Goal: Task Accomplishment & Management: Manage account settings

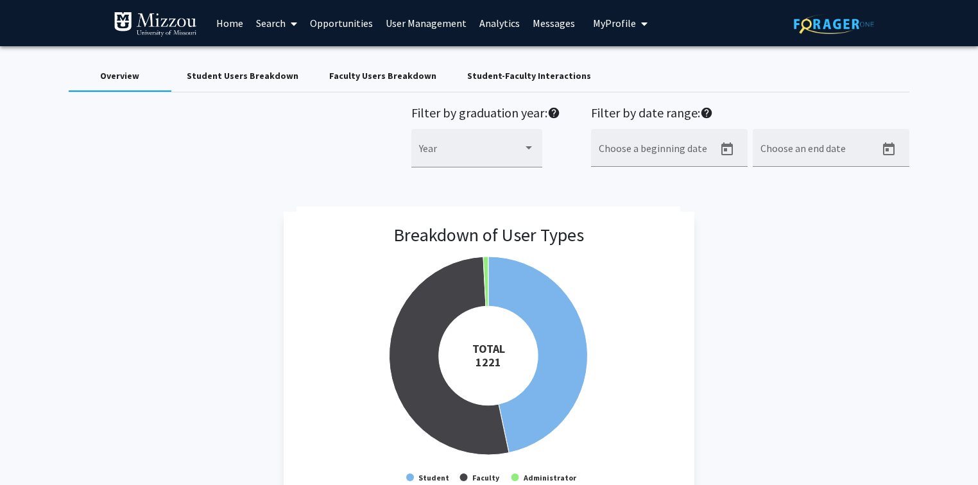
click at [593, 21] on span "My Profile" at bounding box center [614, 23] width 43 height 13
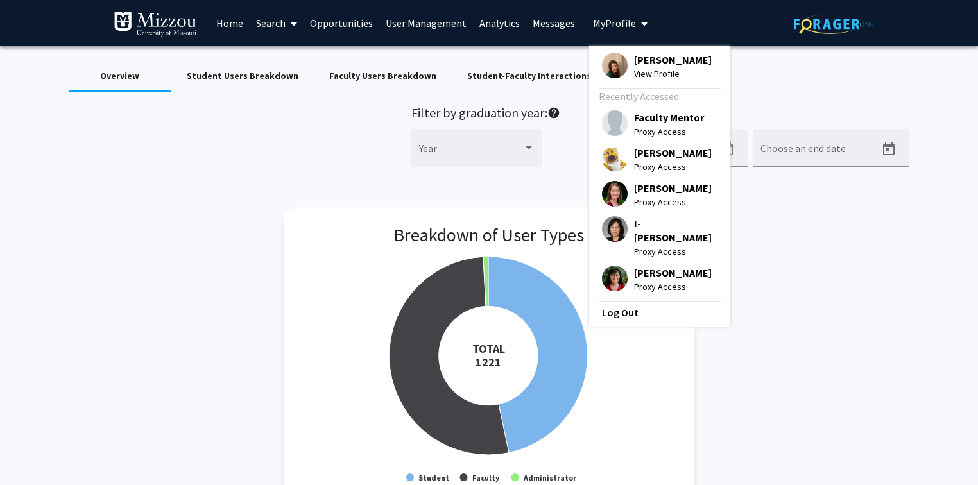
click at [643, 157] on span "Truman Tiger" at bounding box center [673, 153] width 78 height 14
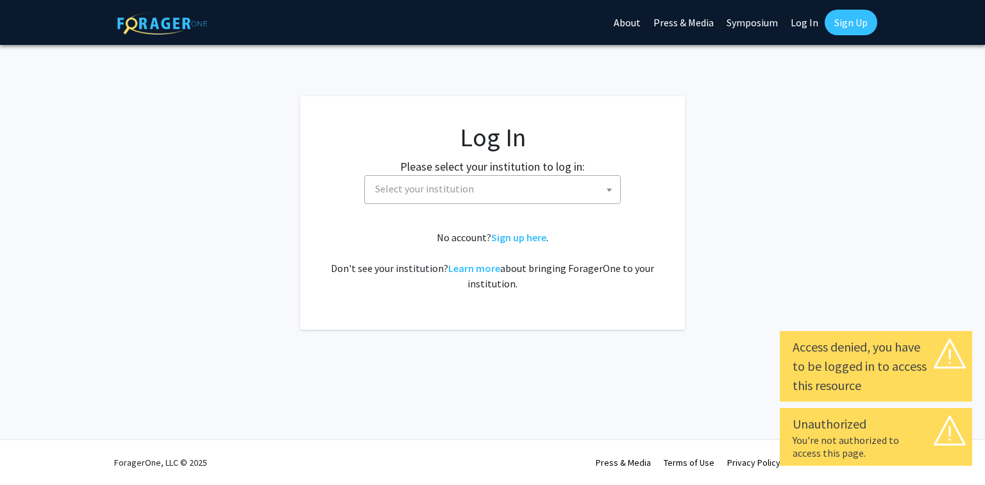
select select
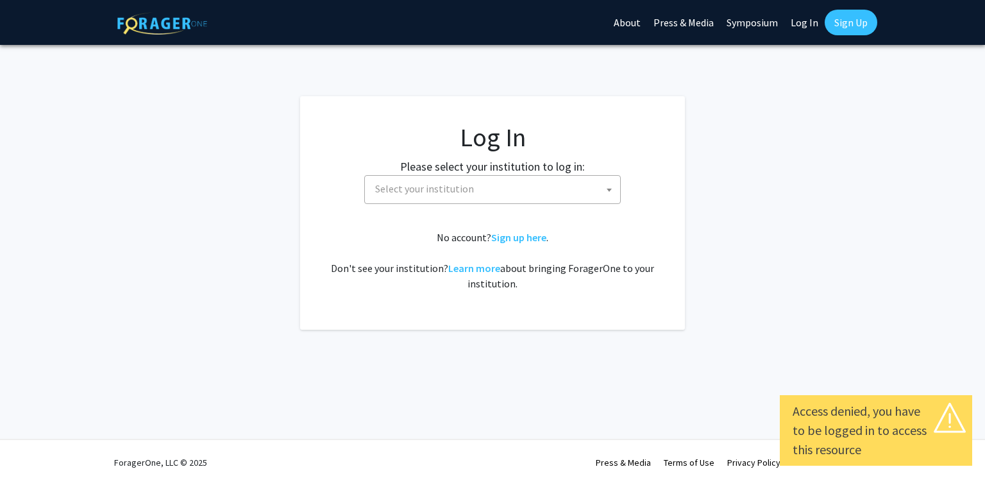
click at [582, 189] on span "Select your institution" at bounding box center [495, 189] width 250 height 26
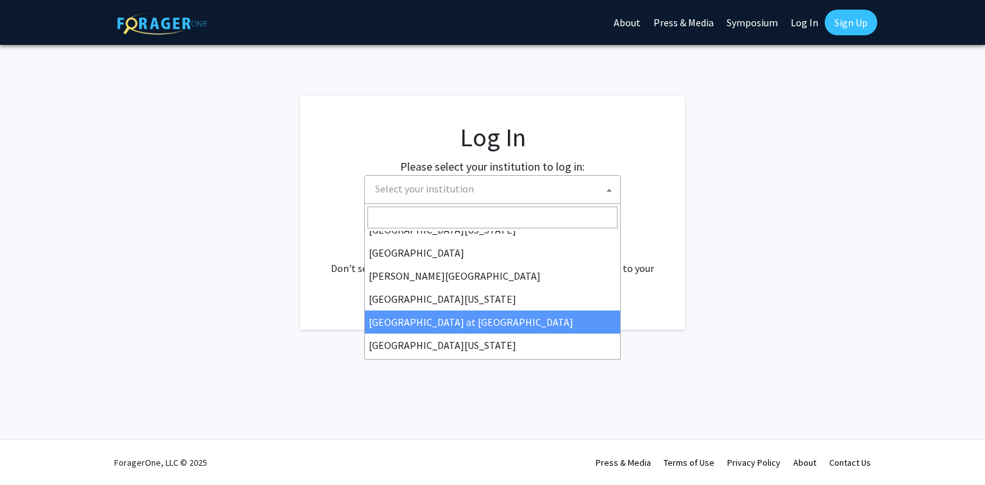
scroll to position [449, 0]
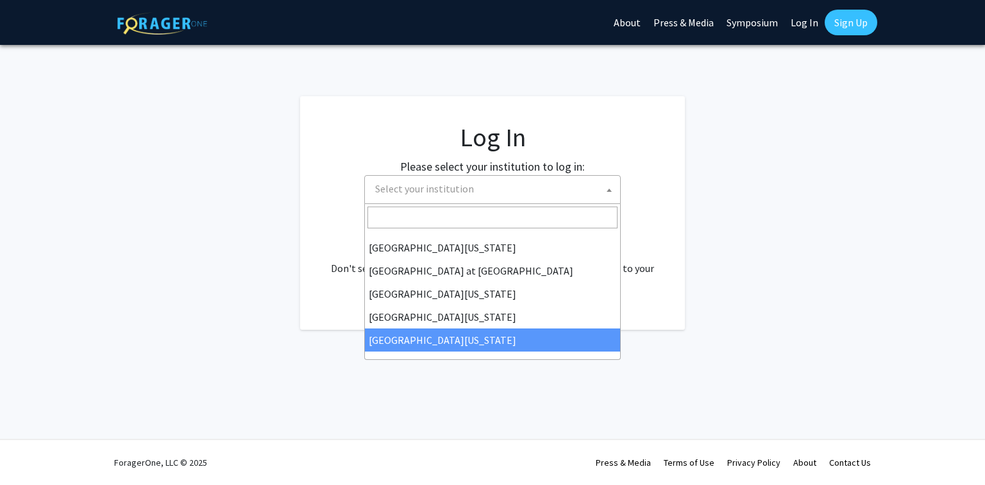
select select "33"
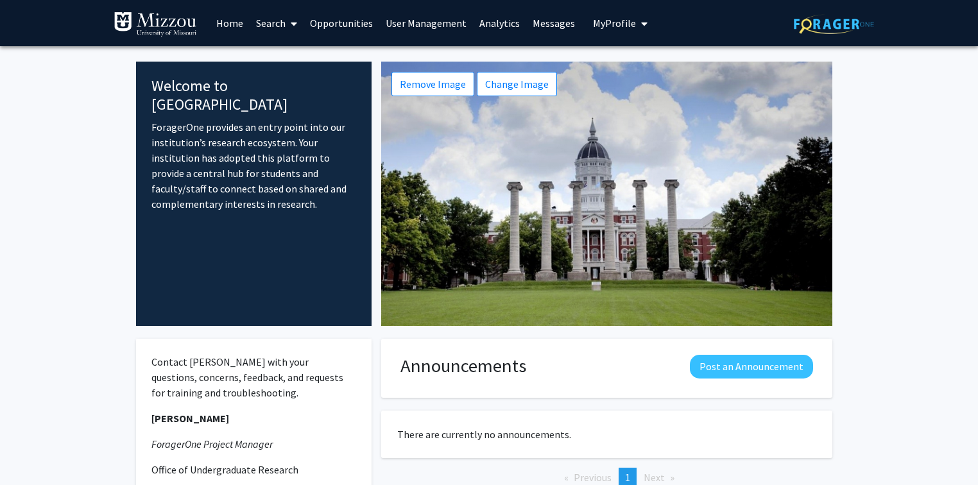
click at [609, 26] on span "My Profile" at bounding box center [614, 23] width 43 height 13
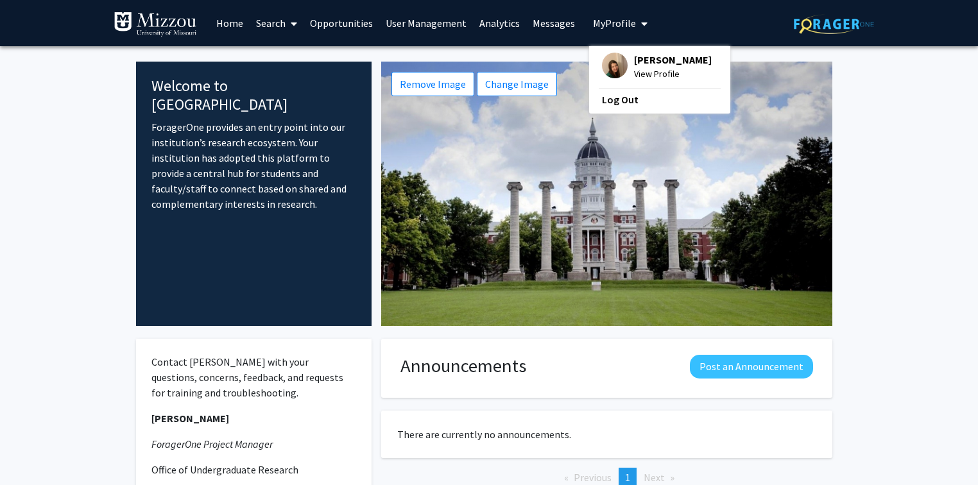
click at [448, 24] on link "User Management" at bounding box center [426, 23] width 94 height 45
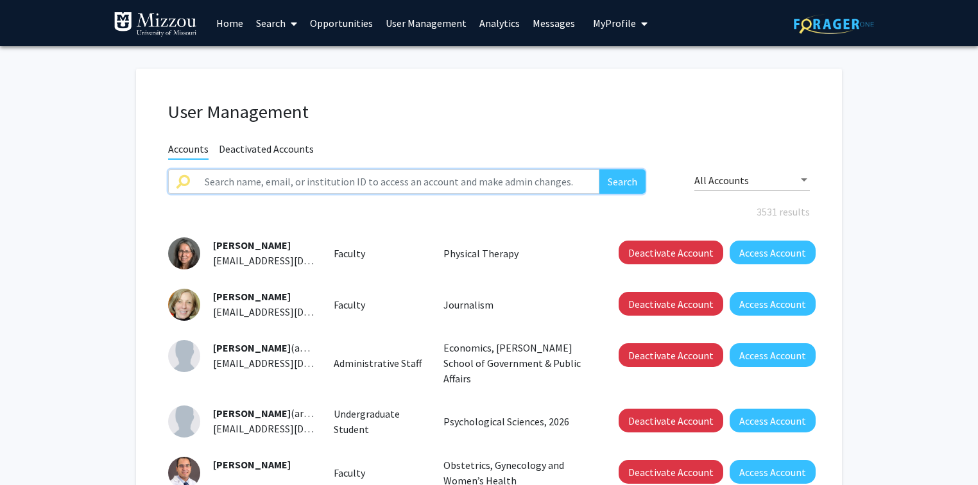
click at [452, 180] on input "text" at bounding box center [398, 181] width 402 height 24
type input "truman"
click at [599, 169] on button "Search" at bounding box center [622, 181] width 46 height 24
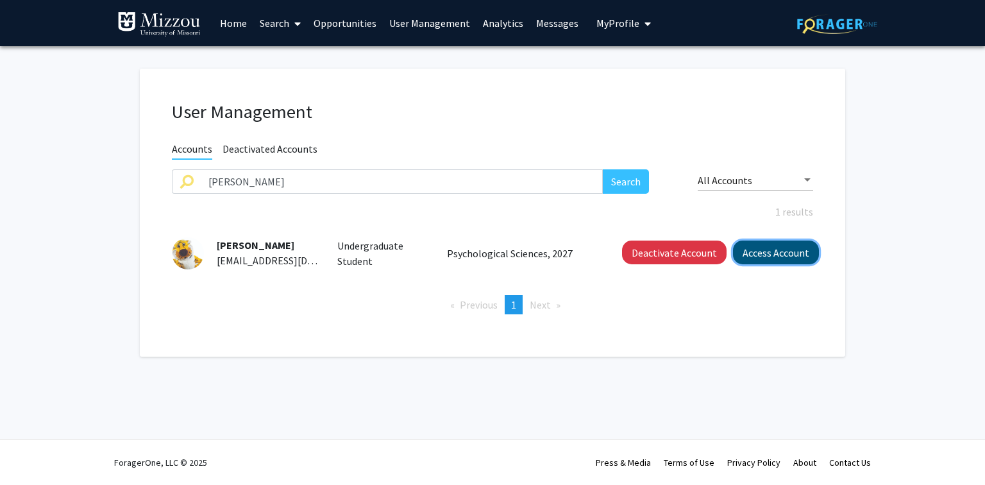
click at [791, 259] on button "Access Account" at bounding box center [776, 253] width 86 height 24
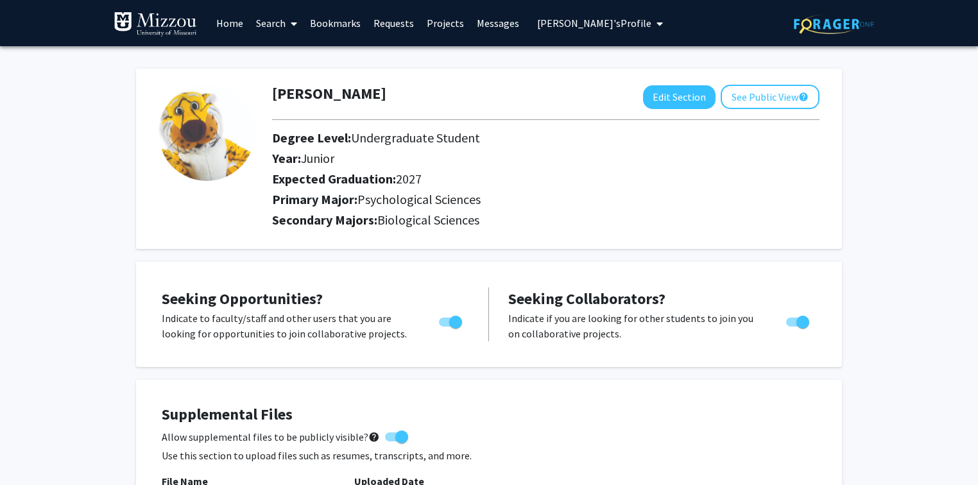
click at [232, 24] on link "Home" at bounding box center [230, 23] width 40 height 45
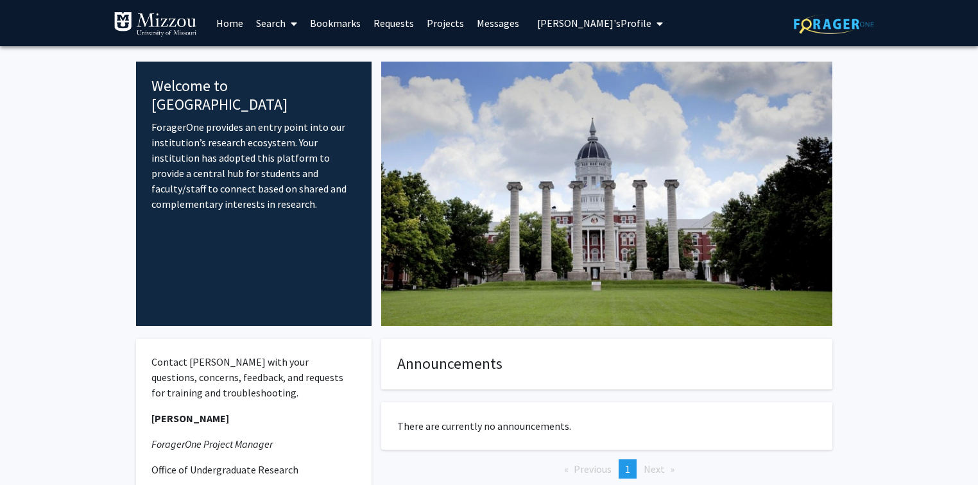
click at [613, 24] on span "[PERSON_NAME]'s Profile" at bounding box center [594, 23] width 114 height 13
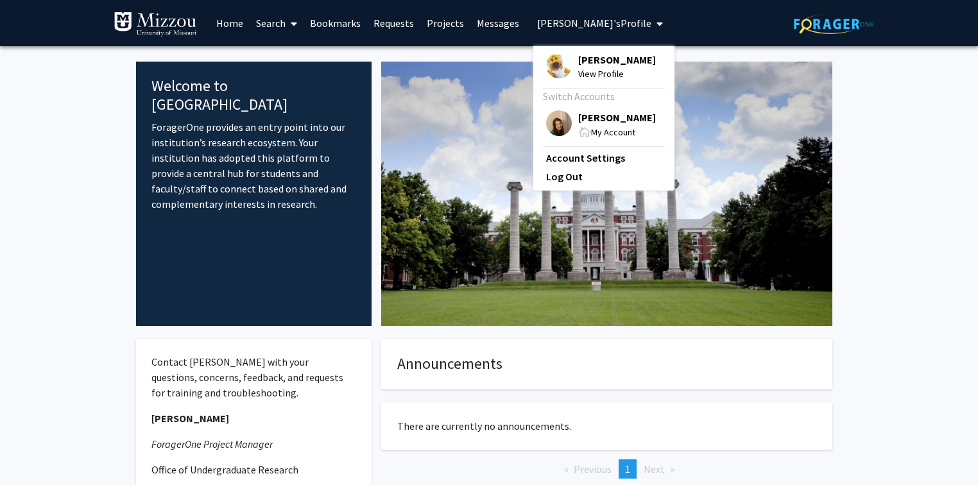
click at [613, 59] on span "[PERSON_NAME]" at bounding box center [617, 60] width 78 height 14
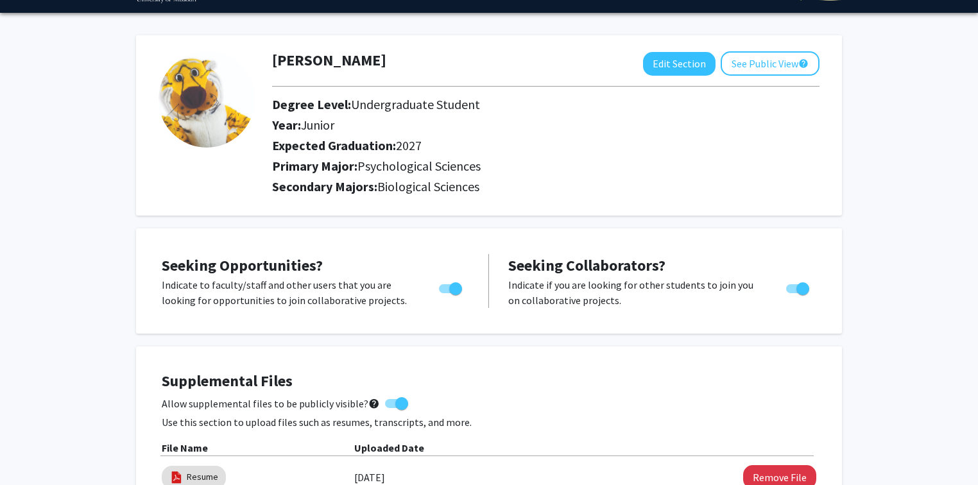
scroll to position [51, 0]
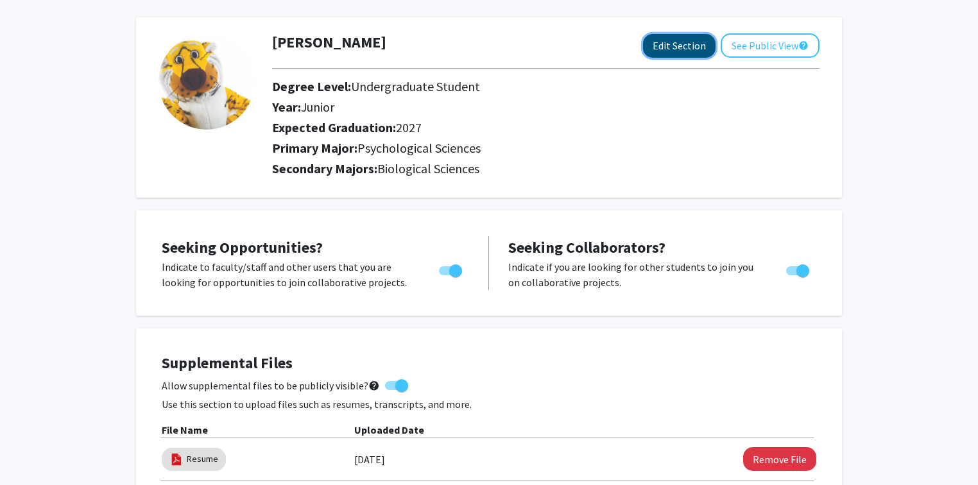
click at [685, 51] on button "Edit Section" at bounding box center [679, 46] width 72 height 24
select select "junior"
select select "2027"
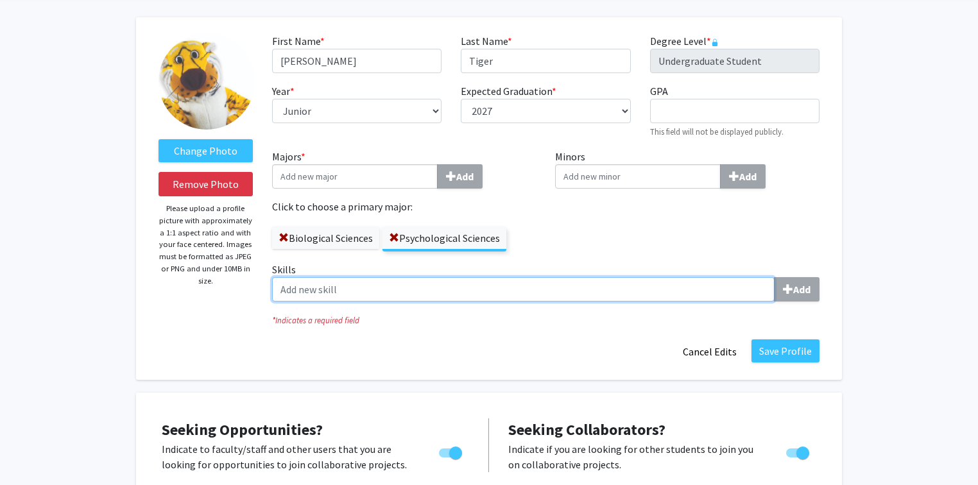
click at [613, 291] on input "Skills Add" at bounding box center [523, 289] width 502 height 24
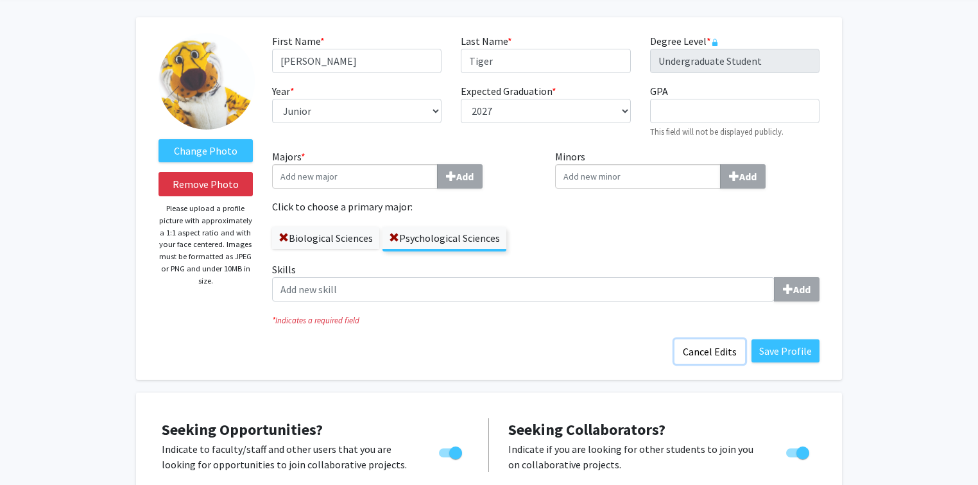
click at [704, 357] on button "Cancel Edits" at bounding box center [709, 351] width 71 height 24
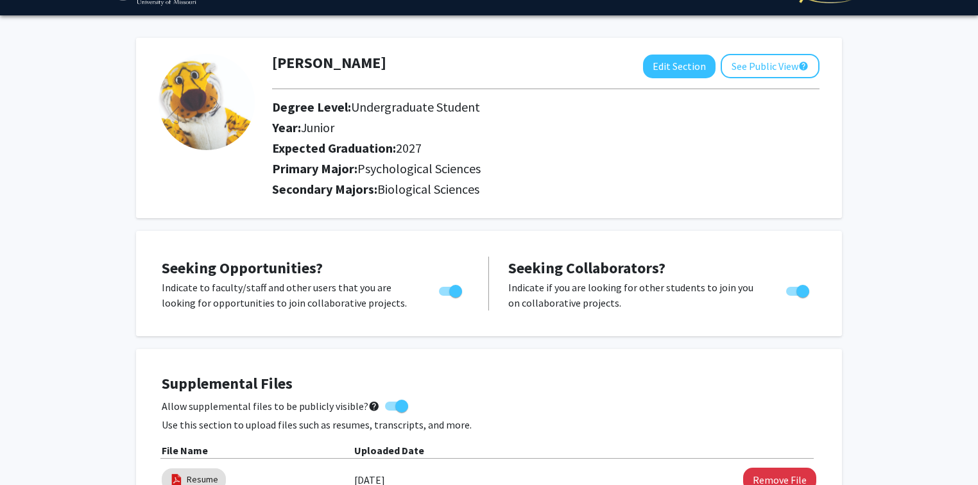
scroll to position [0, 0]
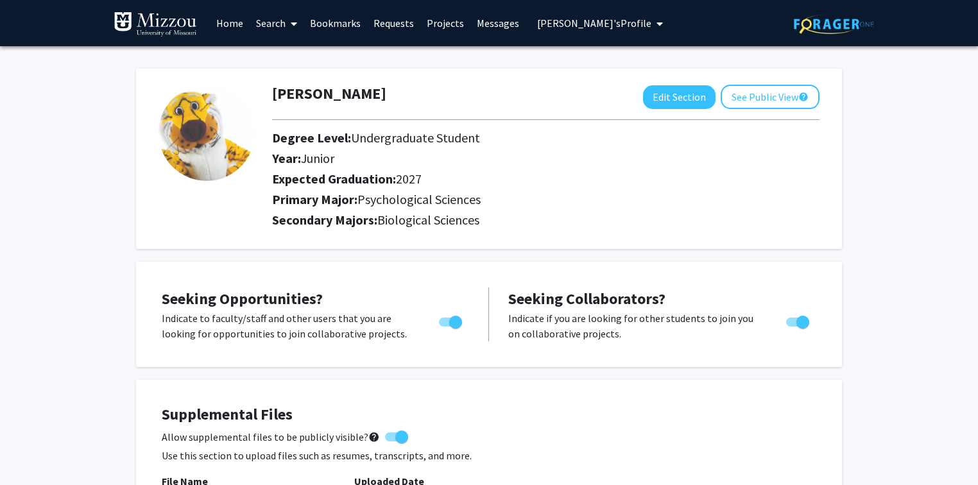
click at [262, 26] on link "Search" at bounding box center [277, 23] width 54 height 45
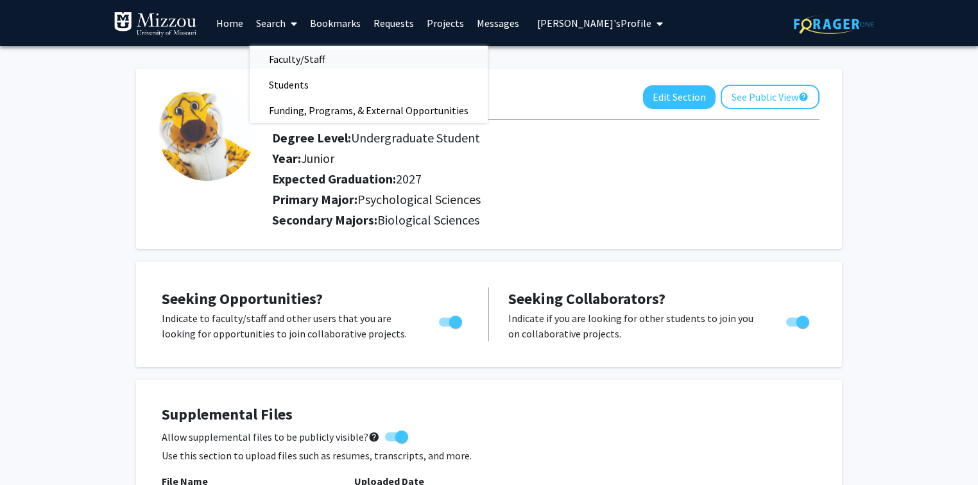
click at [295, 60] on span "Faculty/Staff" at bounding box center [297, 59] width 94 height 26
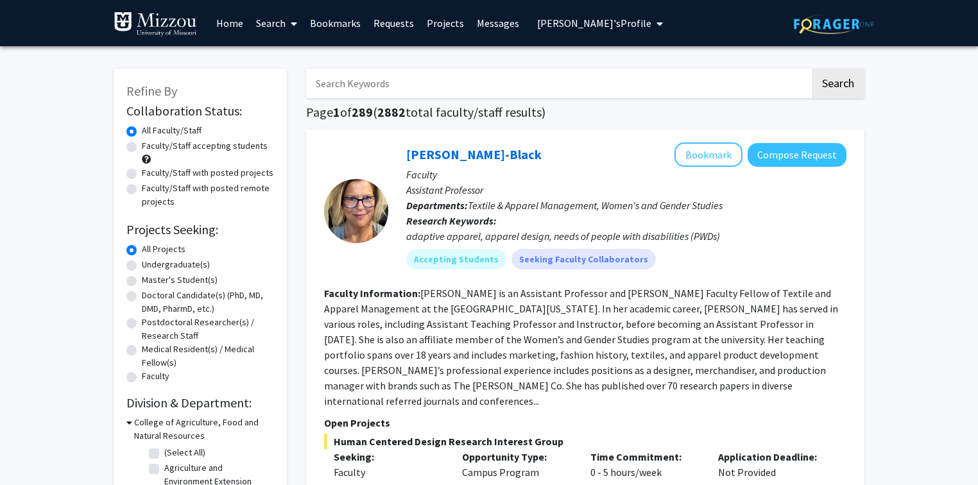
click at [374, 77] on input "Search Keywords" at bounding box center [558, 84] width 504 height 30
click at [382, 85] on input "Search Keywords" at bounding box center [558, 84] width 504 height 30
click at [437, 78] on input "Search Keywords" at bounding box center [558, 84] width 504 height 30
click at [450, 81] on input "Search Keywords" at bounding box center [558, 84] width 504 height 30
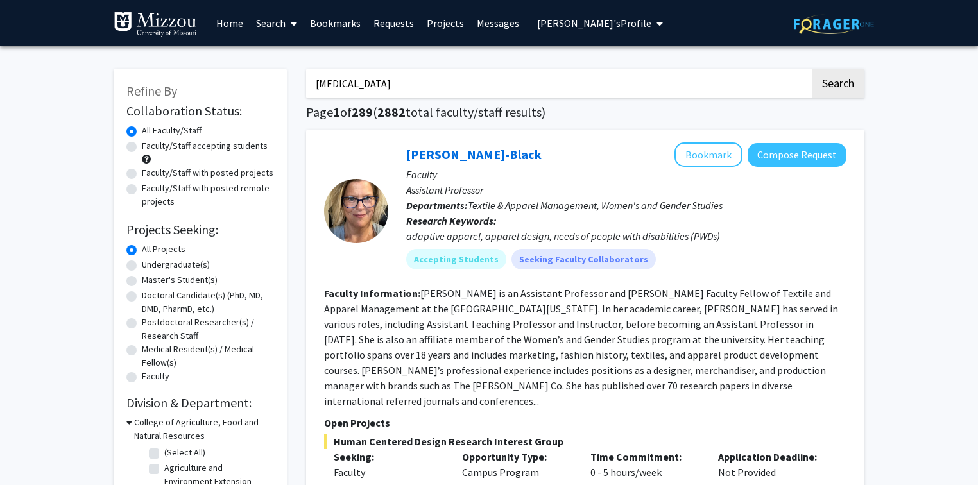
type input "cancer"
click at [812, 69] on button "Search" at bounding box center [838, 84] width 53 height 30
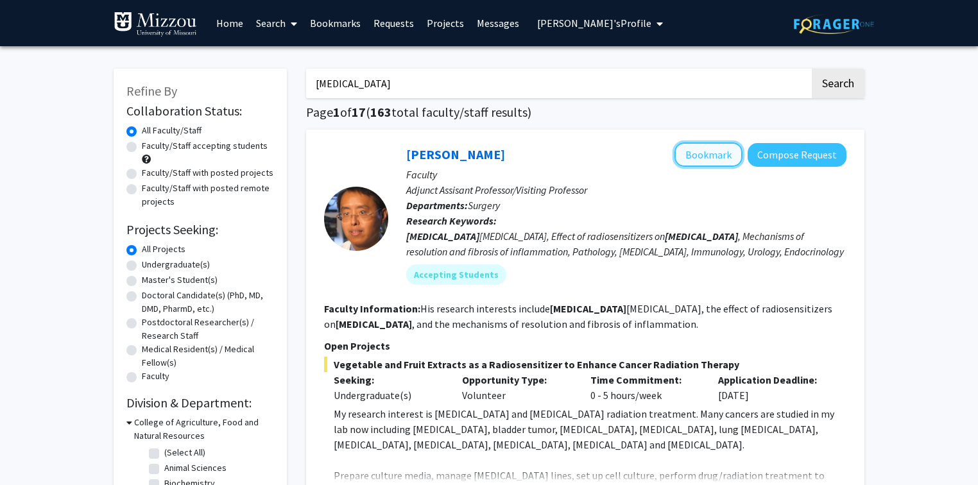
click at [696, 158] on button "Bookmark" at bounding box center [708, 154] width 68 height 24
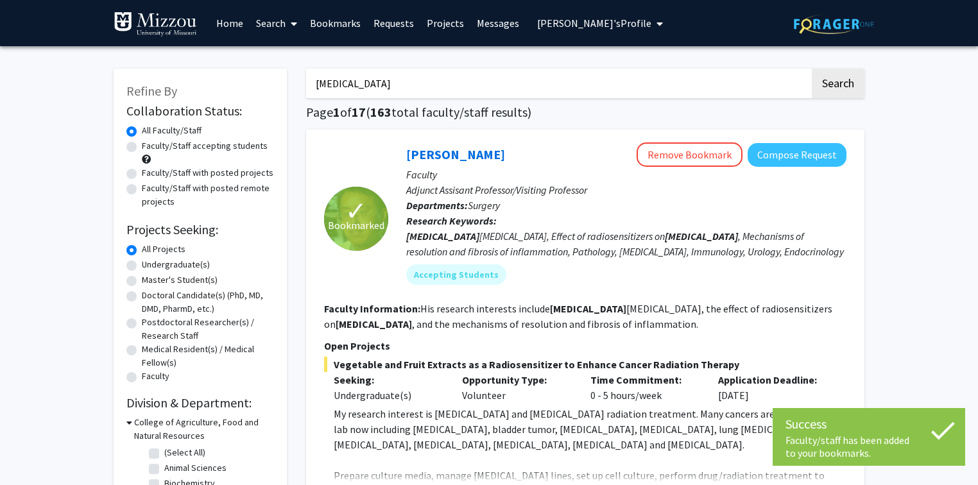
click at [341, 26] on link "Bookmarks" at bounding box center [335, 23] width 64 height 45
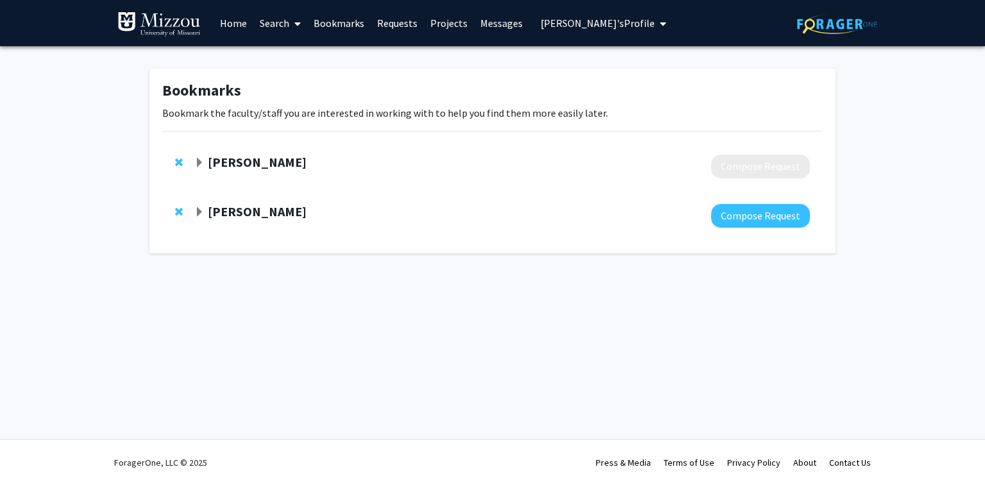
click at [212, 211] on strong "Yujiang Fang" at bounding box center [257, 211] width 99 height 16
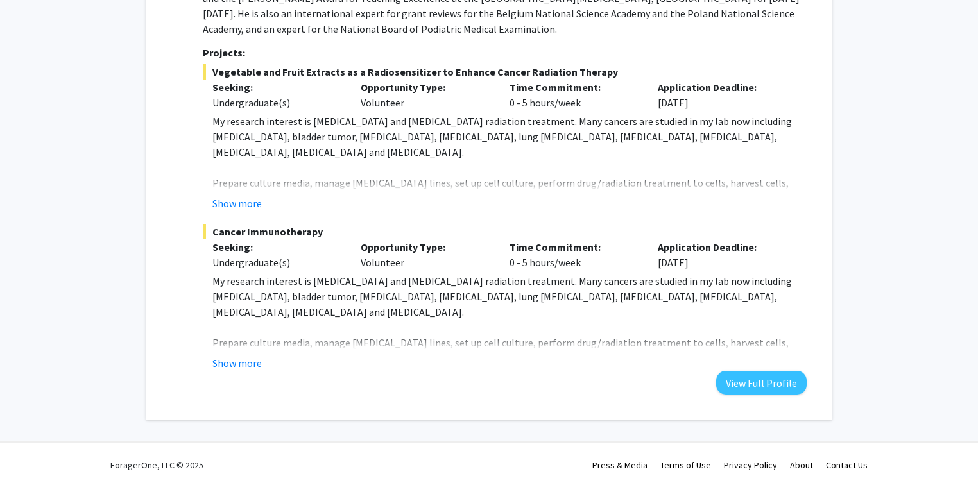
scroll to position [325, 0]
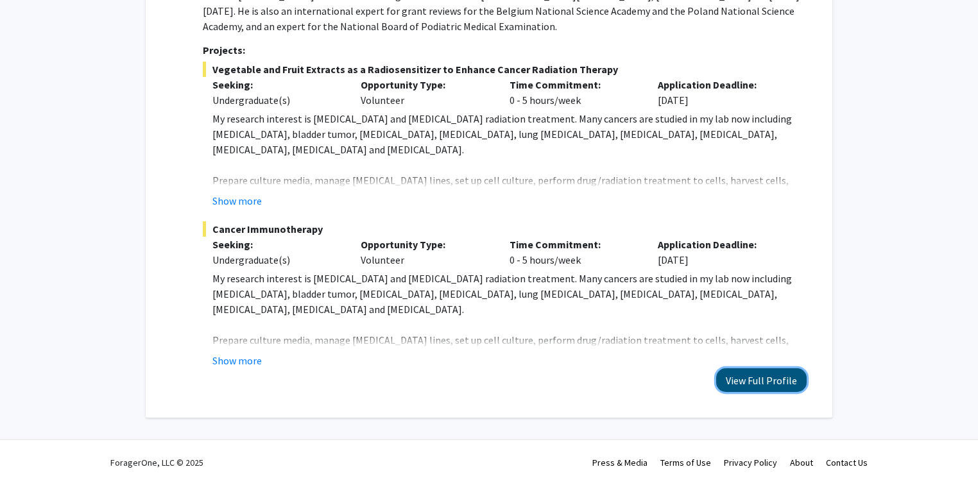
click at [731, 377] on button "View Full Profile" at bounding box center [761, 380] width 90 height 24
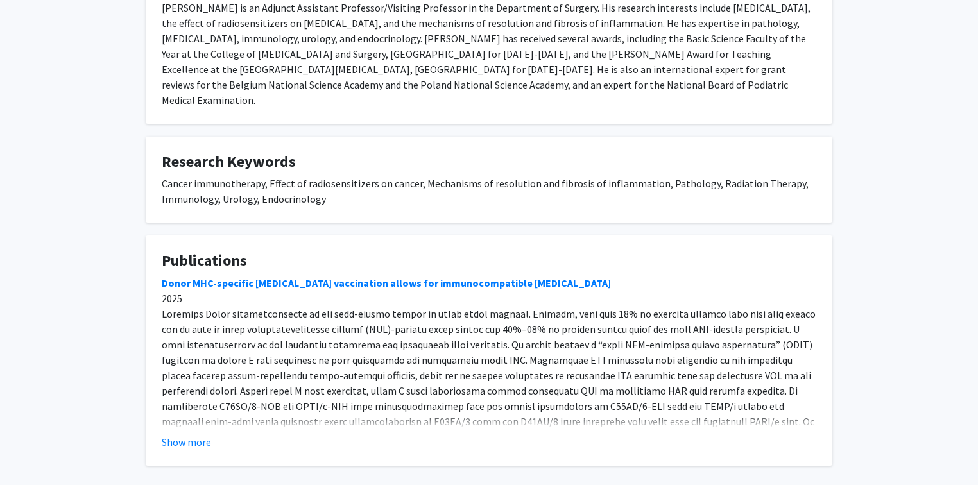
scroll to position [719, 0]
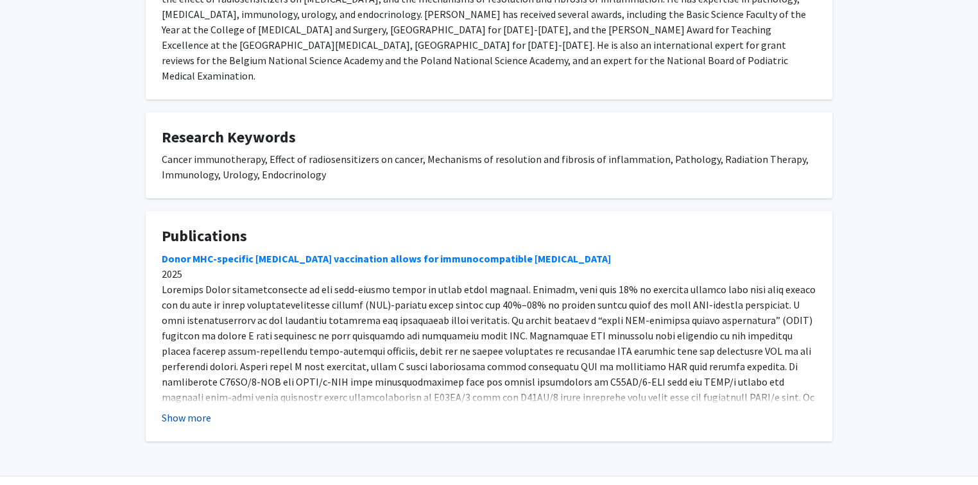
click at [170, 410] on button "Show more" at bounding box center [186, 417] width 49 height 15
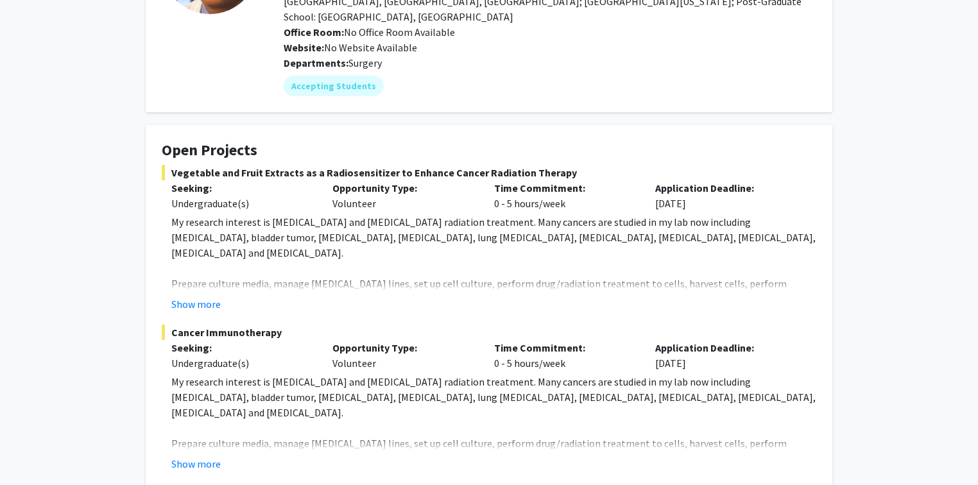
scroll to position [0, 0]
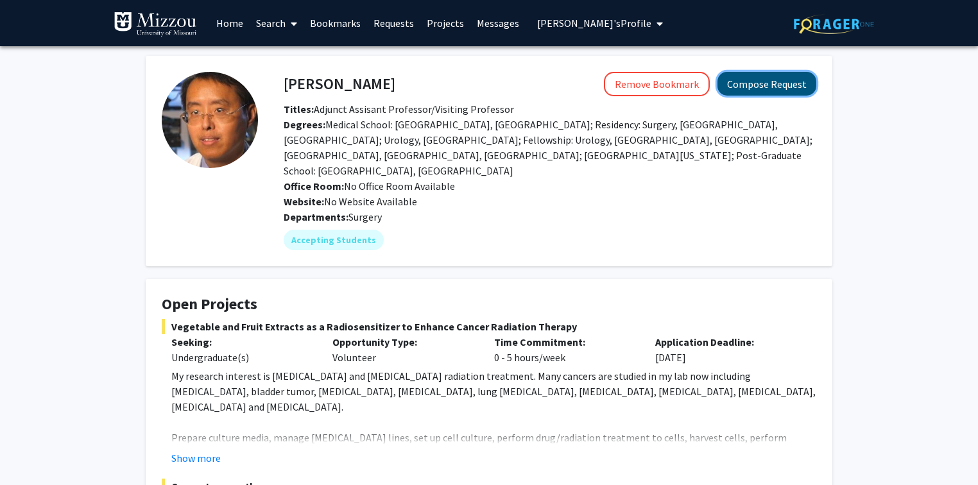
click at [754, 81] on button "Compose Request" at bounding box center [766, 84] width 99 height 24
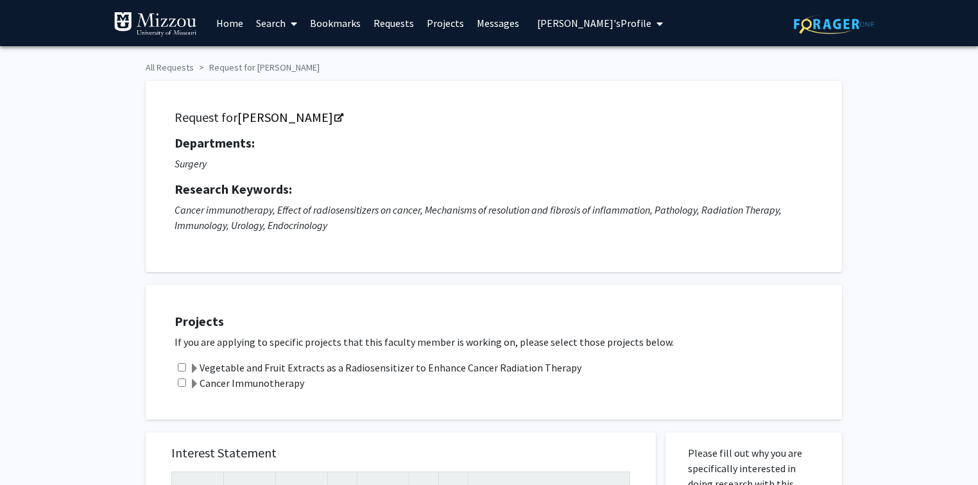
click at [181, 366] on input "checkbox" at bounding box center [182, 367] width 8 height 8
checkbox input "true"
click at [182, 381] on input "checkbox" at bounding box center [182, 382] width 8 height 8
checkbox input "true"
click at [397, 24] on link "Requests" at bounding box center [393, 23] width 53 height 45
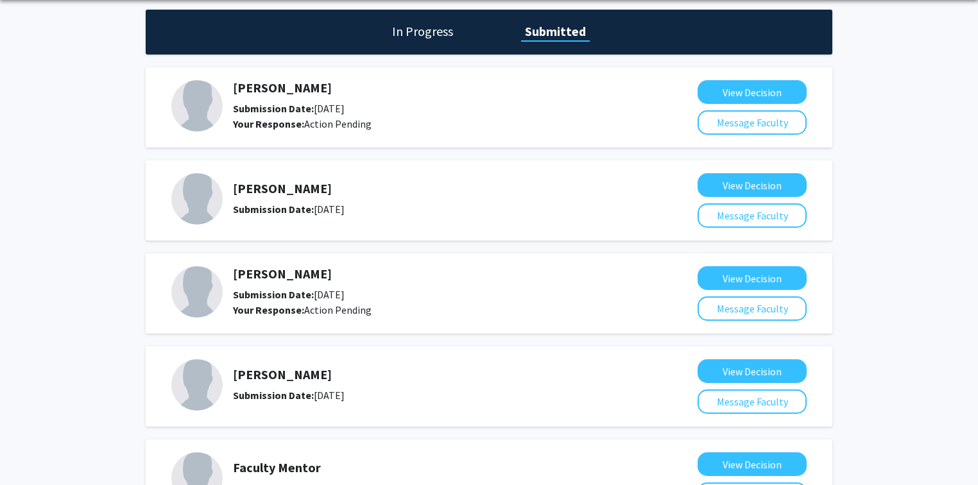
scroll to position [28, 0]
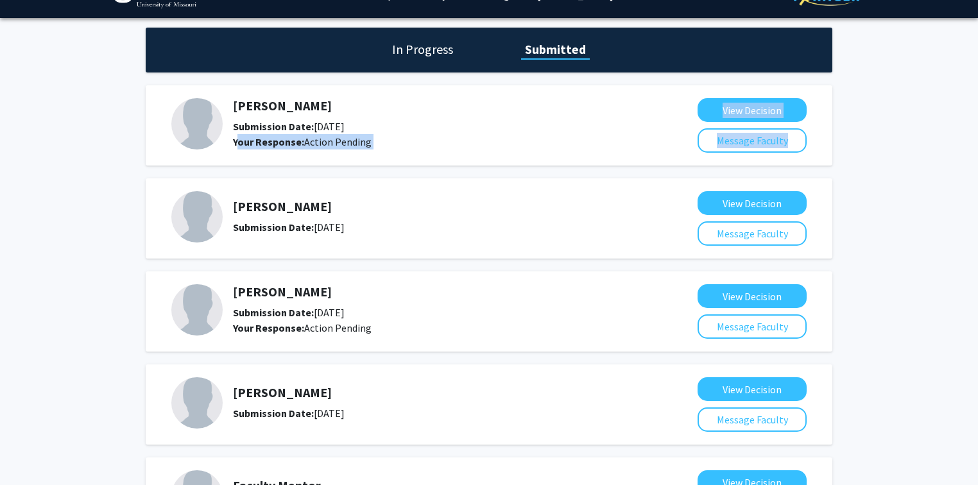
drag, startPoint x: 236, startPoint y: 141, endPoint x: 334, endPoint y: 149, distance: 97.8
click at [334, 149] on div "Sarah Humfeld Submission Date: June 23, 2025 Your Response: Action Pending View…" at bounding box center [489, 125] width 686 height 80
click at [382, 143] on div "Your Response: Action Pending" at bounding box center [431, 141] width 396 height 15
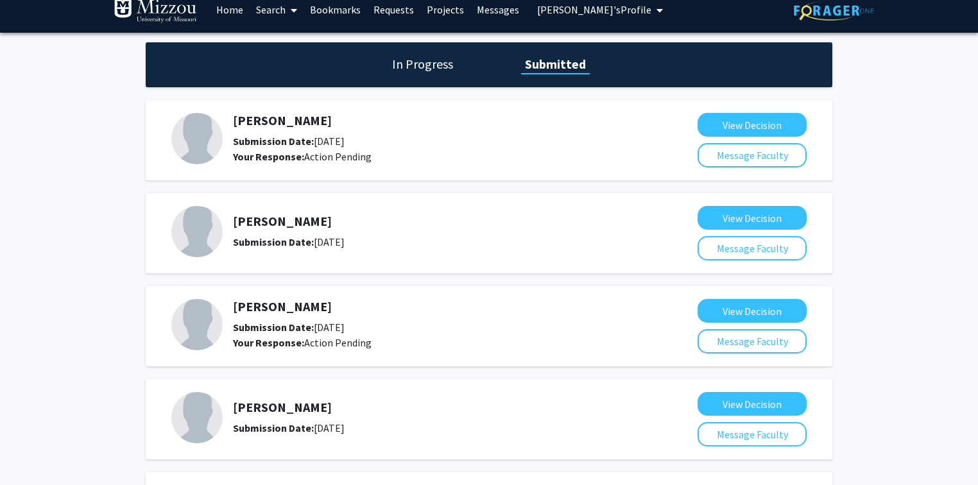
scroll to position [0, 0]
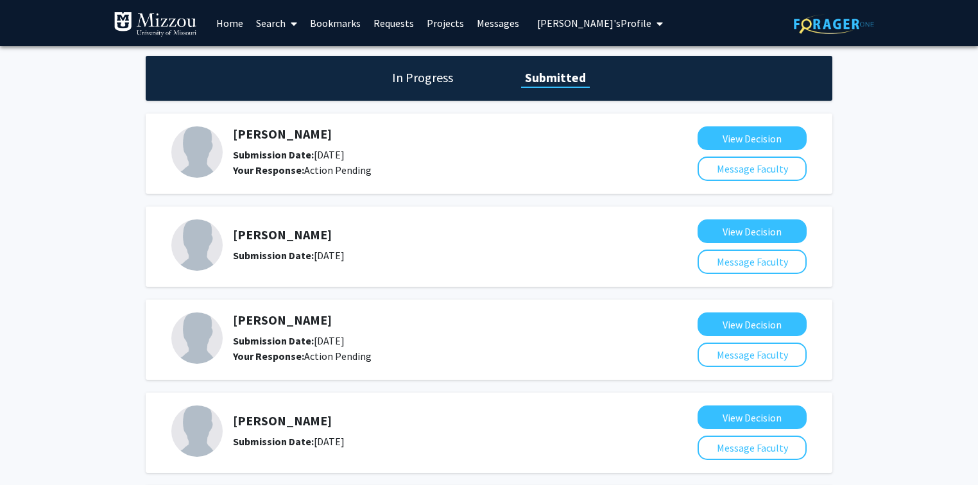
click at [269, 22] on link "Search" at bounding box center [277, 23] width 54 height 45
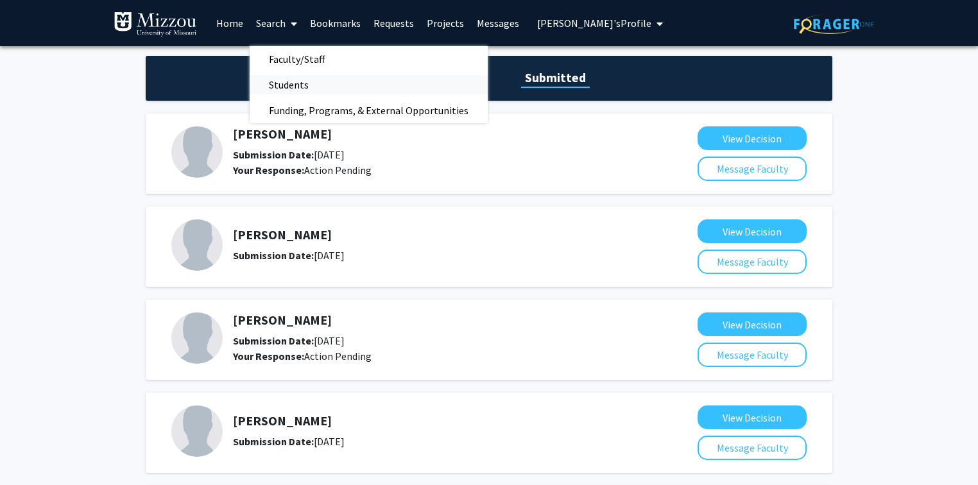
click at [277, 89] on span "Students" at bounding box center [289, 85] width 78 height 26
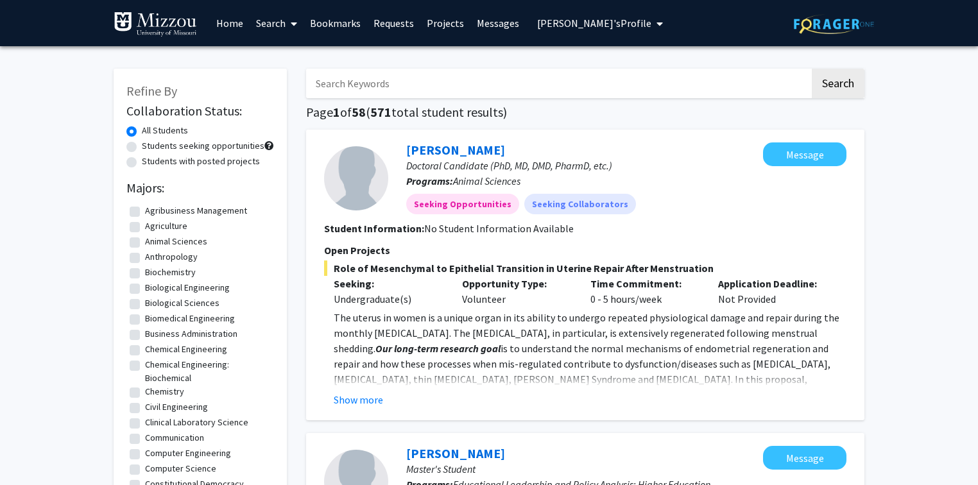
click at [273, 24] on link "Search" at bounding box center [277, 23] width 54 height 45
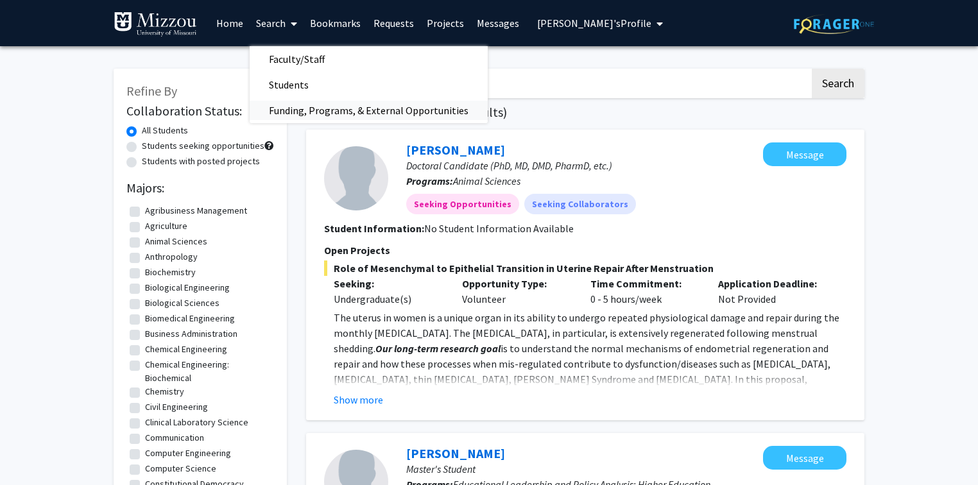
click at [282, 113] on span "Funding, Programs, & External Opportunities" at bounding box center [369, 111] width 238 height 26
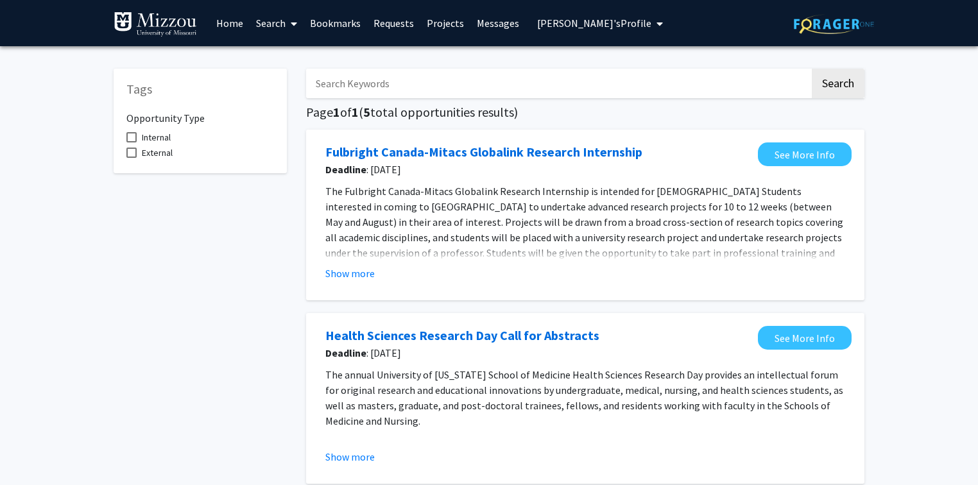
click at [444, 25] on link "Projects" at bounding box center [445, 23] width 50 height 45
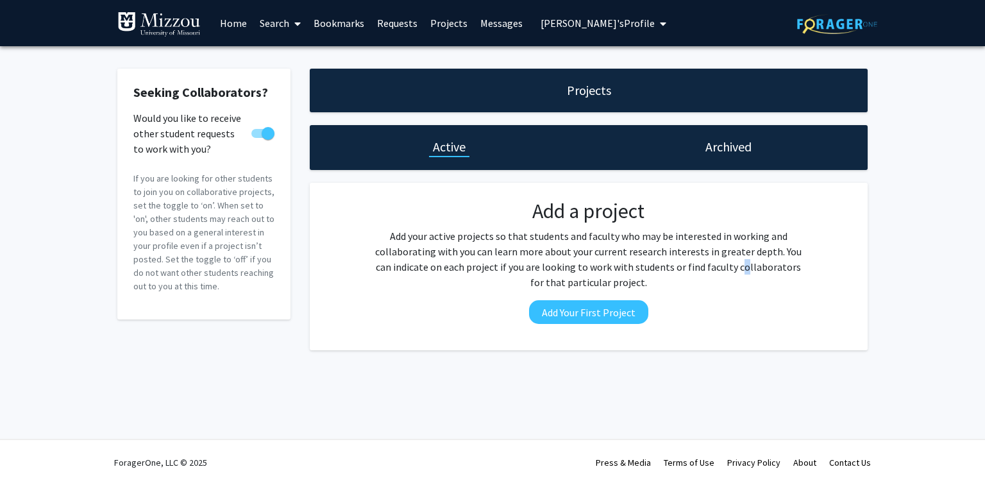
click at [715, 259] on p "Add your active projects so that students and faculty who may be interested in …" at bounding box center [588, 259] width 435 height 62
click at [711, 146] on h1 "Archived" at bounding box center [729, 147] width 46 height 18
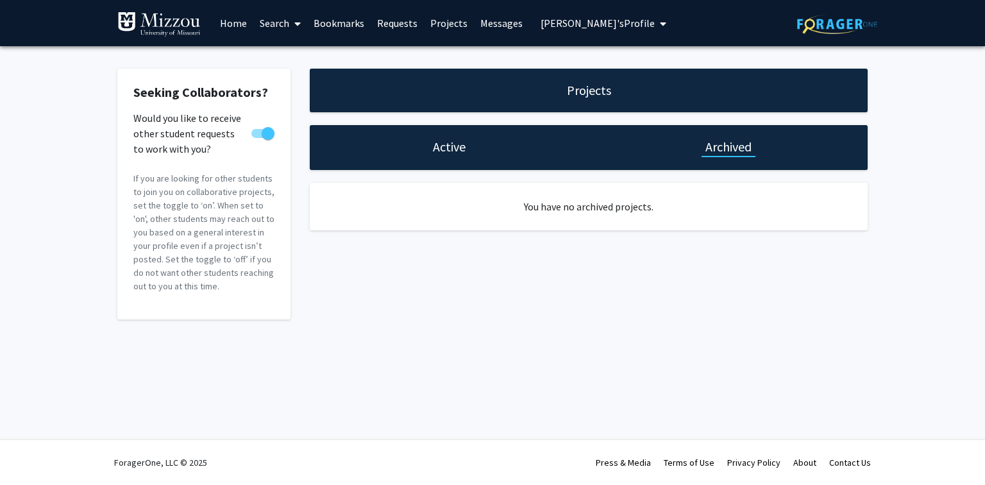
click at [504, 24] on link "Messages" at bounding box center [501, 23] width 55 height 45
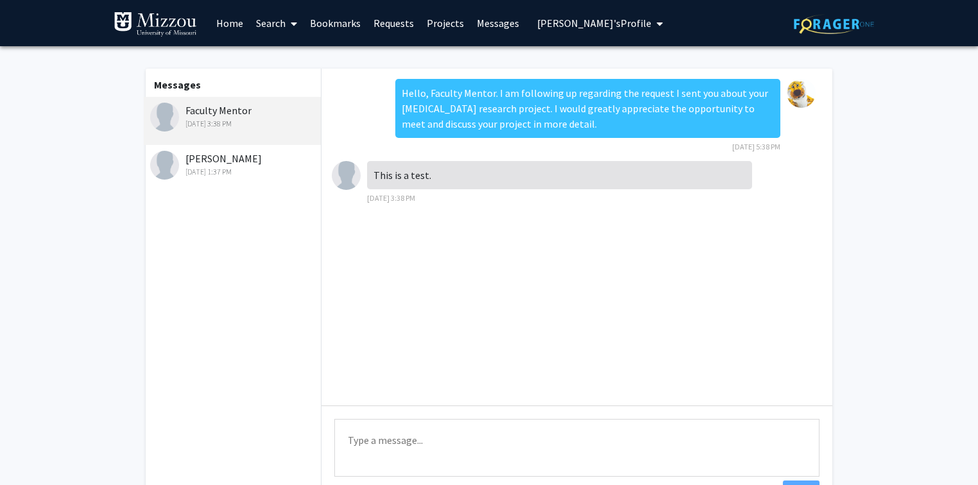
click at [586, 22] on span "[PERSON_NAME]'s Profile" at bounding box center [594, 23] width 114 height 13
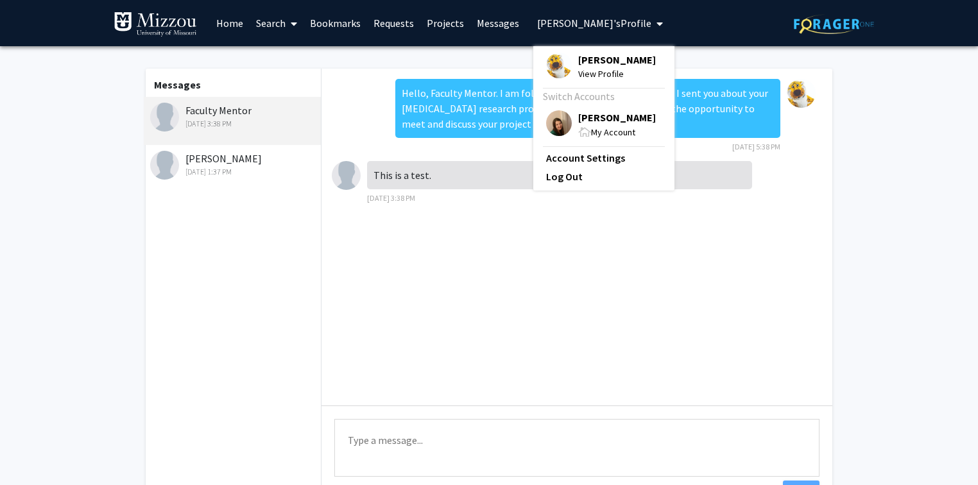
click at [593, 118] on span "[PERSON_NAME]" at bounding box center [617, 117] width 78 height 14
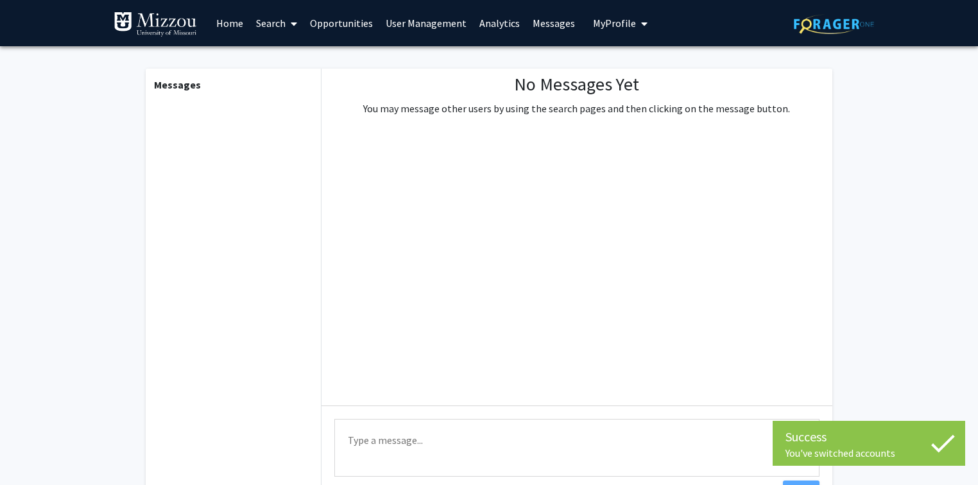
click at [621, 26] on span "My Profile" at bounding box center [614, 23] width 43 height 13
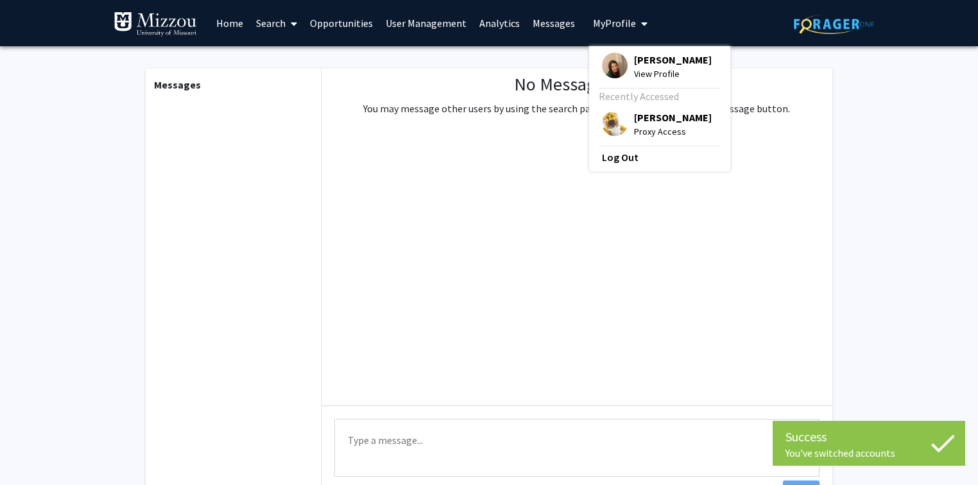
click at [634, 58] on span "[PERSON_NAME]" at bounding box center [673, 60] width 78 height 14
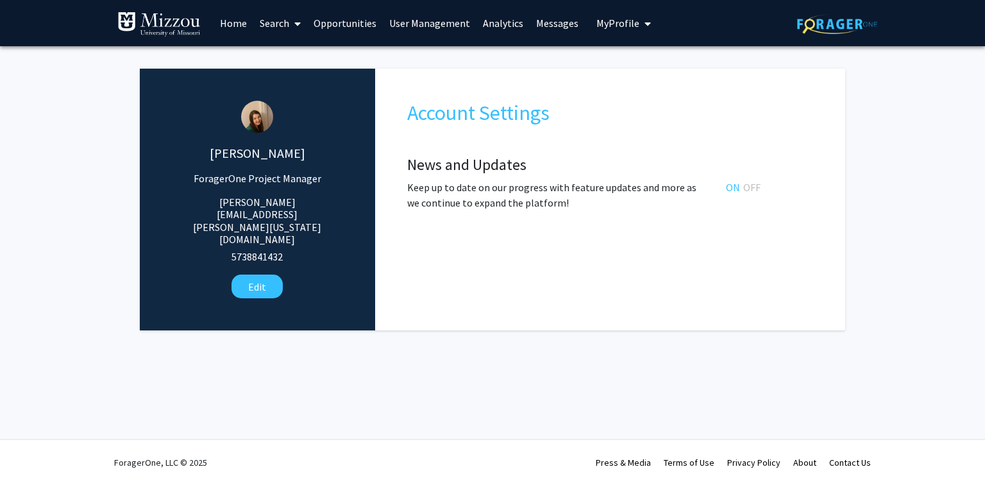
click at [896, 92] on fg-administrator "Katie Palmer ForagerOne Project Manager katie.palmer@missouri.edu 5738841432 Ed…" at bounding box center [492, 202] width 985 height 313
click at [888, 144] on fg-administrator "Katie Palmer ForagerOne Project Manager katie.palmer@missouri.edu 5738841432 Ed…" at bounding box center [492, 202] width 985 height 313
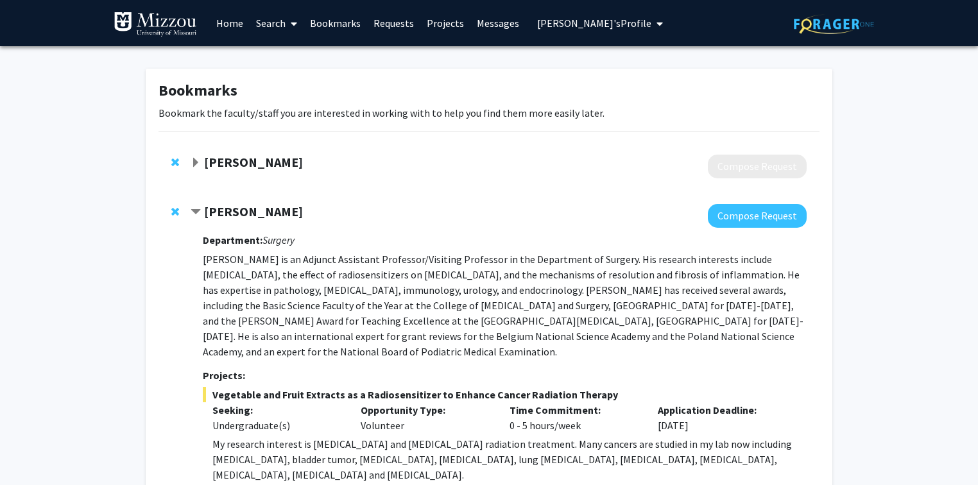
click at [566, 23] on span "[PERSON_NAME]'s Profile" at bounding box center [594, 23] width 114 height 13
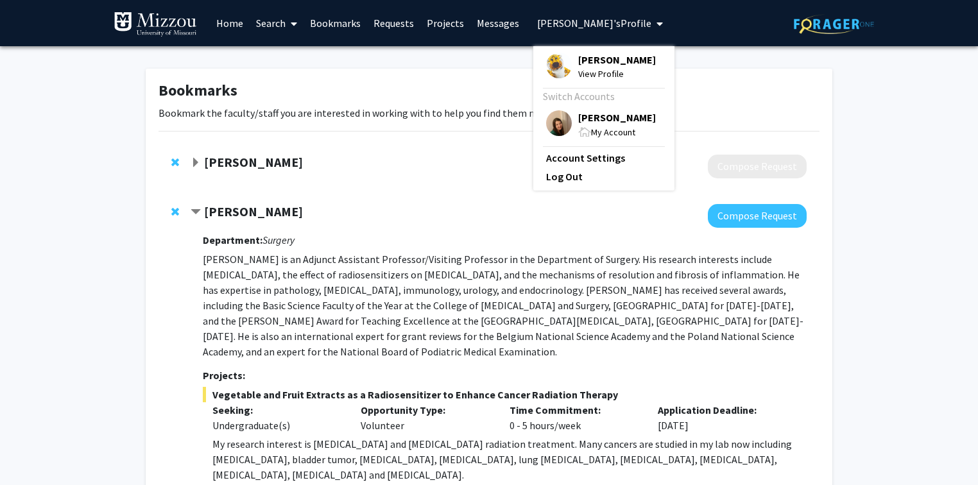
click at [585, 121] on span "[PERSON_NAME]" at bounding box center [617, 117] width 78 height 14
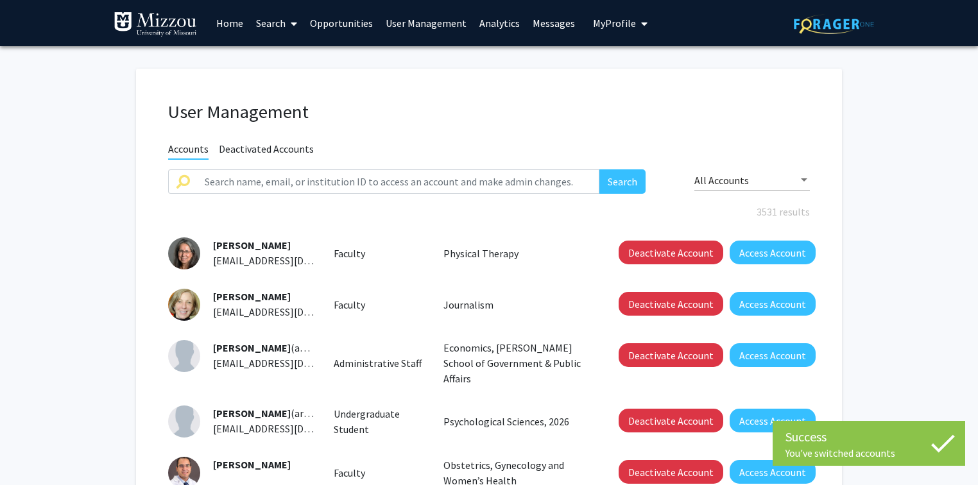
click at [496, 26] on link "Analytics" at bounding box center [499, 23] width 53 height 45
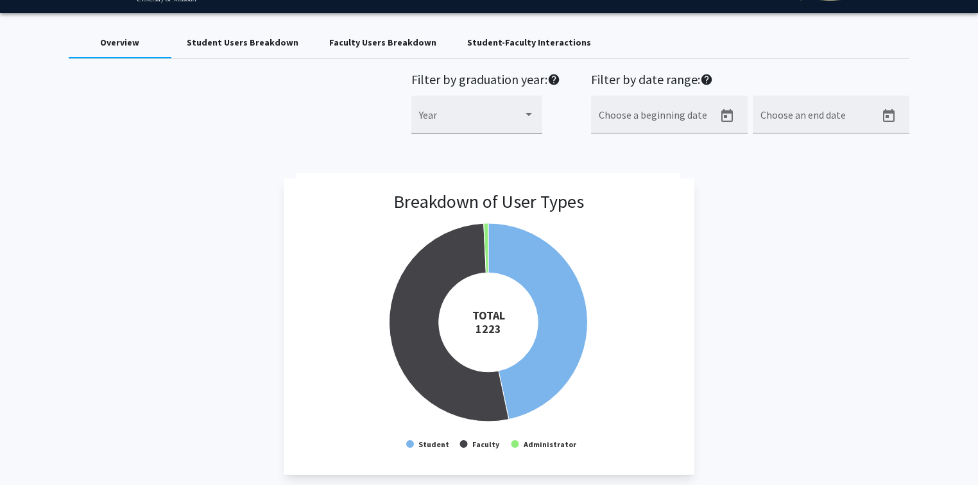
scroll to position [51, 0]
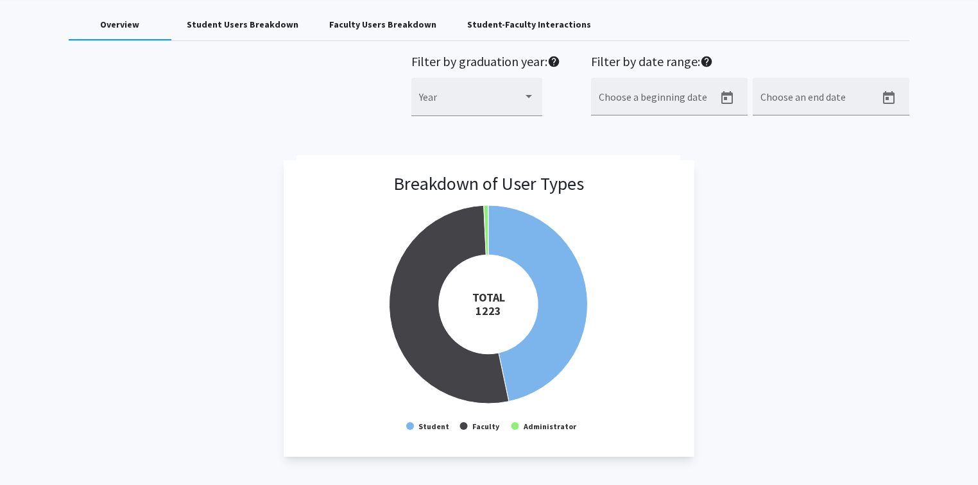
click at [407, 24] on div "Faculty Users Breakdown" at bounding box center [382, 24] width 107 height 13
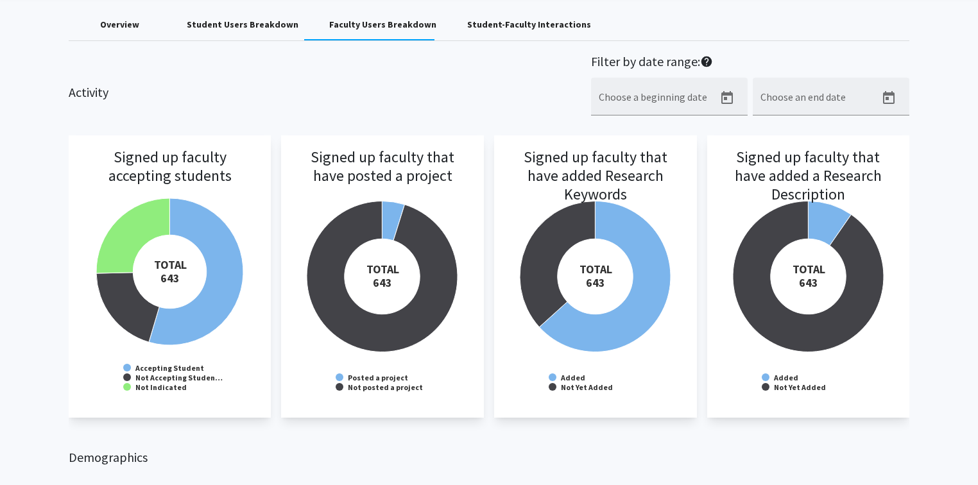
click at [418, 120] on div "Activity Filter by date range: help Choose a beginning date Choose an end date" at bounding box center [489, 92] width 860 height 76
click at [391, 210] on h3 "Signed up faculty that have posted a project" at bounding box center [382, 184] width 177 height 72
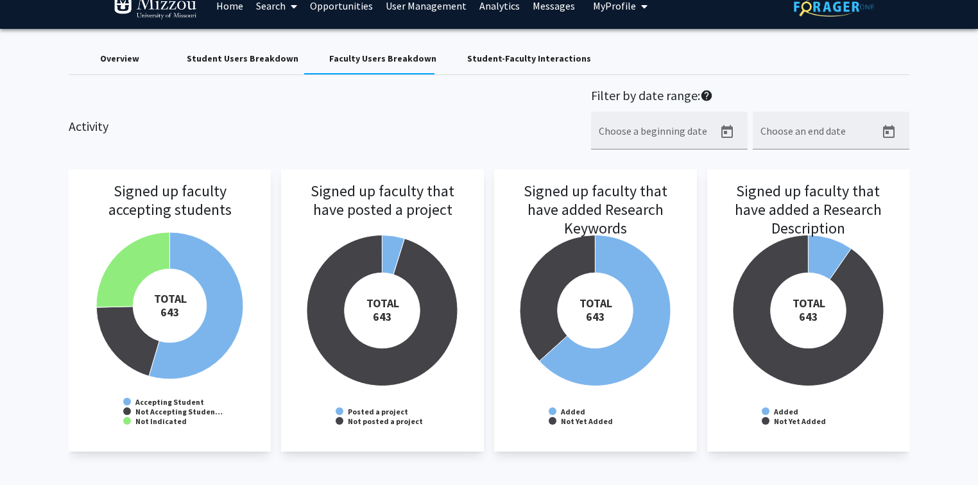
scroll to position [0, 0]
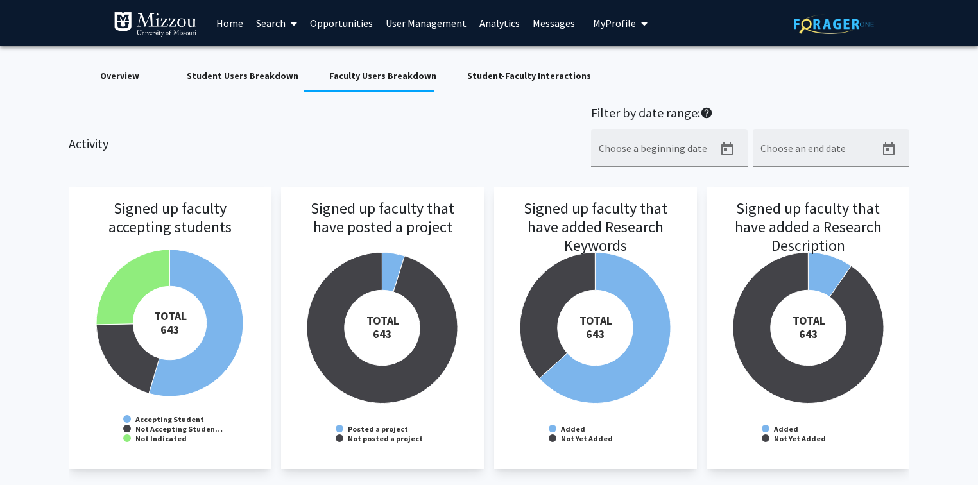
click at [485, 24] on link "Analytics" at bounding box center [499, 23] width 53 height 45
click at [125, 77] on div "Overview" at bounding box center [119, 75] width 39 height 13
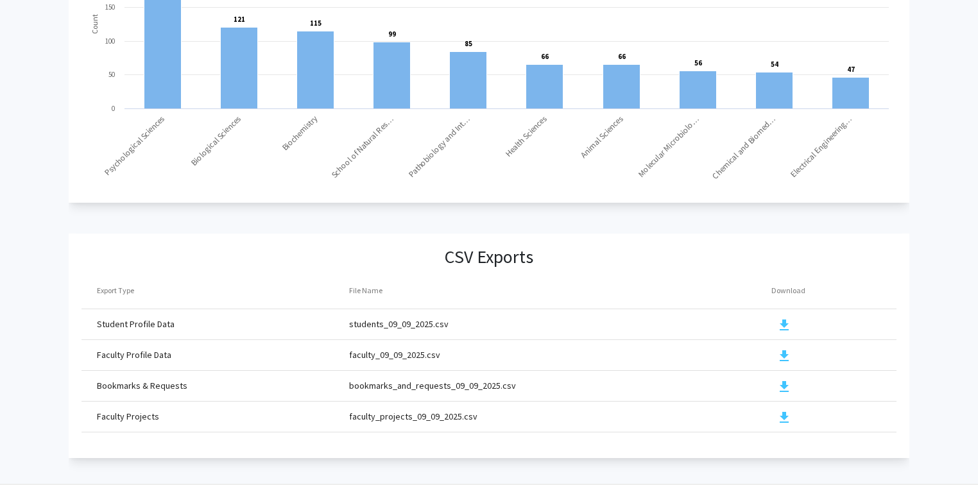
scroll to position [1377, 0]
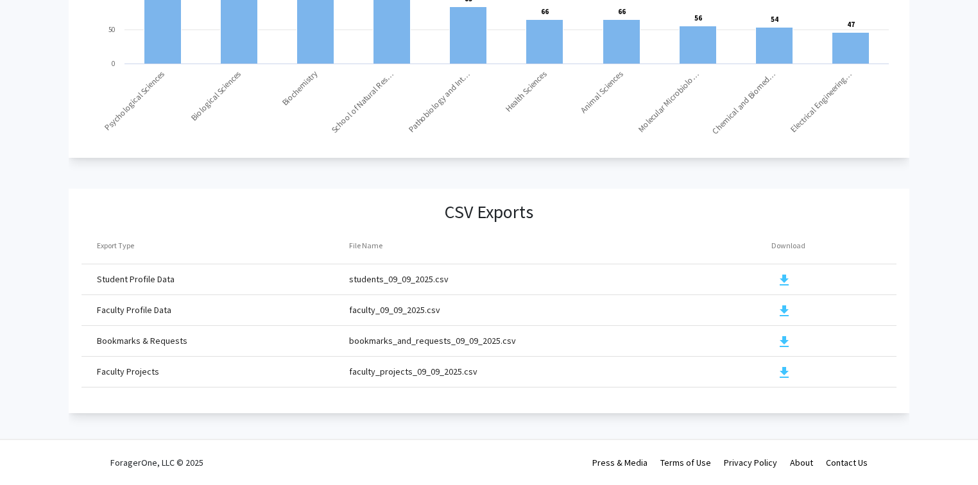
click at [781, 366] on mat-icon "download" at bounding box center [783, 372] width 15 height 15
click at [781, 303] on mat-icon "download" at bounding box center [783, 310] width 15 height 15
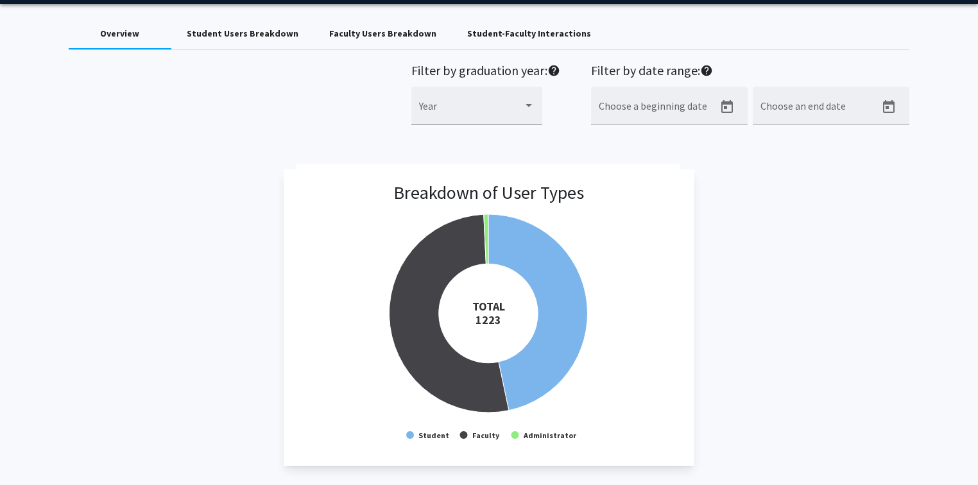
scroll to position [0, 0]
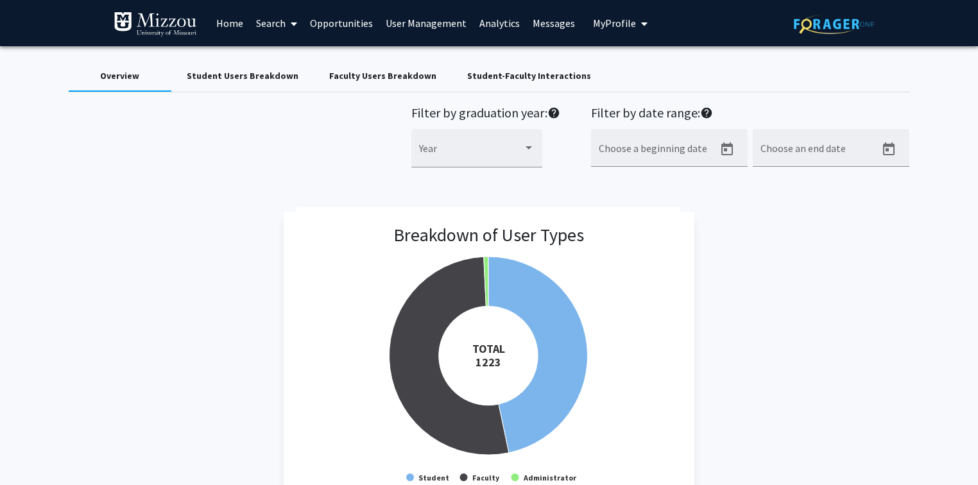
click at [272, 76] on div "Student Users Breakdown" at bounding box center [243, 75] width 112 height 13
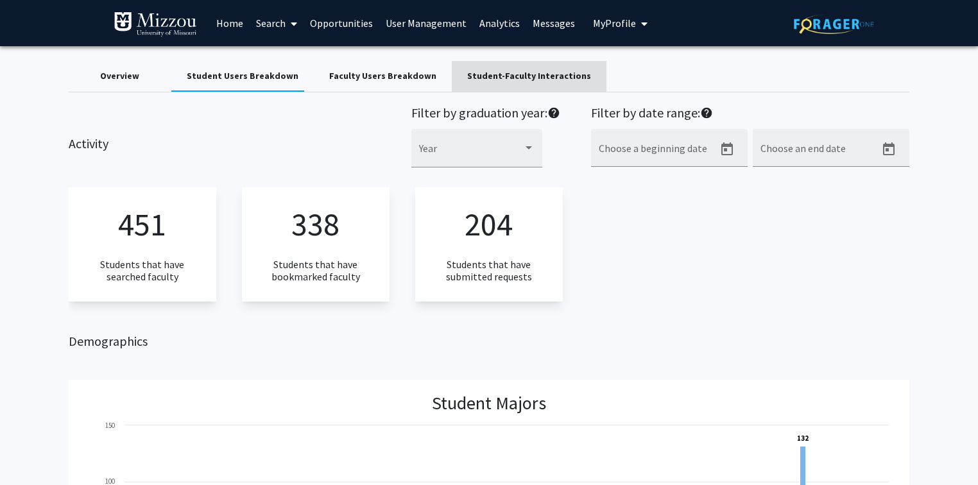
click at [534, 76] on div "Student-Faculty Interactions" at bounding box center [529, 75] width 124 height 13
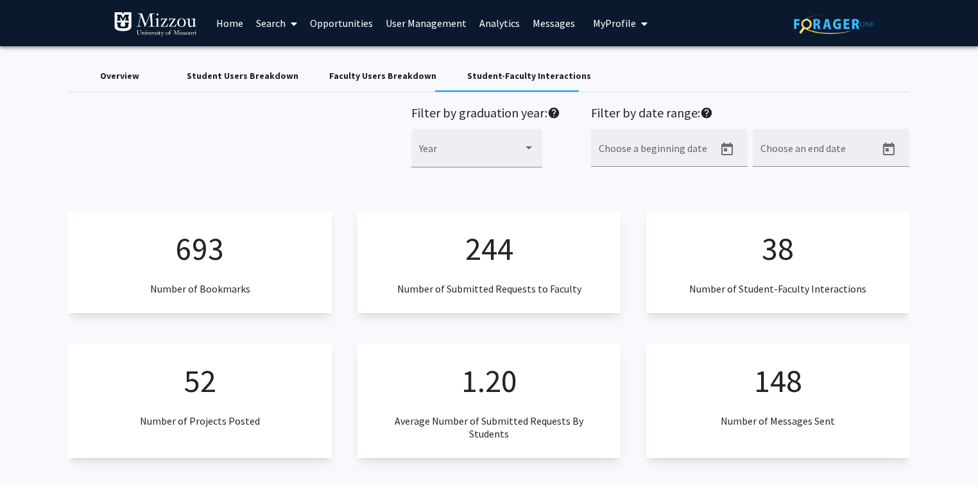
click at [125, 77] on div "Overview" at bounding box center [119, 75] width 39 height 13
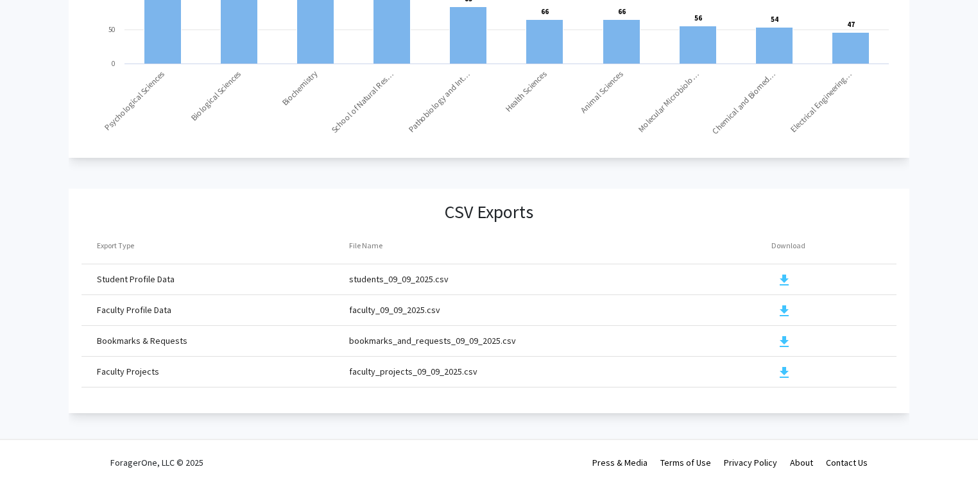
scroll to position [1377, 0]
click at [783, 273] on mat-icon "download" at bounding box center [783, 280] width 15 height 15
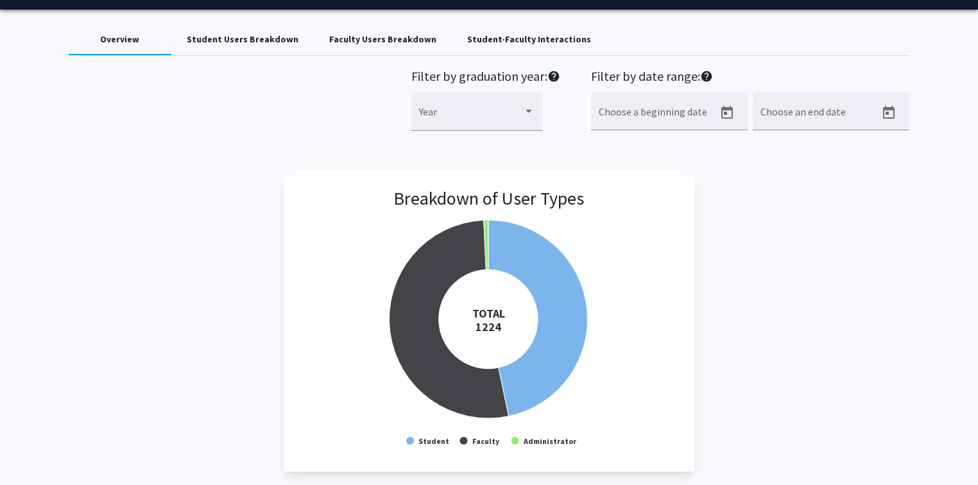
scroll to position [0, 0]
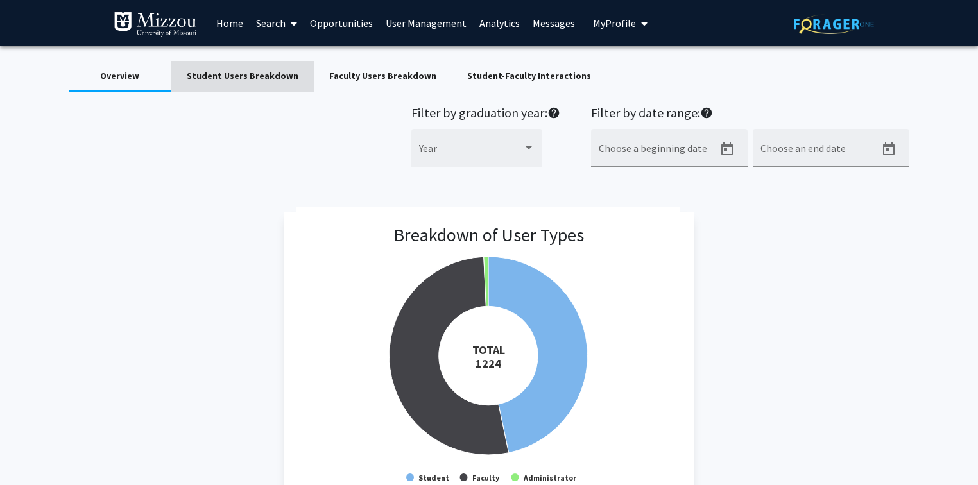
click at [259, 77] on div "Student Users Breakdown" at bounding box center [243, 75] width 112 height 13
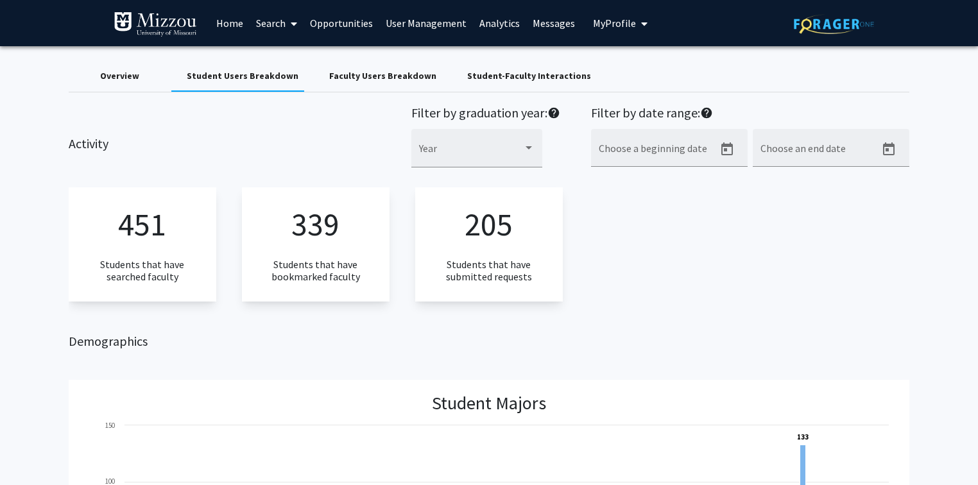
click at [683, 67] on div "Overview Student Users Breakdown Faculty Users Breakdown Student-Faculty Intera…" at bounding box center [489, 76] width 841 height 31
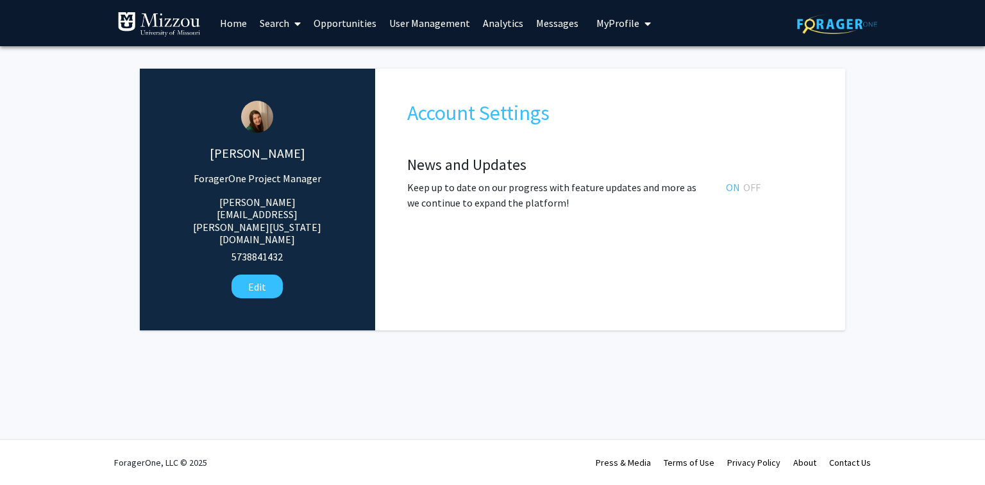
click at [325, 23] on link "Opportunities" at bounding box center [345, 23] width 76 height 45
click at [326, 25] on link "Opportunities" at bounding box center [345, 23] width 76 height 45
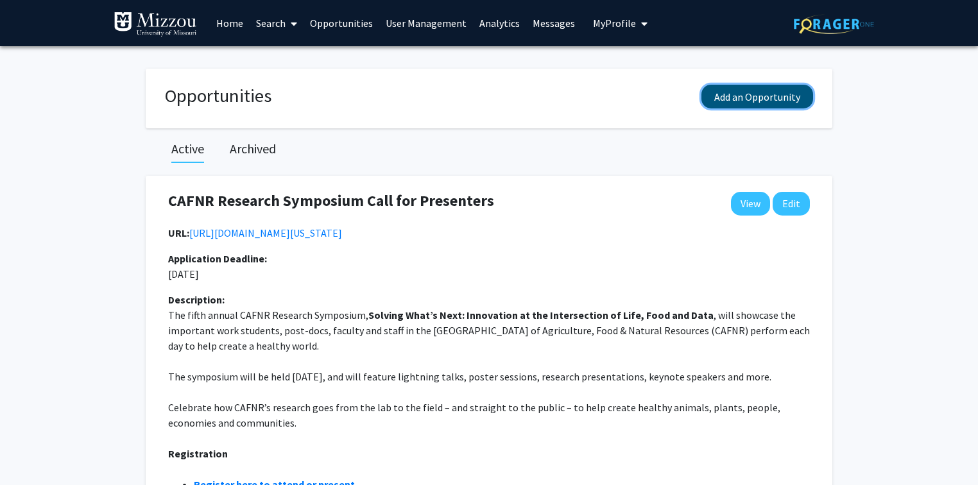
click at [734, 95] on button "Add an Opportunity" at bounding box center [757, 97] width 112 height 24
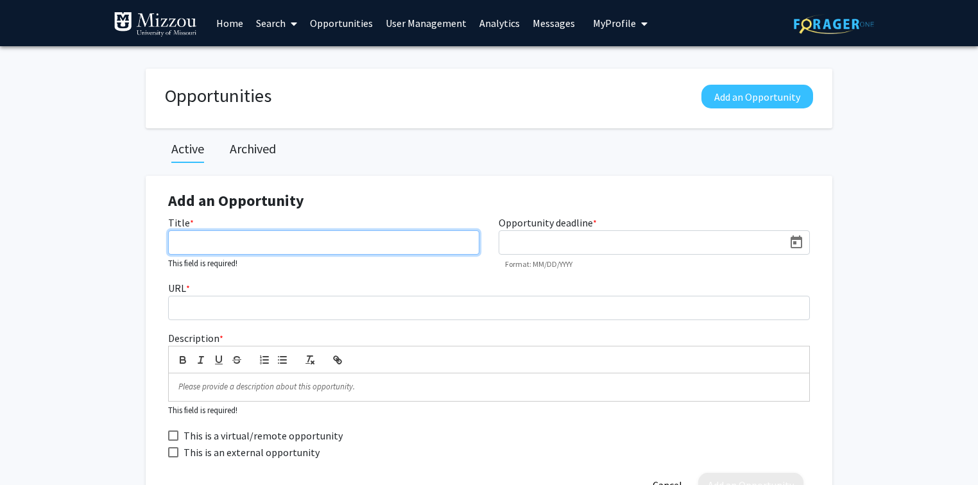
click at [185, 245] on input "Title *" at bounding box center [323, 242] width 311 height 24
paste input "AALD Discover Program"
type input "AALD Discover Program"
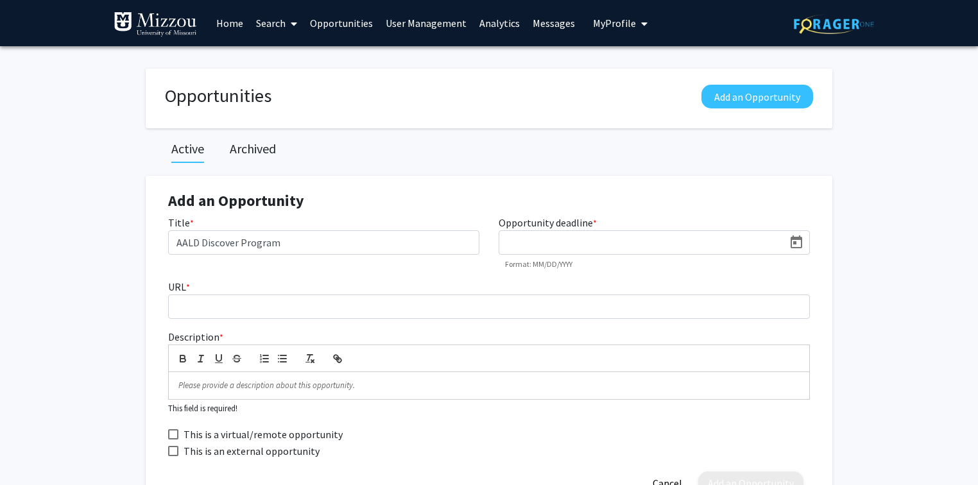
click at [797, 244] on icon "Open calendar" at bounding box center [795, 242] width 15 height 15
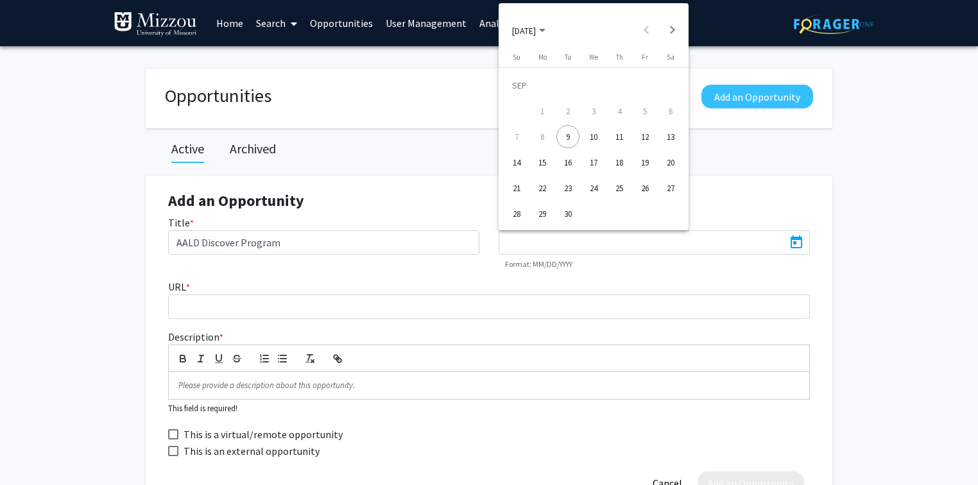
click at [645, 139] on div "12" at bounding box center [644, 136] width 23 height 23
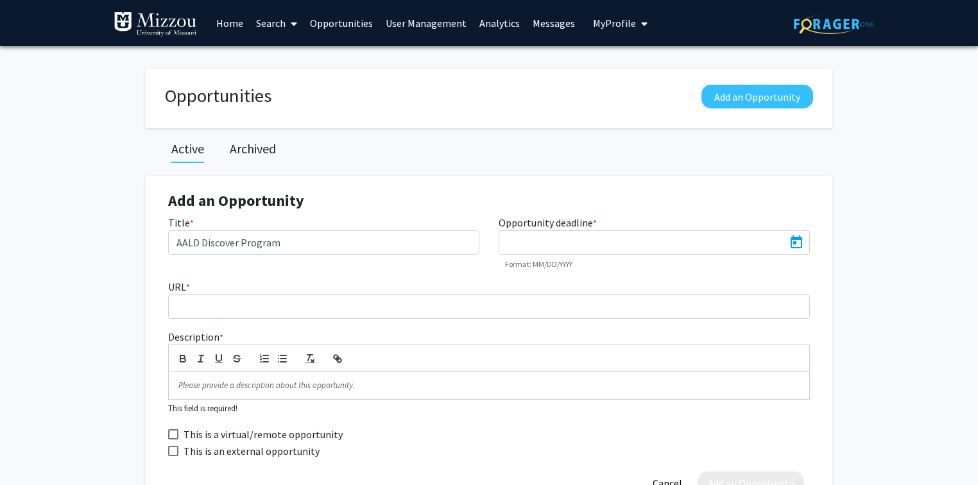
type input "[DATE]"
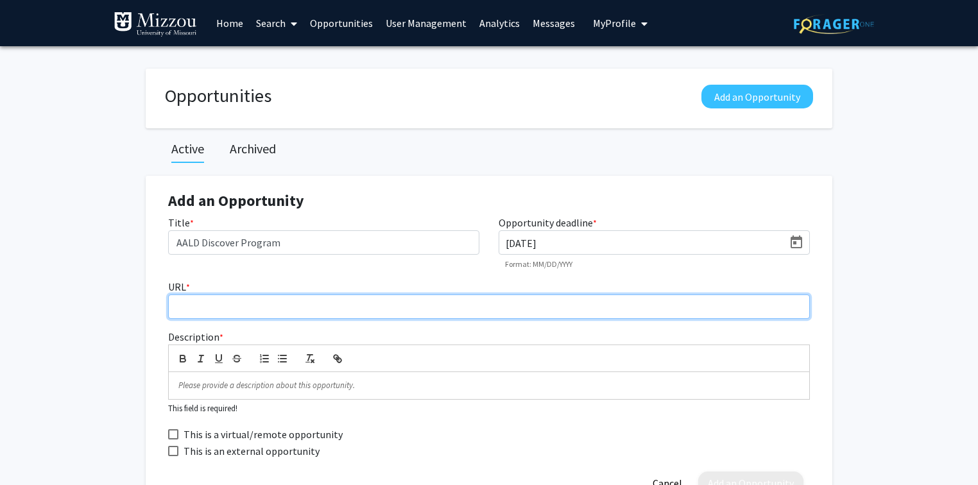
click at [414, 311] on input "URL *" at bounding box center [489, 306] width 642 height 24
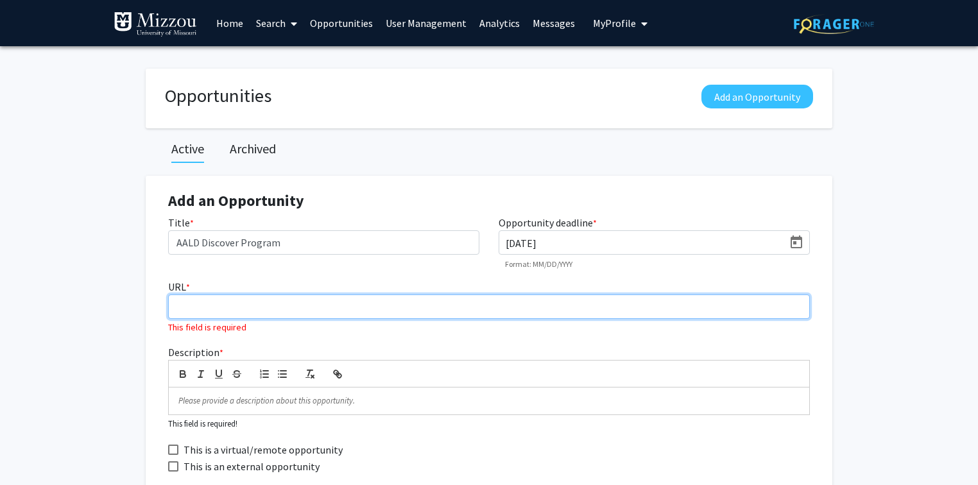
paste input "[URL][PERSON_NAME][DOMAIN_NAME][US_STATE]"
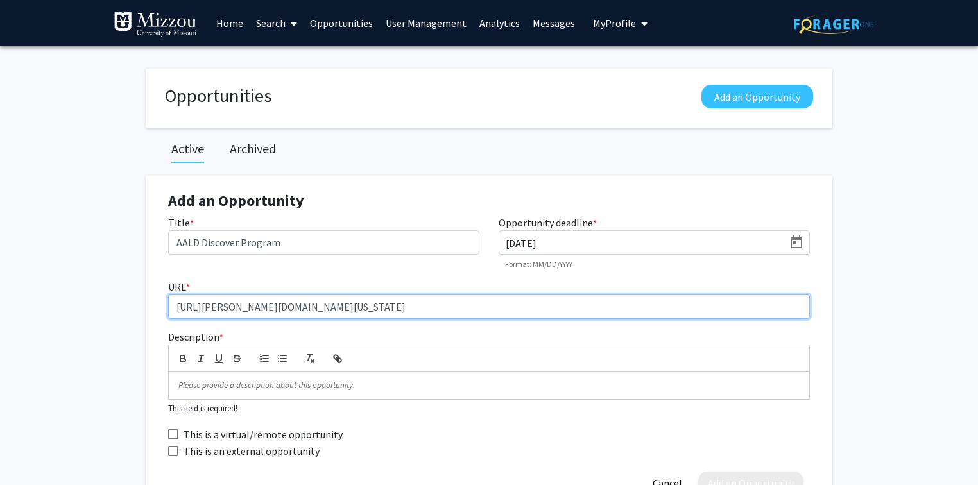
type input "[URL][PERSON_NAME][DOMAIN_NAME][US_STATE]"
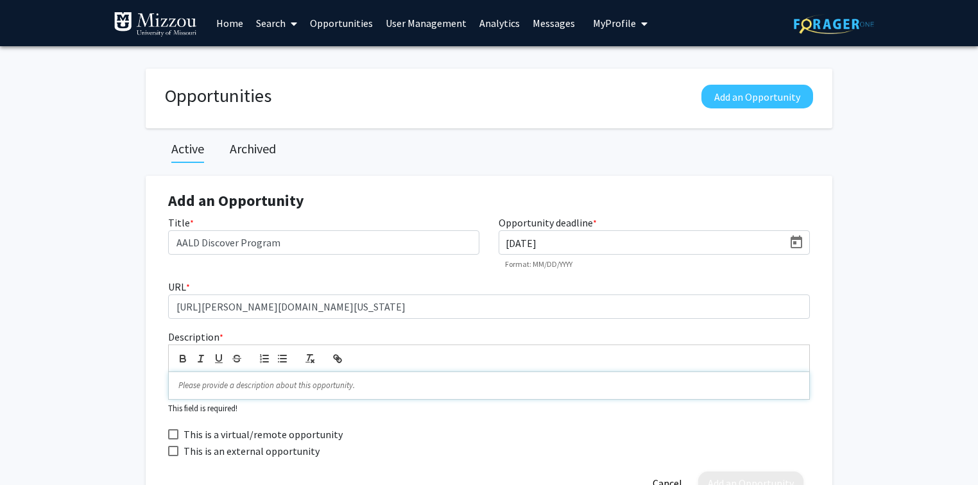
click at [304, 387] on p at bounding box center [488, 386] width 621 height 12
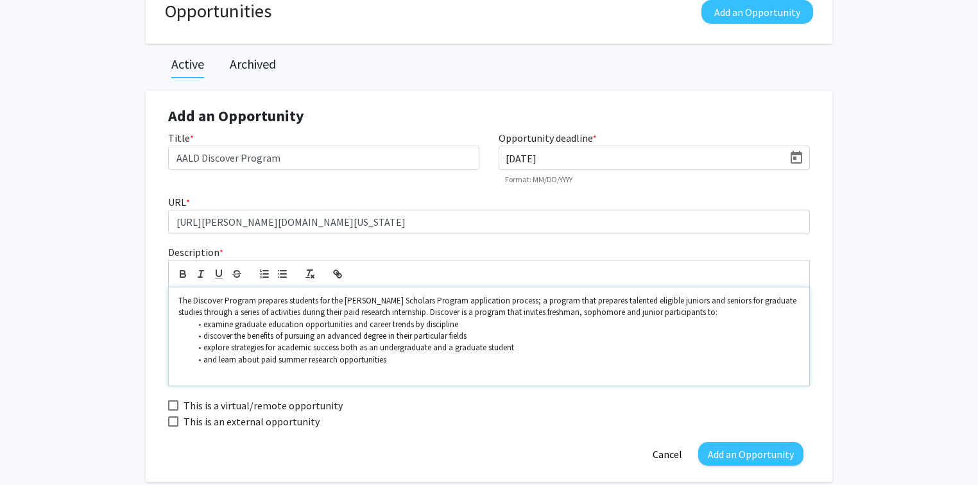
scroll to position [103, 0]
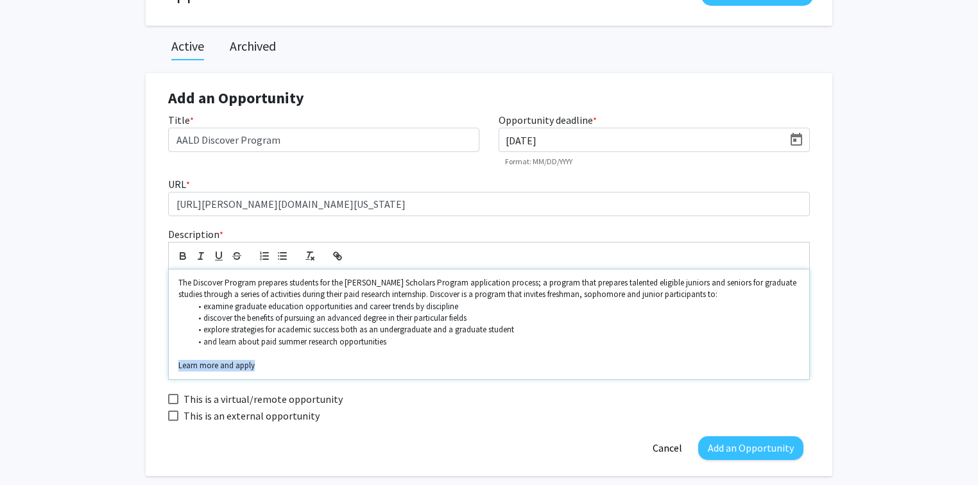
drag, startPoint x: 257, startPoint y: 367, endPoint x: 178, endPoint y: 363, distance: 78.4
click at [178, 363] on p "Learn more and apply" at bounding box center [488, 366] width 621 height 12
click at [335, 257] on icon "button" at bounding box center [338, 256] width 12 height 12
paste input "[URL][PERSON_NAME][DOMAIN_NAME][US_STATE]"
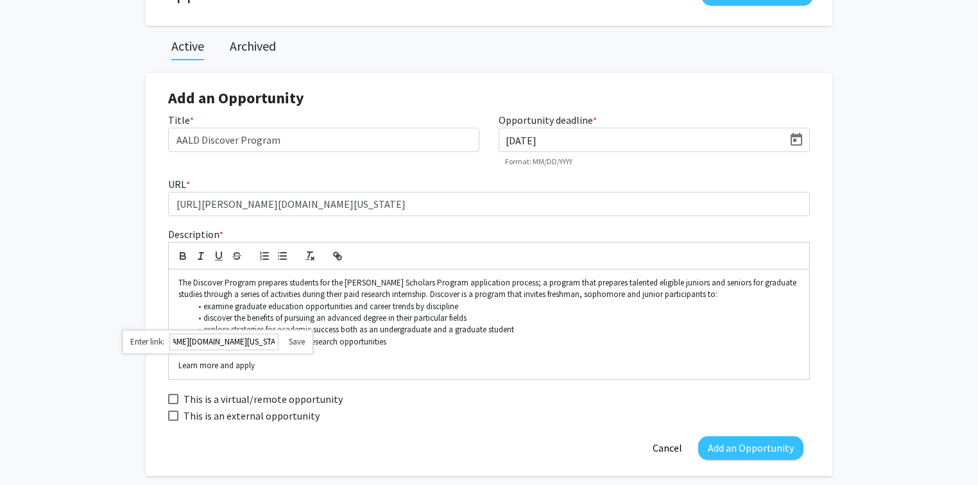
type input "[URL][PERSON_NAME][DOMAIN_NAME][US_STATE]"
click at [301, 341] on link at bounding box center [291, 341] width 26 height 11
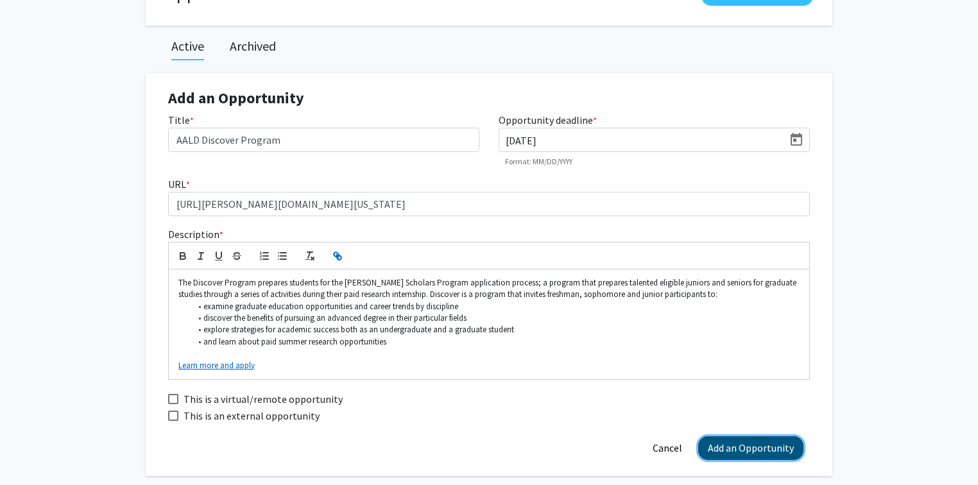
click at [725, 450] on button "Add an Opportunity" at bounding box center [750, 448] width 105 height 24
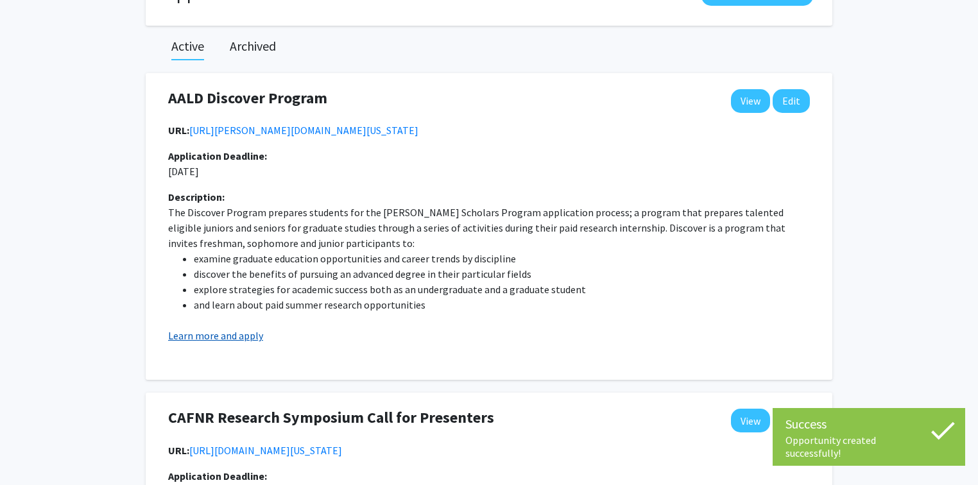
click at [255, 337] on link "Learn more and apply" at bounding box center [215, 335] width 95 height 13
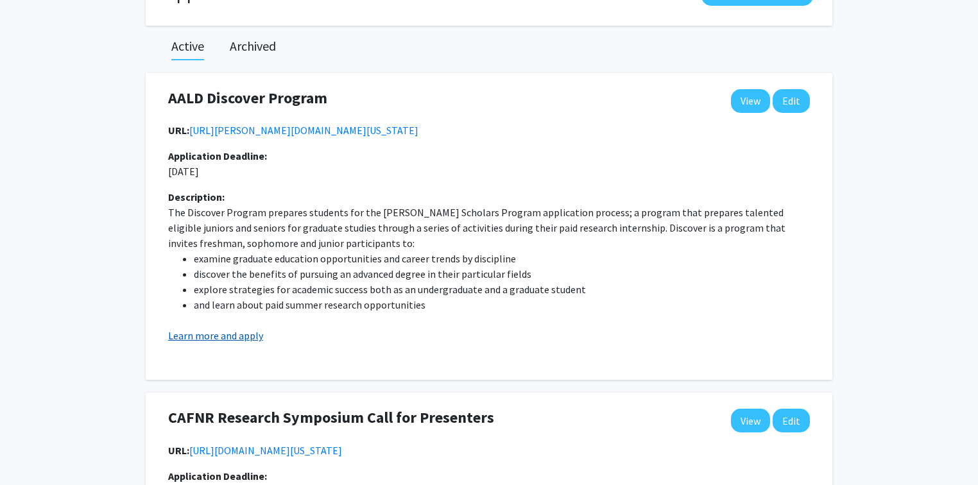
click at [248, 336] on link "Learn more and apply" at bounding box center [215, 335] width 95 height 13
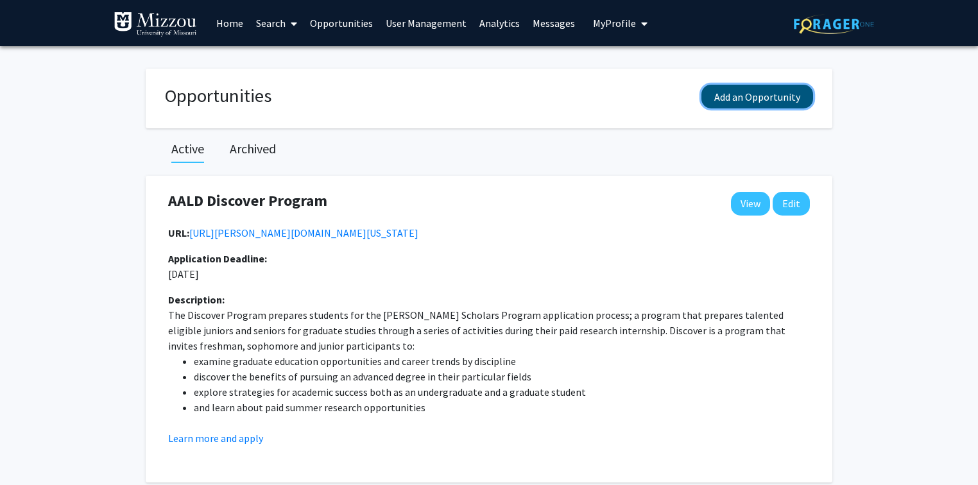
click at [773, 98] on button "Add an Opportunity" at bounding box center [757, 97] width 112 height 24
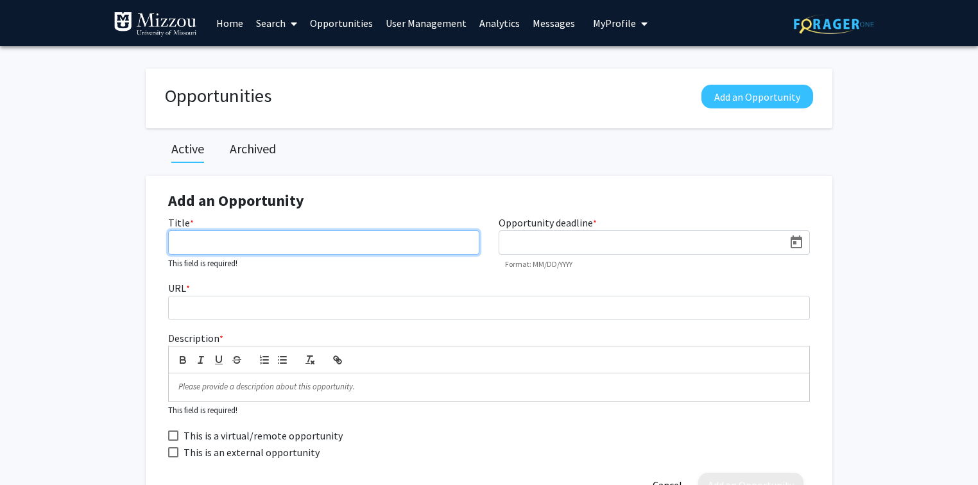
click at [213, 246] on input "Title *" at bounding box center [323, 242] width 311 height 24
paste input "Disability-Focused Research Showcase"
type input "Disability-Focused Research Showcase"
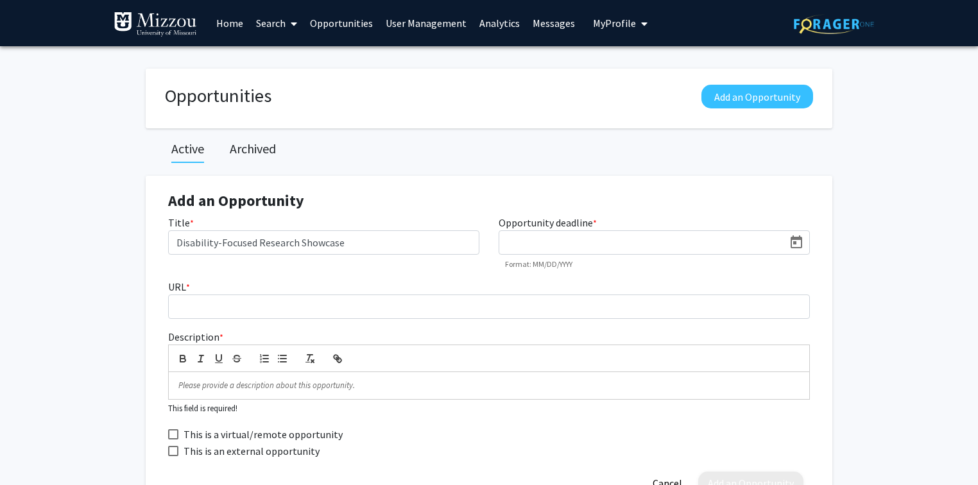
click at [797, 246] on icon "Open calendar" at bounding box center [796, 241] width 12 height 13
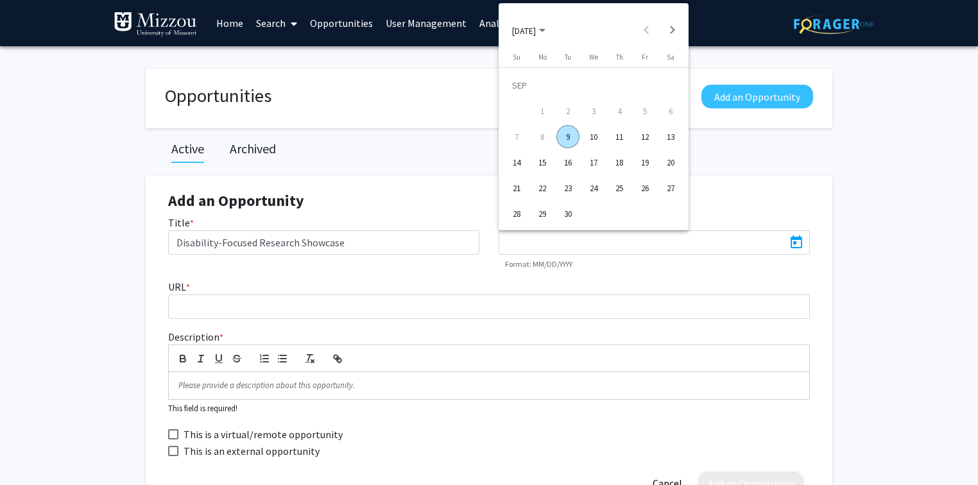
click at [572, 188] on div "23" at bounding box center [567, 187] width 23 height 23
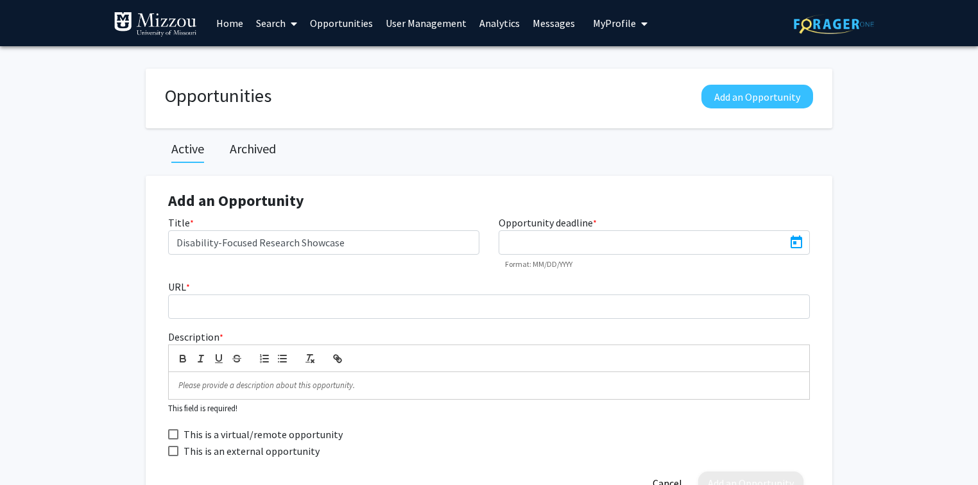
type input "[DATE]"
click at [293, 391] on div at bounding box center [489, 385] width 640 height 27
paste div
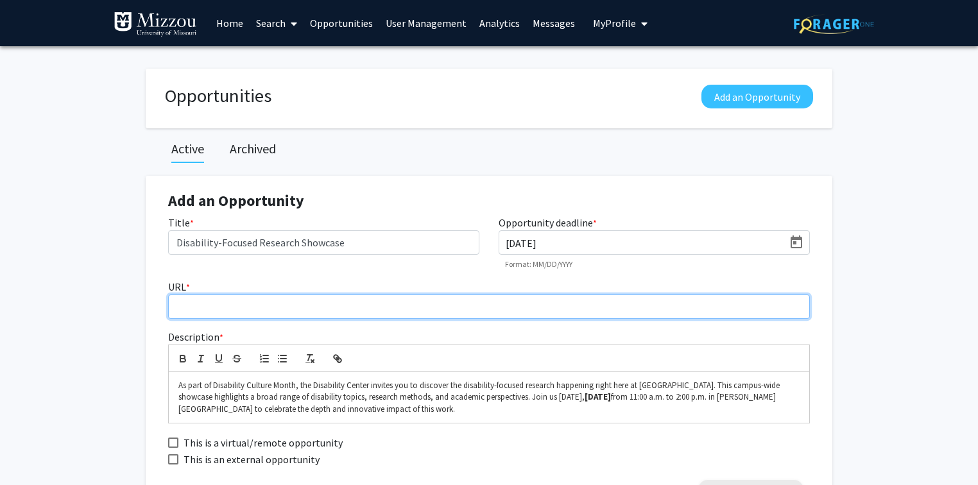
click at [457, 309] on input "URL *" at bounding box center [489, 306] width 642 height 24
paste input "[URL][DOMAIN_NAME][US_STATE]"
type input "[URL][DOMAIN_NAME][US_STATE]"
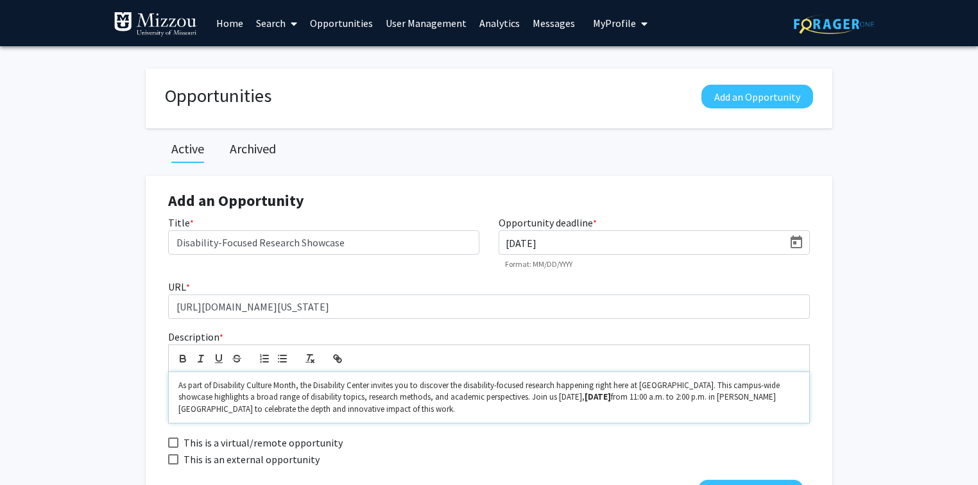
click at [400, 409] on p "As part of Disability Culture Month, the Disability Center invites you to disco…" at bounding box center [488, 397] width 621 height 35
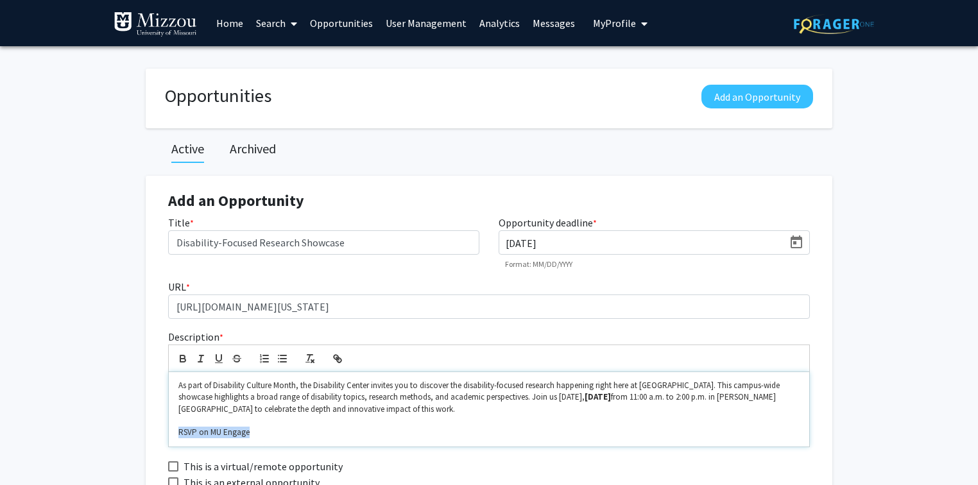
drag, startPoint x: 252, startPoint y: 432, endPoint x: 180, endPoint y: 431, distance: 72.5
click at [180, 431] on p "RSVP on MU Engage" at bounding box center [488, 433] width 621 height 12
drag, startPoint x: 180, startPoint y: 431, endPoint x: 237, endPoint y: 433, distance: 57.8
drag, startPoint x: 237, startPoint y: 433, endPoint x: 439, endPoint y: 330, distance: 226.1
click at [440, 330] on div "Description * As part of Disability Culture Month, the Disability Center invite…" at bounding box center [488, 388] width 661 height 118
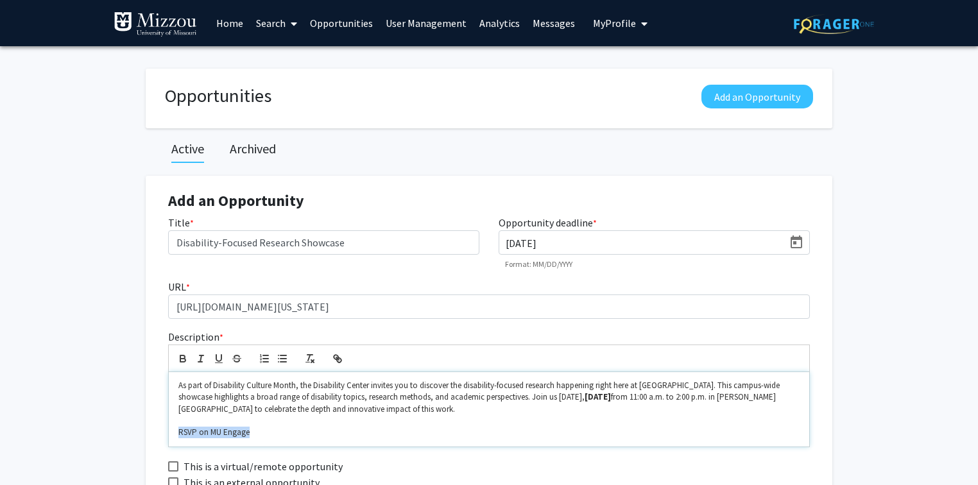
drag, startPoint x: 250, startPoint y: 434, endPoint x: 177, endPoint y: 431, distance: 72.5
click at [177, 431] on div "As part of Disability Culture Month, the Disability Center invites you to disco…" at bounding box center [489, 409] width 640 height 74
click at [334, 360] on icon "button" at bounding box center [338, 359] width 12 height 12
paste input "[URL][DOMAIN_NAME][US_STATE]"
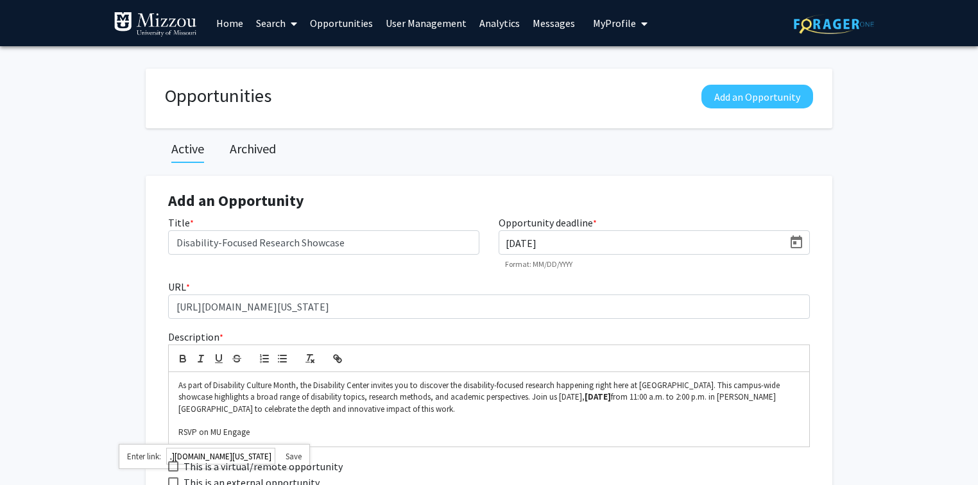
type input "[URL][DOMAIN_NAME][US_STATE]"
click at [297, 459] on span "This is a virtual/remote opportunity" at bounding box center [262, 466] width 159 height 15
click at [173, 472] on input "This is a virtual/remote opportunity" at bounding box center [173, 472] width 1 height 1
click at [174, 466] on span at bounding box center [173, 466] width 10 height 10
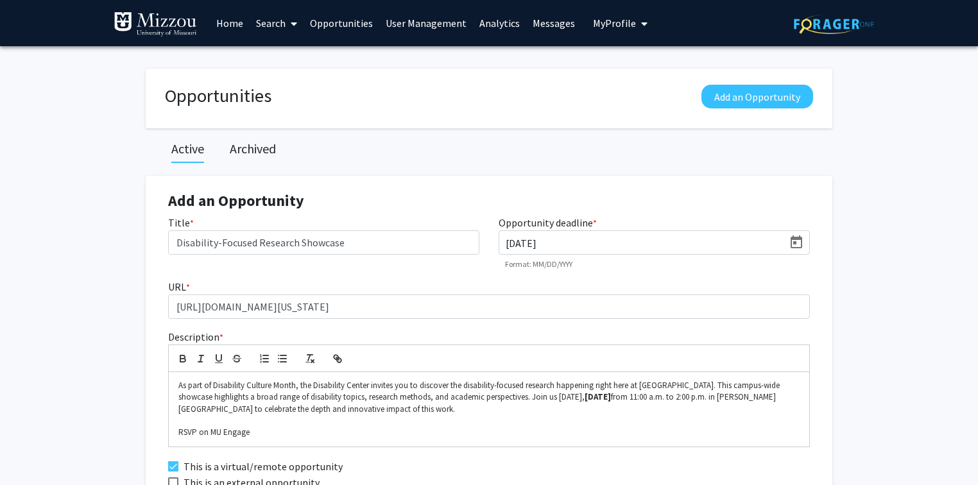
click at [173, 472] on input "This is a virtual/remote opportunity" at bounding box center [173, 472] width 1 height 1
checkbox input "false"
drag, startPoint x: 246, startPoint y: 434, endPoint x: 178, endPoint y: 434, distance: 68.0
click at [178, 434] on span "RSVP on MU Engage" at bounding box center [213, 432] width 71 height 11
click at [337, 356] on icon "button" at bounding box center [336, 357] width 4 height 4
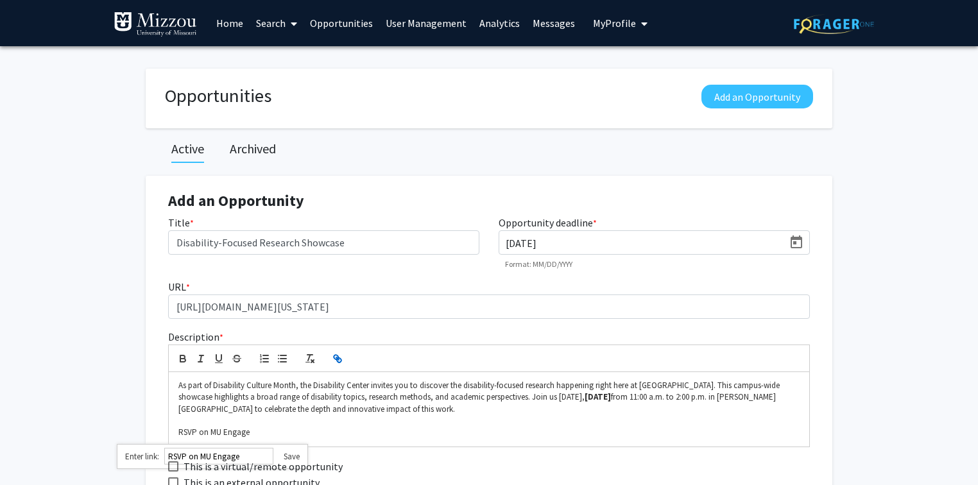
paste input "[URL][DOMAIN_NAME][US_STATE]"
click at [294, 458] on mat-checkbox "This is a virtual/remote opportunity" at bounding box center [255, 466] width 174 height 16
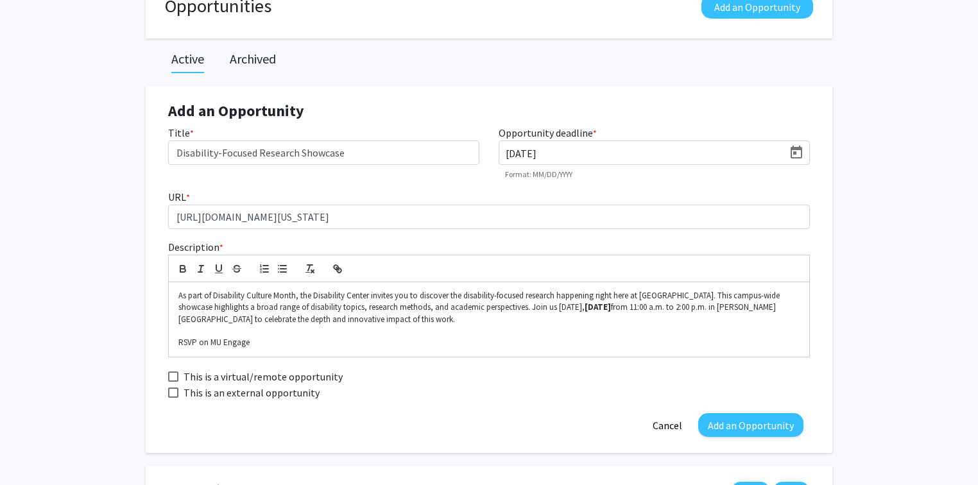
scroll to position [154, 0]
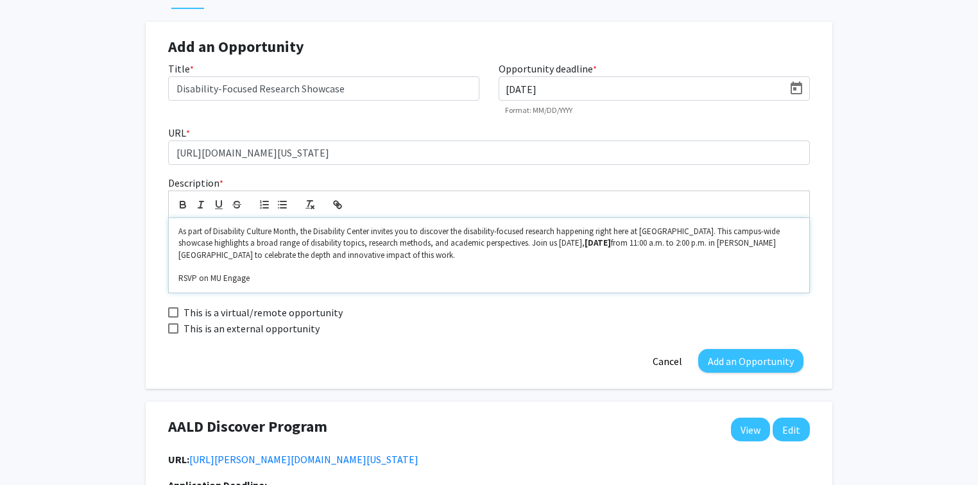
click at [247, 282] on p "RSVP on MU Engage" at bounding box center [488, 279] width 621 height 12
drag, startPoint x: 248, startPoint y: 278, endPoint x: 171, endPoint y: 279, distance: 77.6
click at [171, 279] on div "As part of Disability Culture Month, the Disability Center invites you to disco…" at bounding box center [489, 255] width 640 height 74
click at [337, 204] on icon "button" at bounding box center [339, 206] width 4 height 4
paste input "[URL][DOMAIN_NAME][US_STATE]"
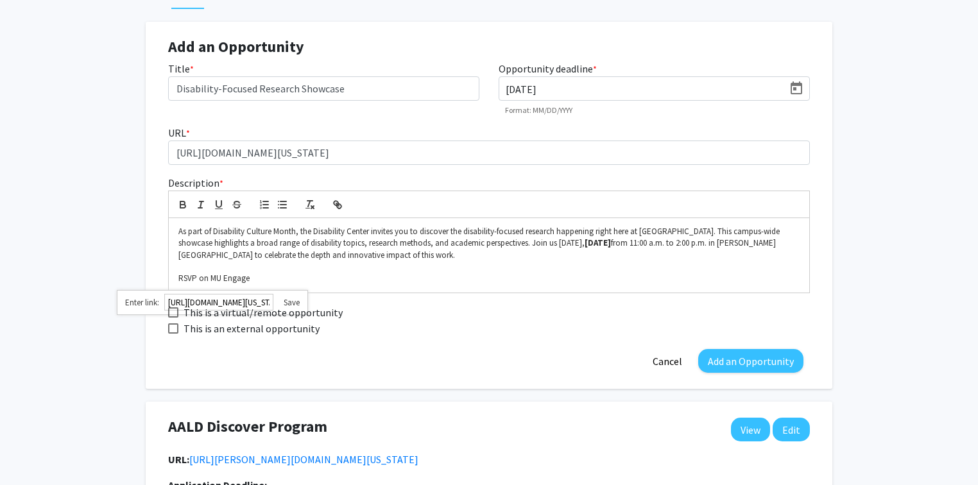
scroll to position [0, 130]
type input "[URL][DOMAIN_NAME][US_STATE]"
click at [290, 305] on span "This is a virtual/remote opportunity" at bounding box center [262, 312] width 159 height 15
click at [173, 318] on input "This is a virtual/remote opportunity" at bounding box center [173, 318] width 1 height 1
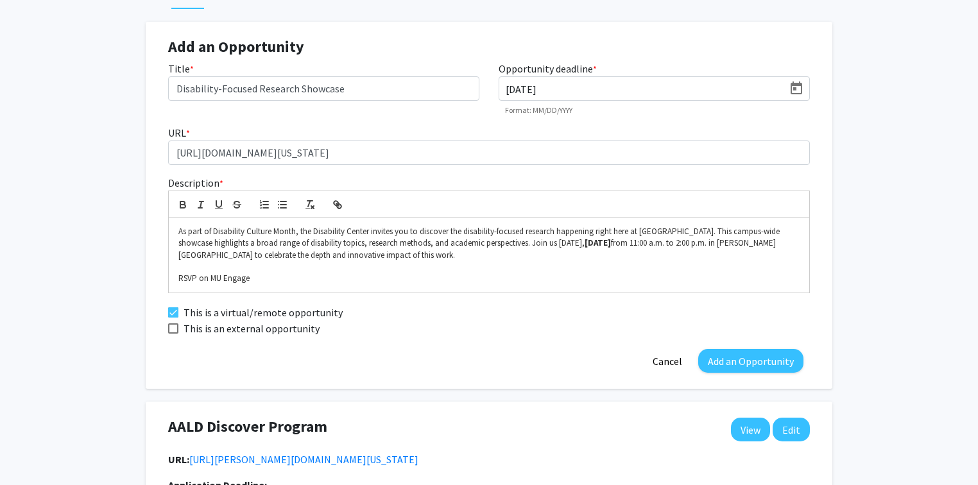
click at [171, 310] on span at bounding box center [173, 312] width 10 height 10
click at [173, 318] on input "This is a virtual/remote opportunity" at bounding box center [173, 318] width 1 height 1
checkbox input "false"
click at [243, 280] on span "RSVP on MU Engage" at bounding box center [213, 278] width 71 height 11
click at [247, 279] on p "RSVP on MU Engage" at bounding box center [488, 279] width 621 height 12
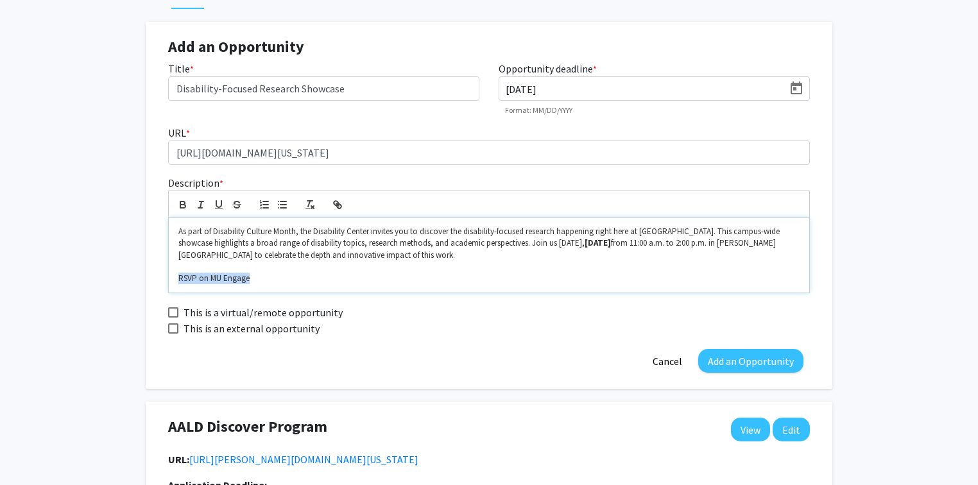
drag, startPoint x: 263, startPoint y: 282, endPoint x: 173, endPoint y: 275, distance: 90.0
click at [173, 275] on div "As part of Disability Culture Month, the Disability Center invites you to disco…" at bounding box center [489, 255] width 640 height 74
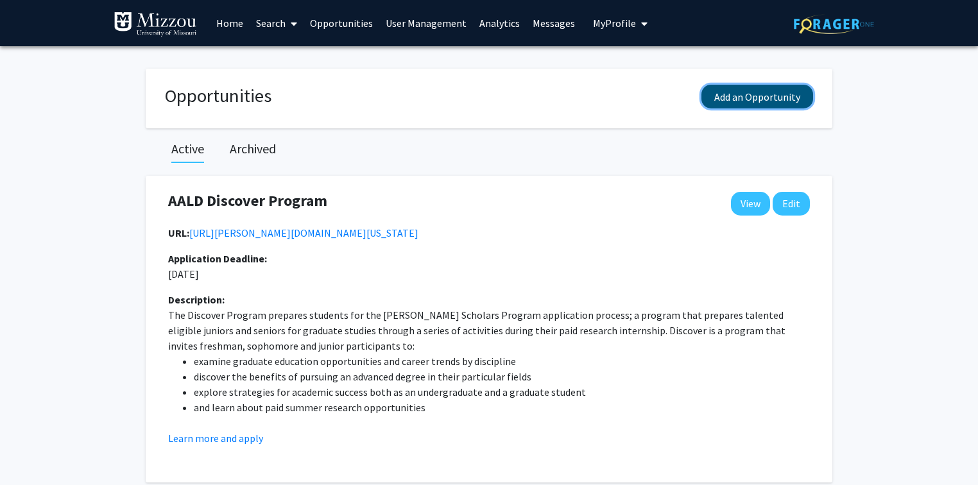
click at [764, 100] on button "Add an Opportunity" at bounding box center [757, 97] width 112 height 24
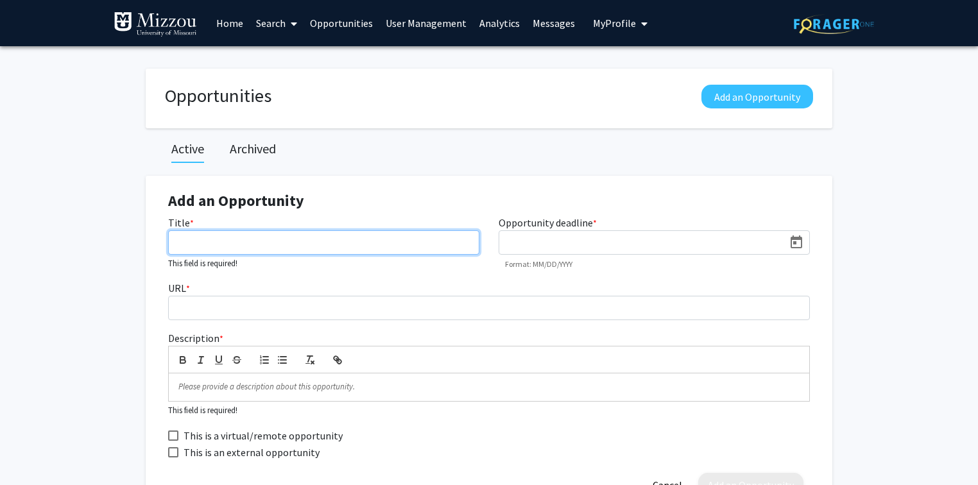
click at [422, 245] on input "Title *" at bounding box center [323, 242] width 311 height 24
type input "Disability-Focused Research Showcase"
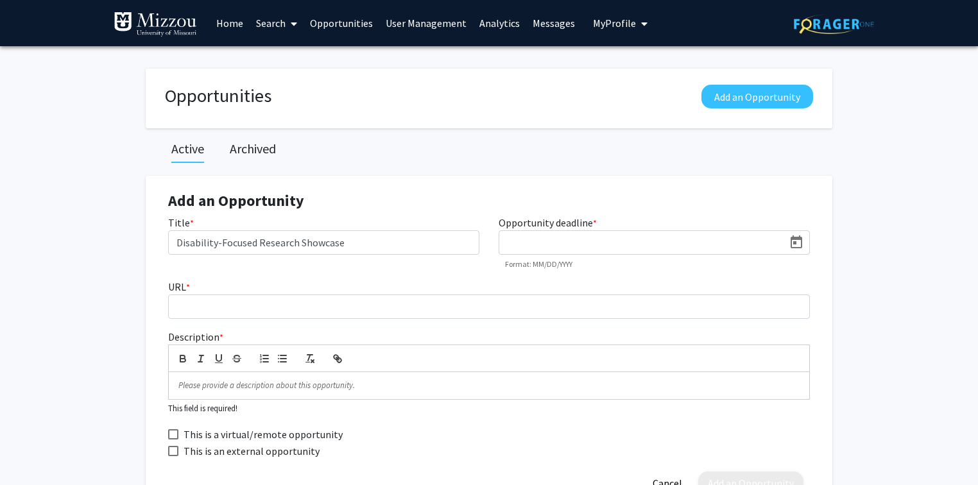
click at [798, 242] on icon "Open calendar" at bounding box center [795, 242] width 15 height 15
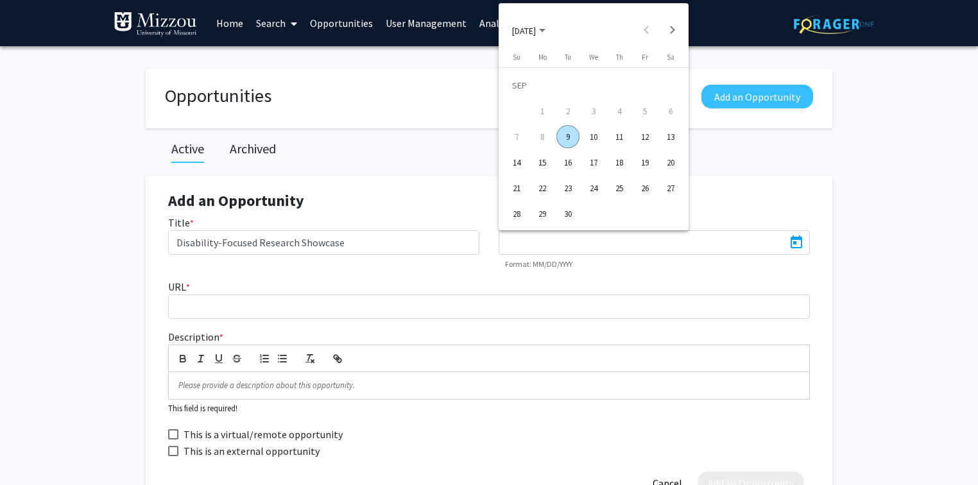
click at [572, 192] on div "23" at bounding box center [567, 187] width 23 height 23
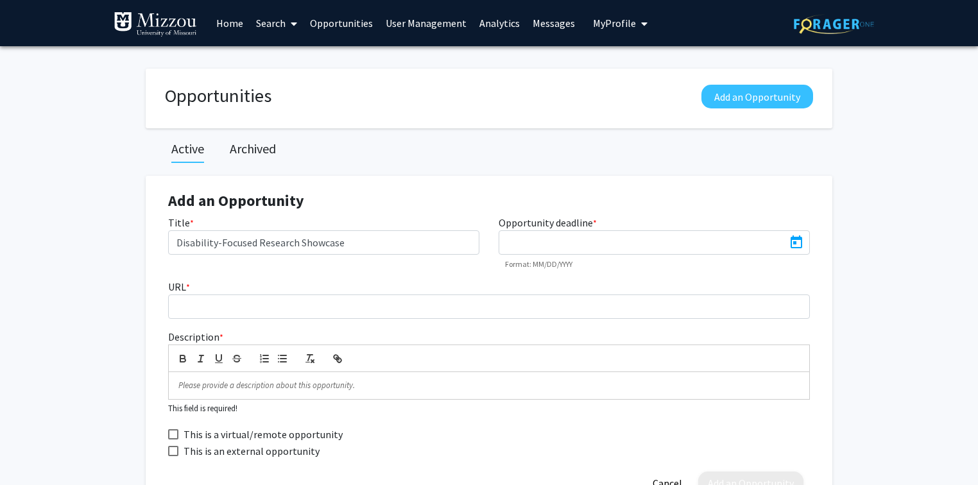
type input "[DATE]"
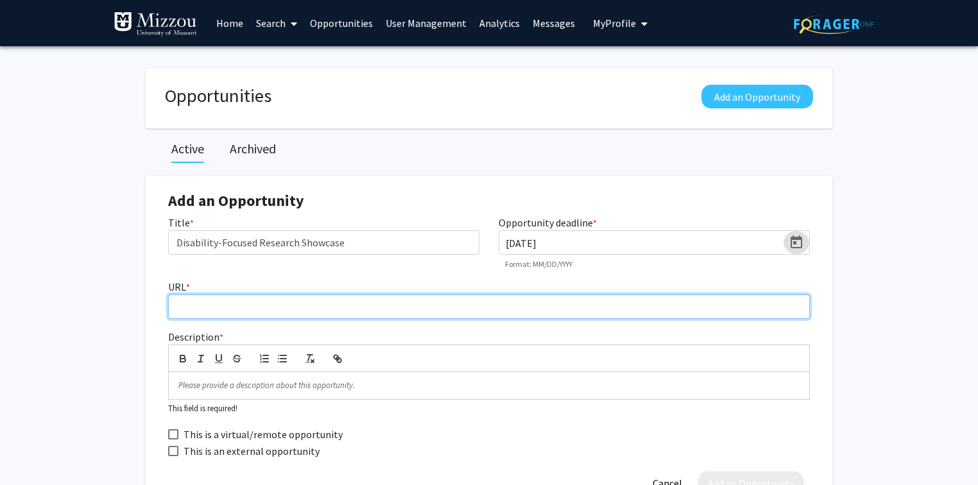
click at [558, 305] on input "URL *" at bounding box center [489, 306] width 642 height 24
paste input "[URL][DOMAIN_NAME][US_STATE]"
type input "[URL][DOMAIN_NAME][US_STATE]"
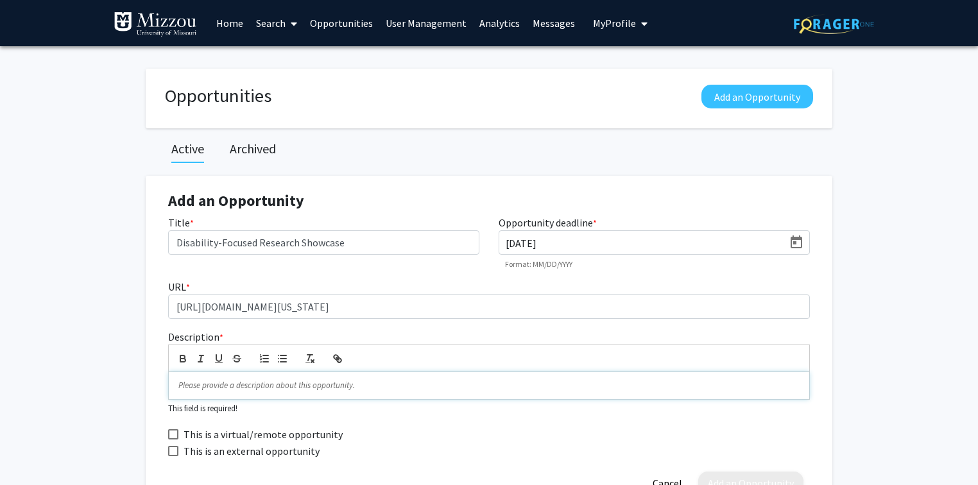
click at [380, 390] on p at bounding box center [488, 386] width 621 height 12
click at [380, 385] on p at bounding box center [488, 386] width 621 height 12
click at [330, 387] on p at bounding box center [488, 386] width 621 height 12
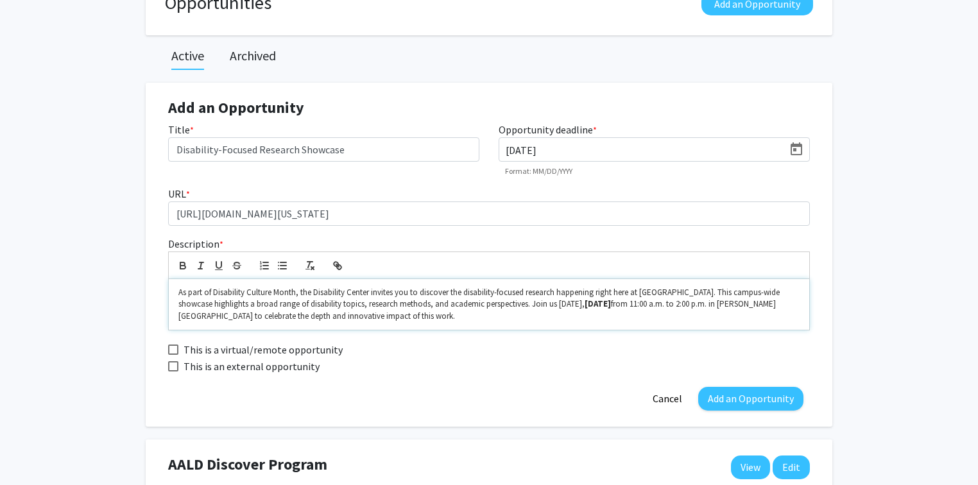
scroll to position [103, 0]
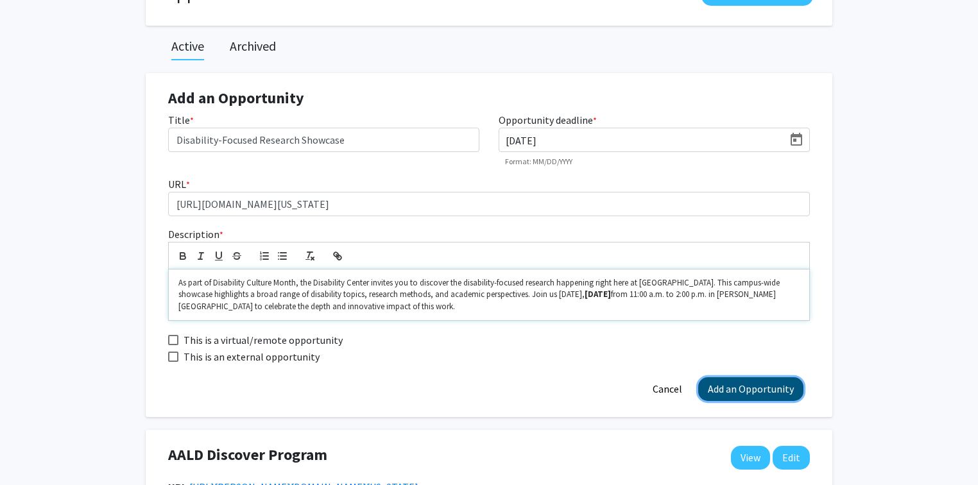
click at [770, 393] on button "Add an Opportunity" at bounding box center [750, 389] width 105 height 24
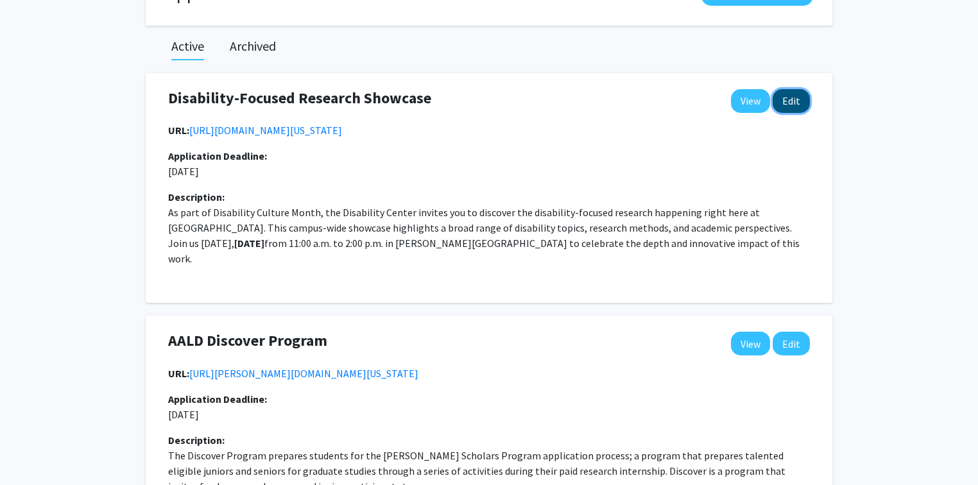
click at [790, 103] on button "Edit" at bounding box center [790, 101] width 37 height 24
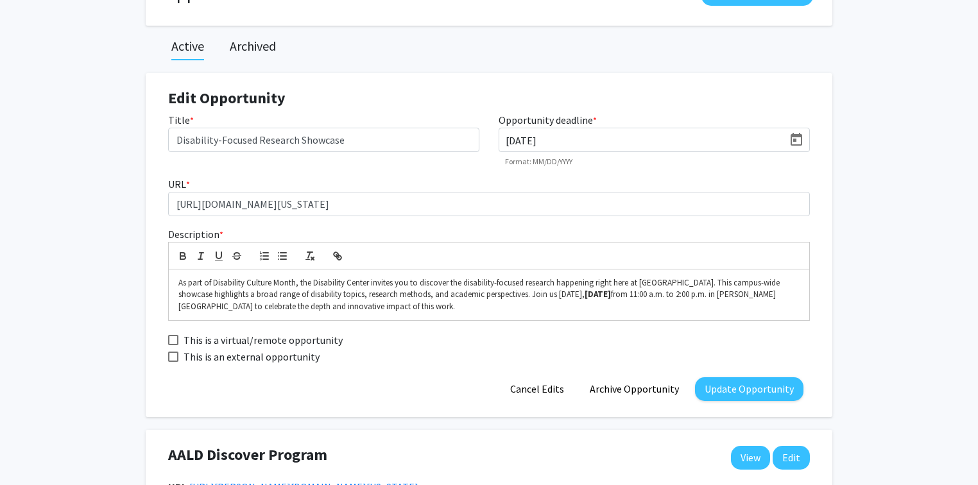
click at [762, 389] on button "Update Opportunity" at bounding box center [749, 389] width 108 height 24
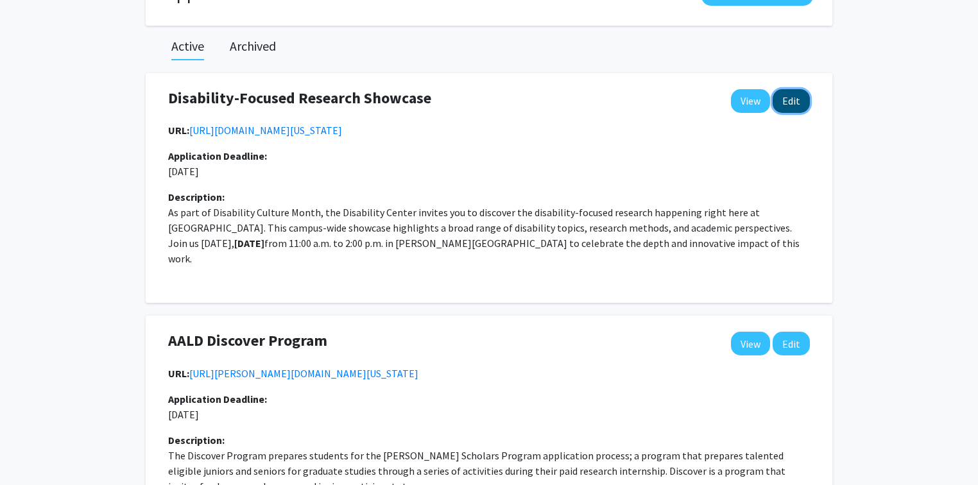
click at [791, 106] on button "Edit" at bounding box center [790, 101] width 37 height 24
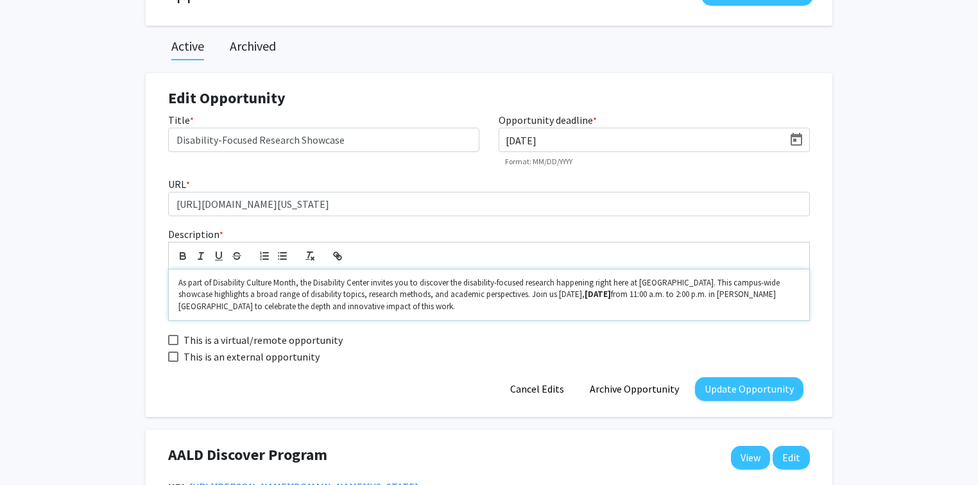
click at [523, 293] on span "As part of Disability Culture Month, the Disability Center invites you to disco…" at bounding box center [479, 288] width 603 height 22
click at [556, 389] on button "Cancel Edits" at bounding box center [536, 389] width 73 height 24
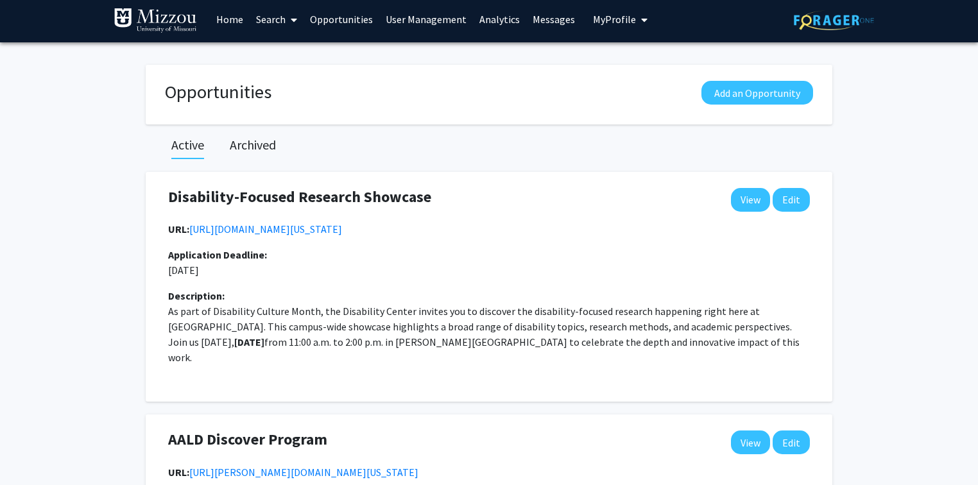
scroll to position [0, 0]
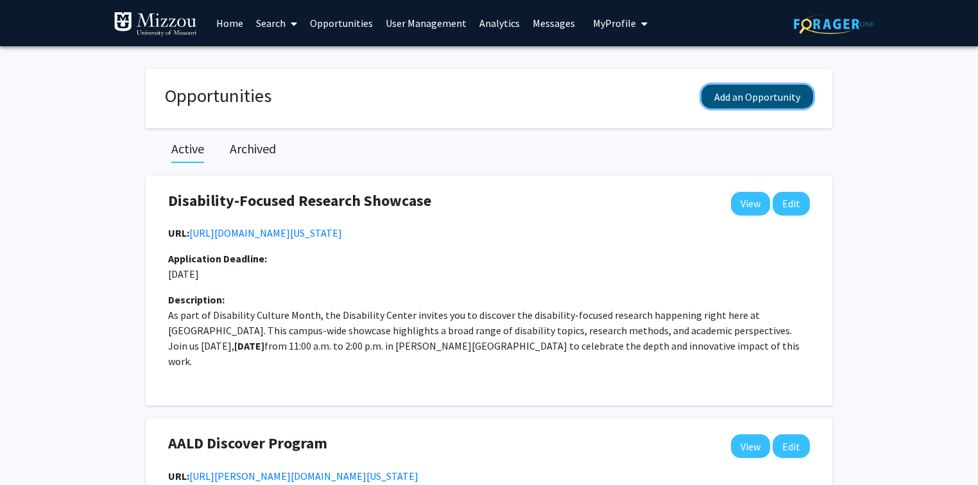
click at [731, 94] on button "Add an Opportunity" at bounding box center [757, 97] width 112 height 24
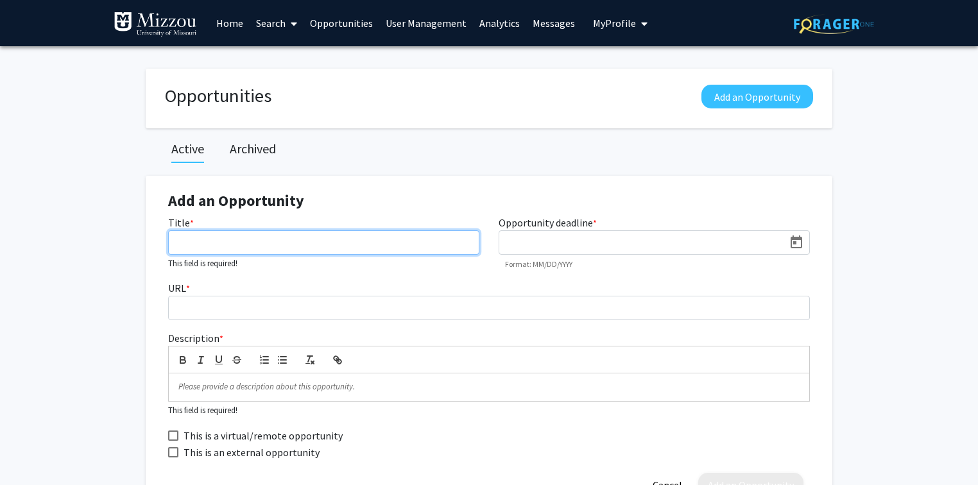
click at [196, 242] on input "Title *" at bounding box center [323, 242] width 311 height 24
paste input "NCUR 2026"
type input "NCUR 2026"
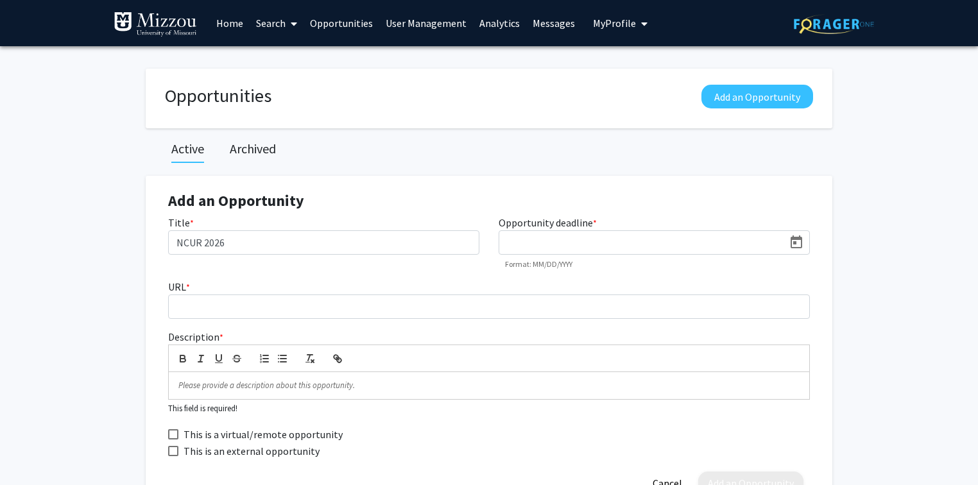
click at [793, 241] on icon "Open calendar" at bounding box center [796, 241] width 12 height 13
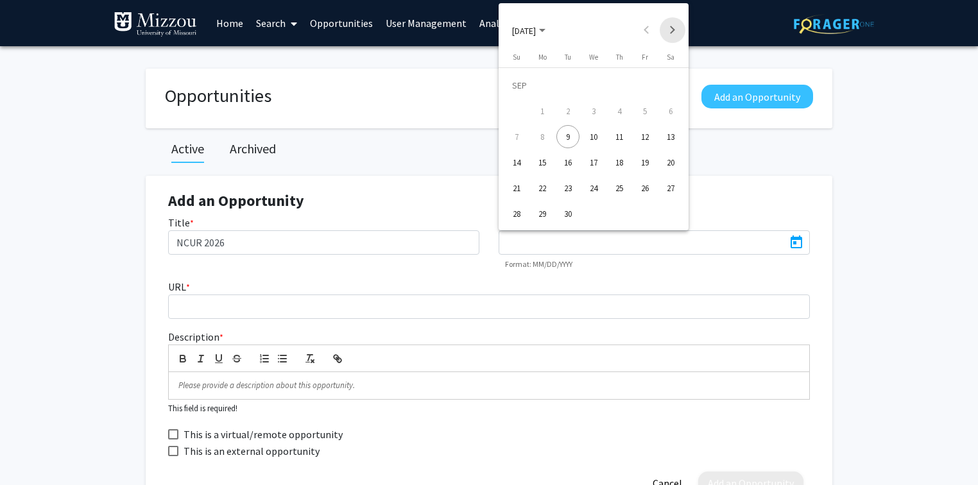
click at [672, 29] on button "Next month" at bounding box center [672, 30] width 26 height 26
click at [644, 110] on div "5" at bounding box center [644, 110] width 23 height 23
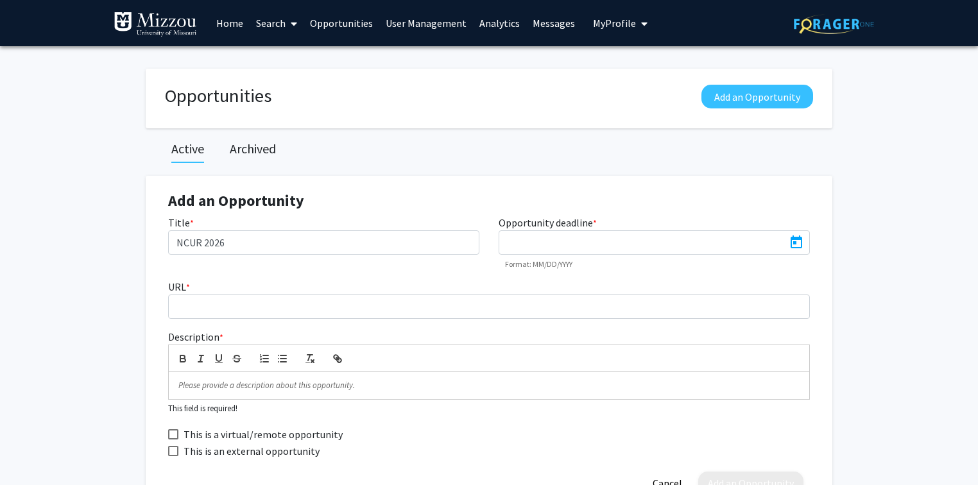
type input "[DATE]"
click at [305, 387] on p at bounding box center [488, 386] width 621 height 12
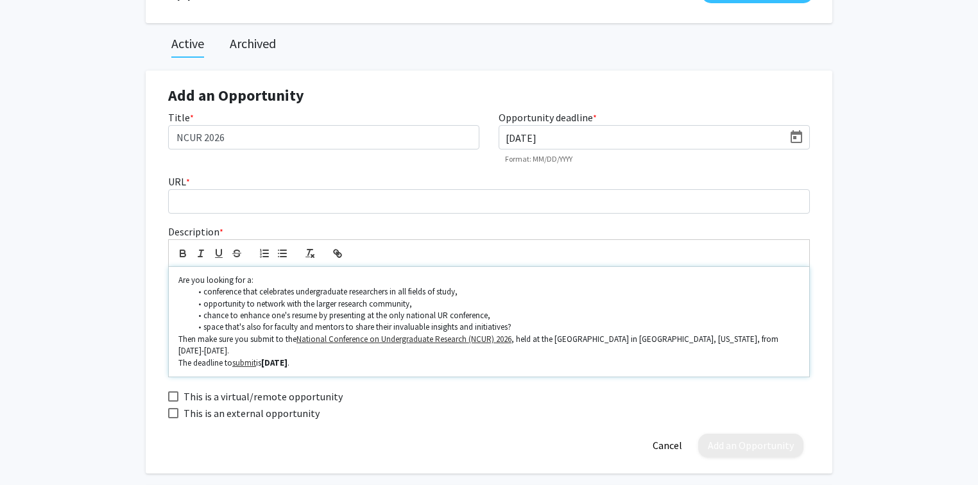
scroll to position [154, 0]
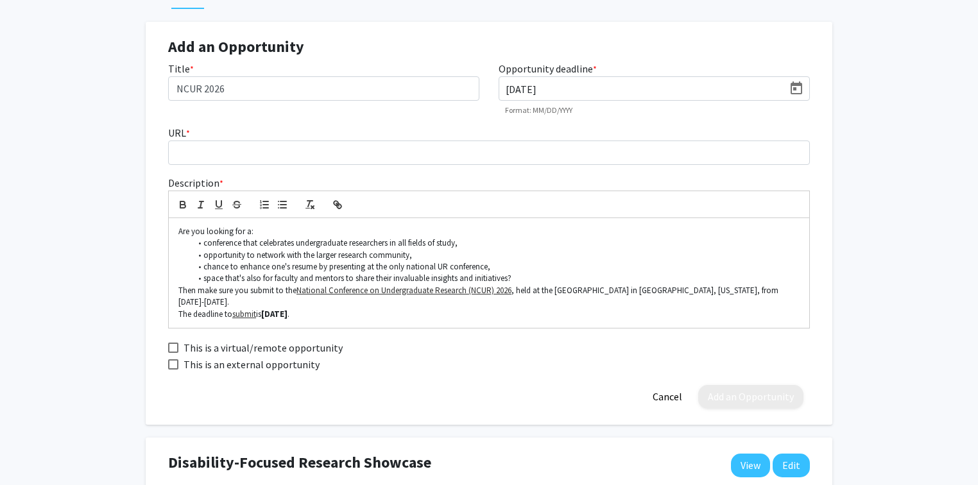
click at [268, 362] on span "This is an external opportunity" at bounding box center [251, 364] width 136 height 15
click at [173, 370] on input "This is an external opportunity" at bounding box center [173, 370] width 1 height 1
checkbox input "true"
click at [235, 302] on p "Then make sure you submit to the National Conference on Undergraduate Research …" at bounding box center [488, 297] width 621 height 24
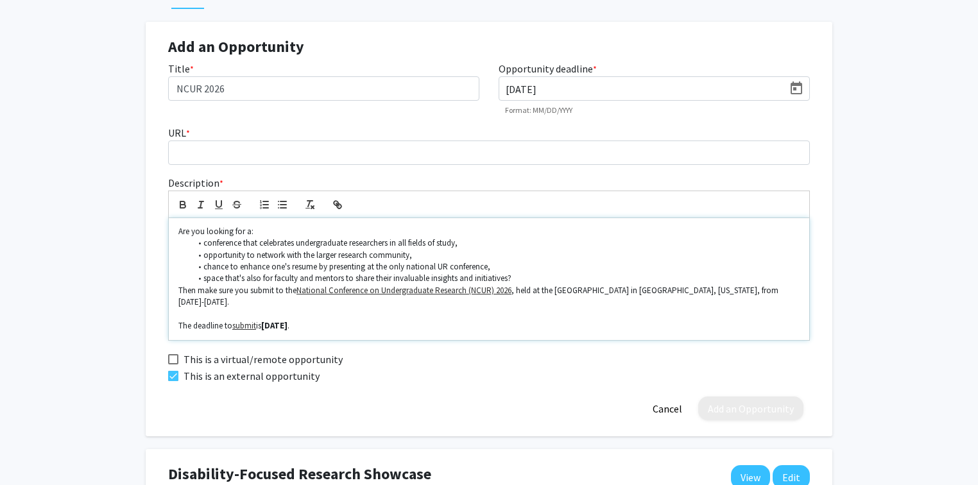
click at [252, 289] on p "Then make sure you submit to the National Conference on Undergraduate Research …" at bounding box center [488, 297] width 621 height 24
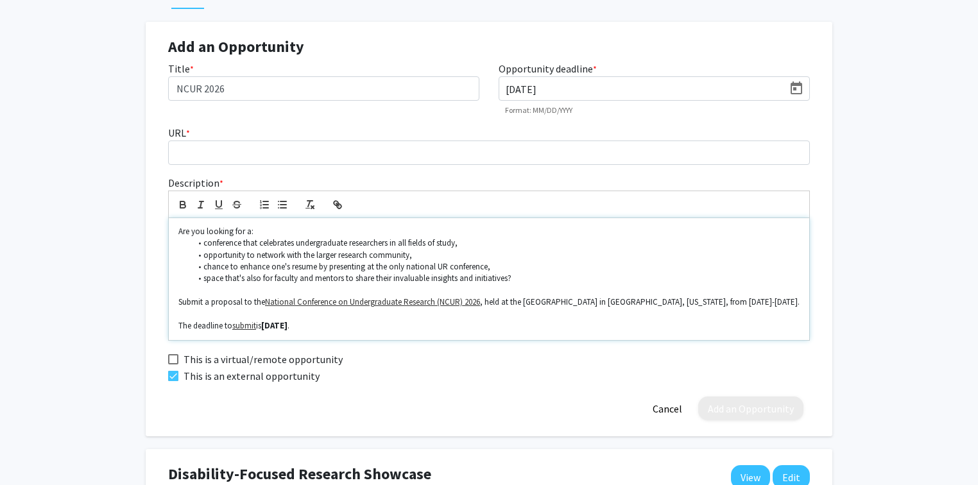
click at [752, 300] on p "Submit a proposal to the National Conference on Undergraduate Research (NCUR) 2…" at bounding box center [488, 302] width 621 height 12
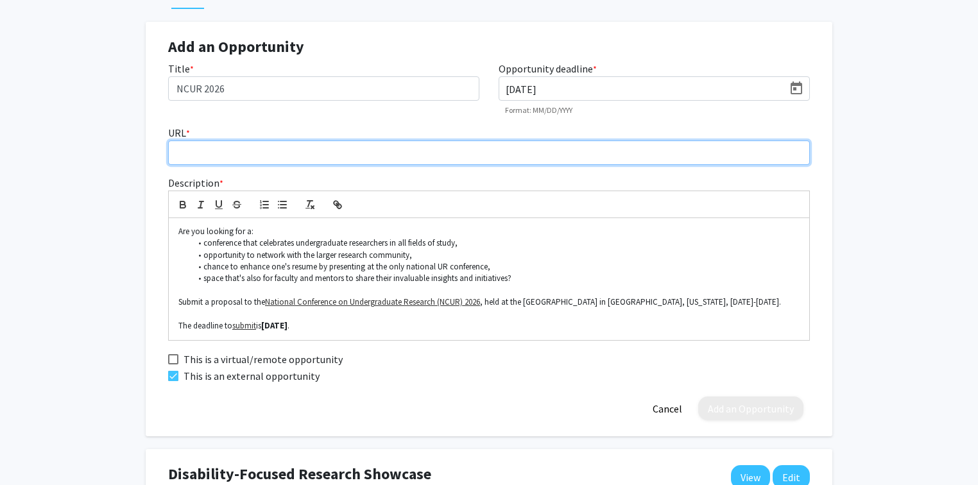
click at [334, 151] on input "URL *" at bounding box center [489, 152] width 642 height 24
paste input "[URL][DOMAIN_NAME]"
type input "[URL][DOMAIN_NAME]"
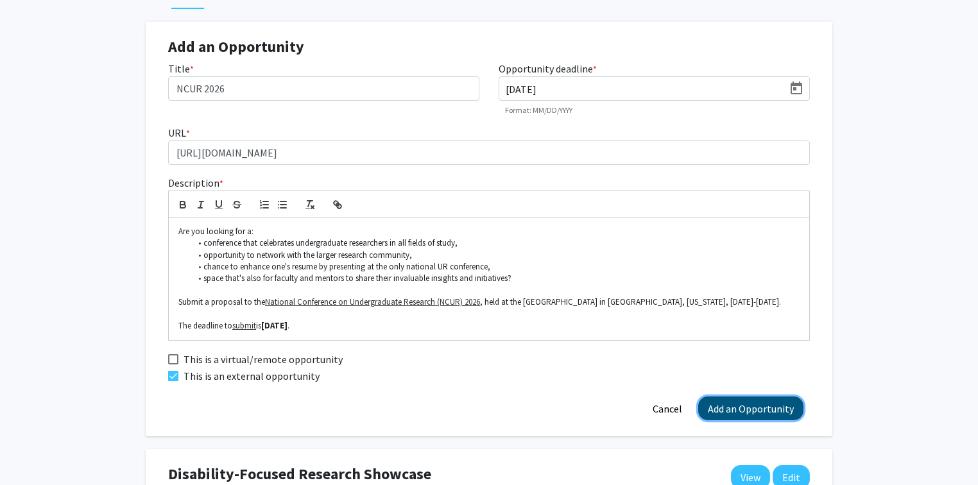
click at [742, 411] on button "Add an Opportunity" at bounding box center [750, 408] width 105 height 24
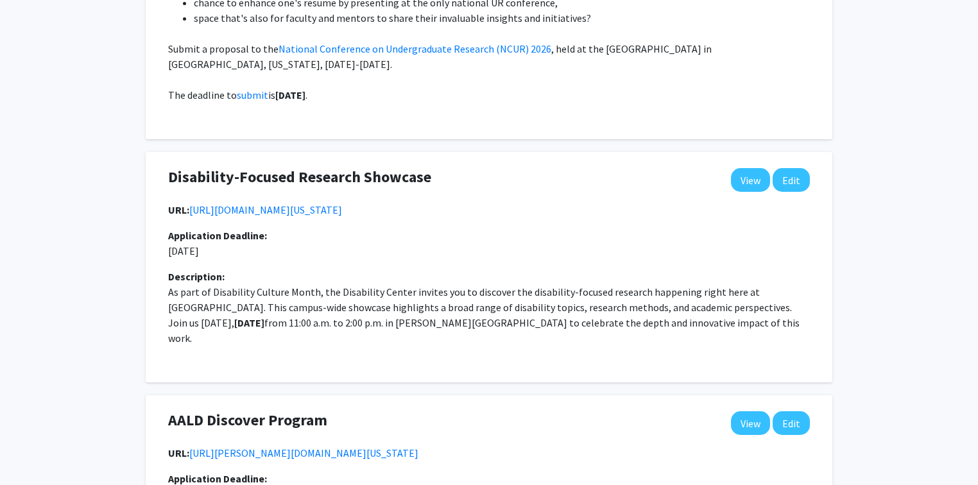
scroll to position [359, 0]
drag, startPoint x: 786, startPoint y: 186, endPoint x: 781, endPoint y: 197, distance: 11.8
click at [786, 192] on div "Disability-Focused Research Showcase Edit View" at bounding box center [488, 184] width 661 height 34
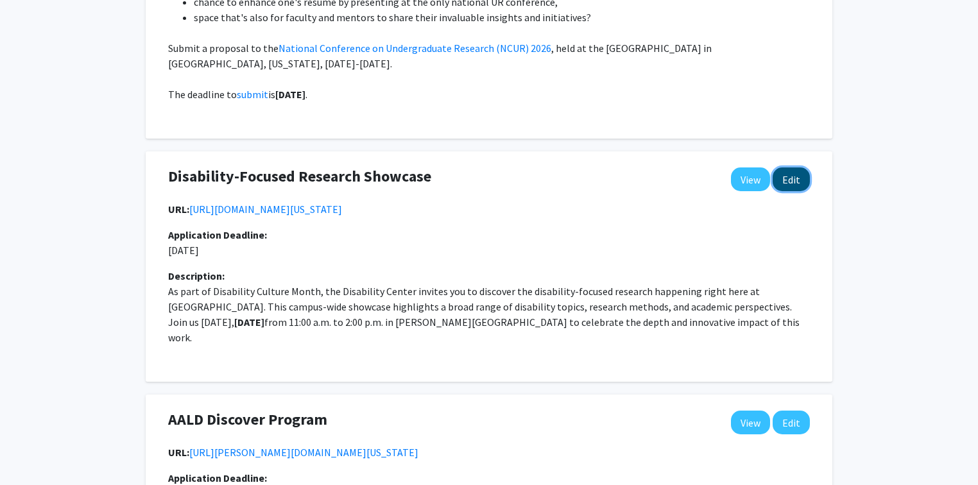
click at [790, 177] on button "Edit" at bounding box center [790, 179] width 37 height 24
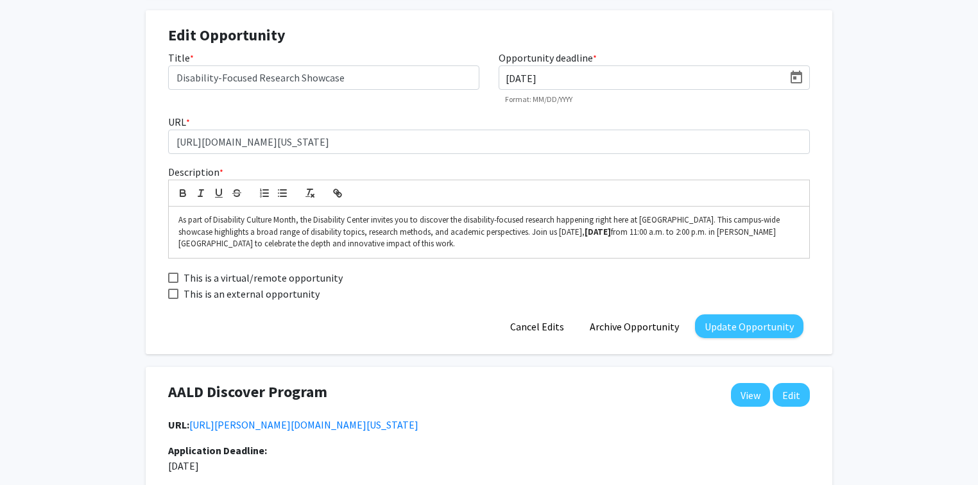
scroll to position [513, 0]
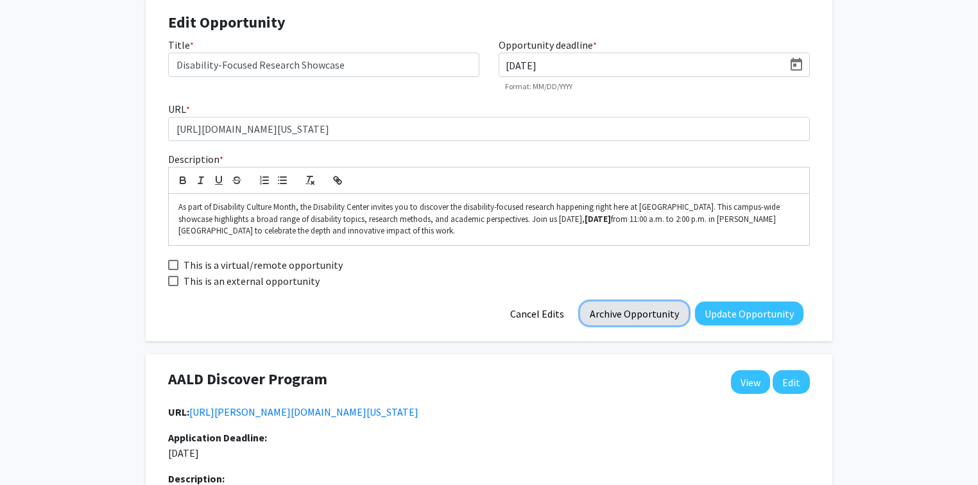
click at [649, 312] on button "Archive Opportunity" at bounding box center [634, 314] width 108 height 24
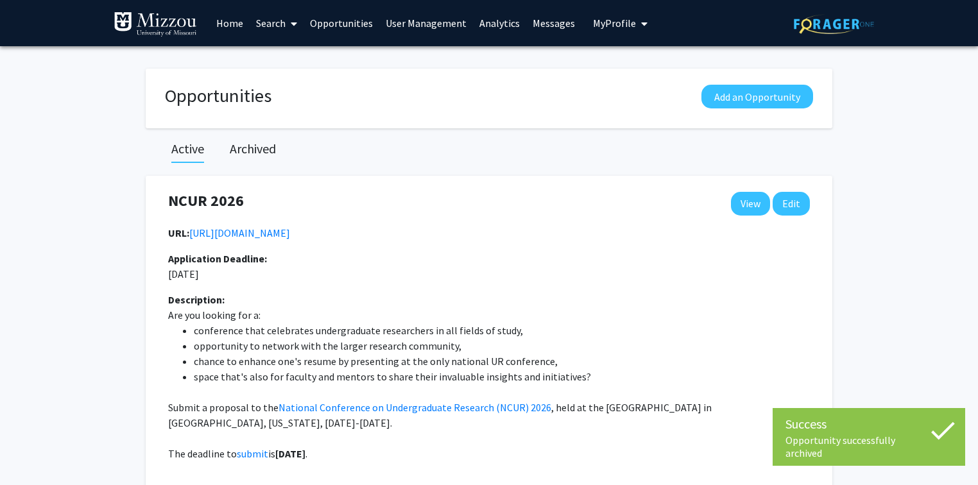
scroll to position [0, 0]
click at [271, 149] on h2 "Archived" at bounding box center [253, 148] width 46 height 15
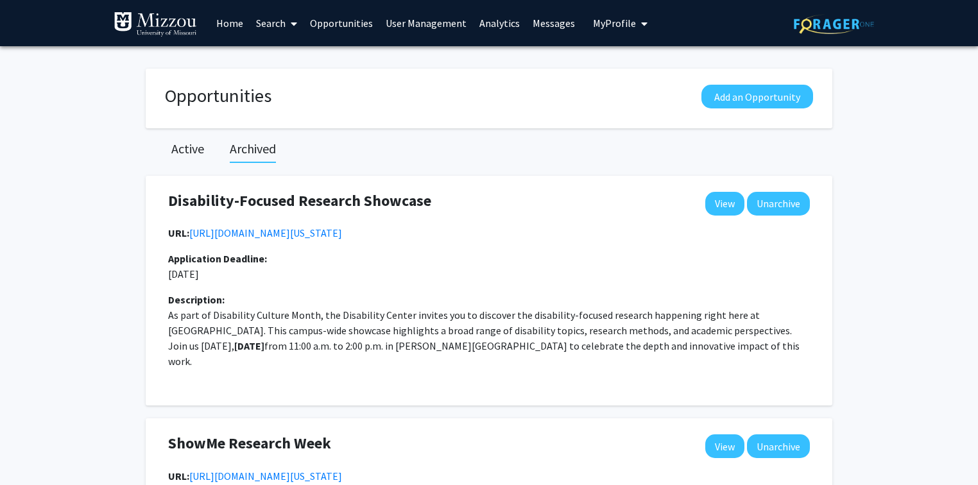
click at [326, 25] on link "Opportunities" at bounding box center [341, 23] width 76 height 45
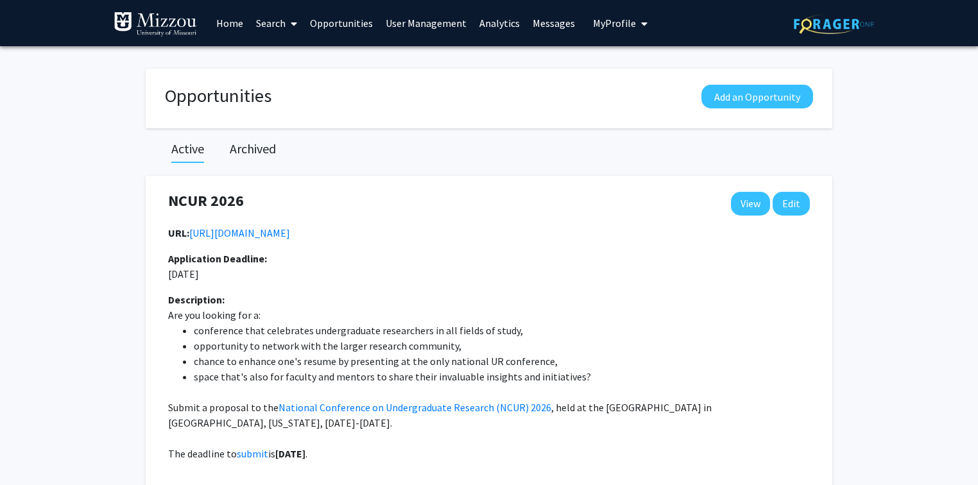
click at [269, 25] on link "Search" at bounding box center [277, 23] width 54 height 45
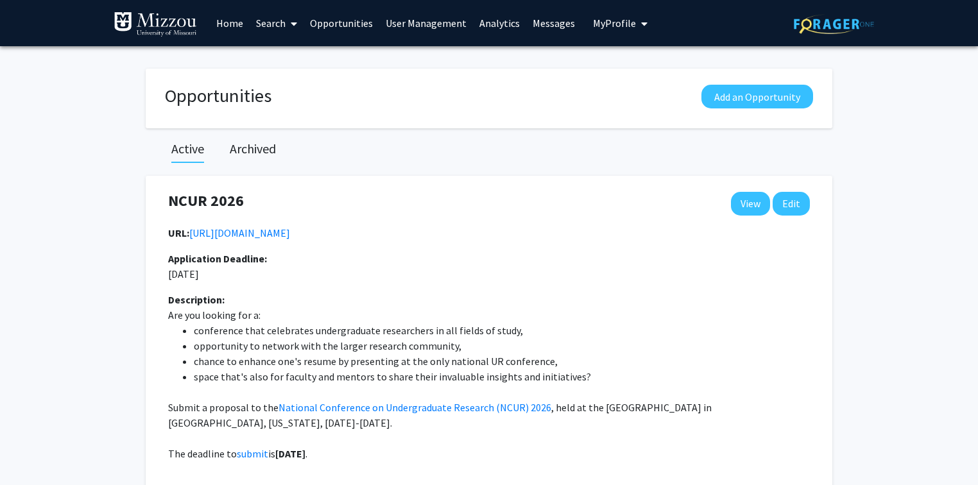
click at [272, 234] on link "[URL][DOMAIN_NAME]" at bounding box center [239, 232] width 101 height 13
click at [606, 26] on span "My Profile" at bounding box center [614, 23] width 43 height 13
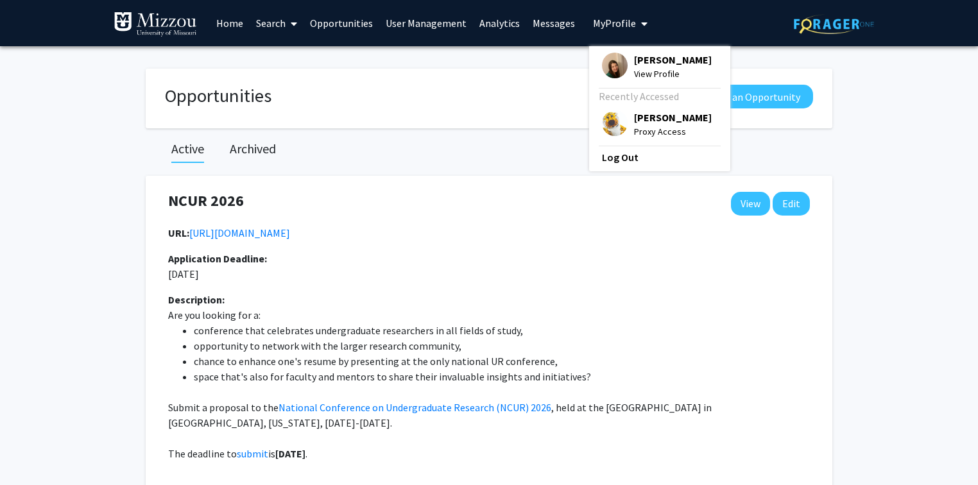
click at [634, 119] on span "[PERSON_NAME]" at bounding box center [673, 117] width 78 height 14
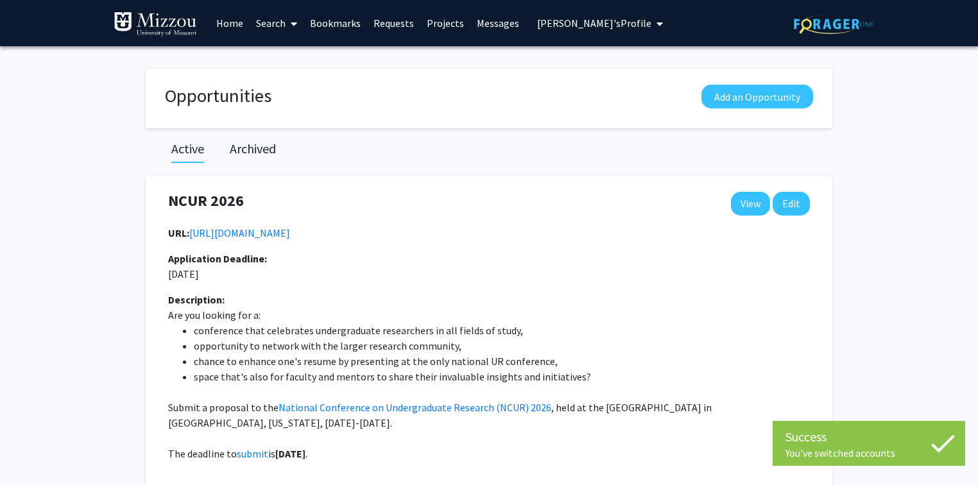
click at [562, 24] on span "[PERSON_NAME]'s Profile" at bounding box center [594, 23] width 114 height 13
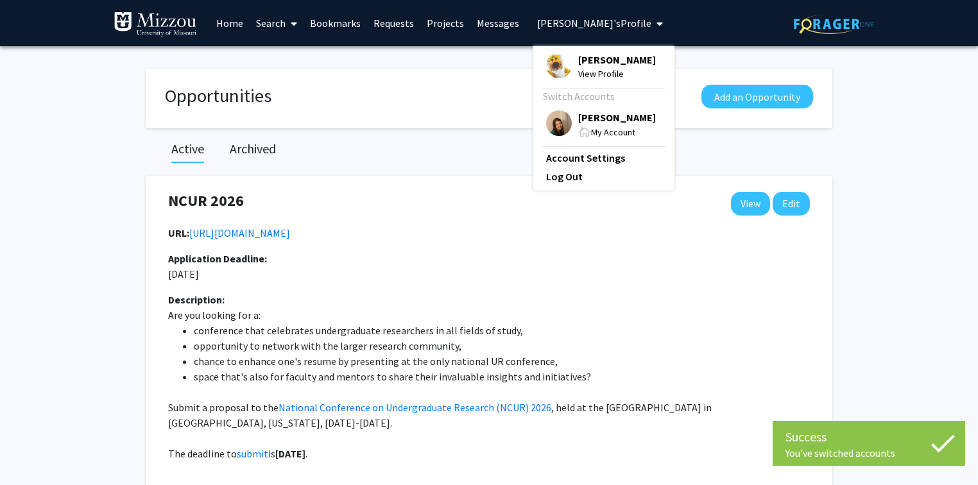
click at [568, 62] on div "[PERSON_NAME] View Profile" at bounding box center [601, 67] width 110 height 28
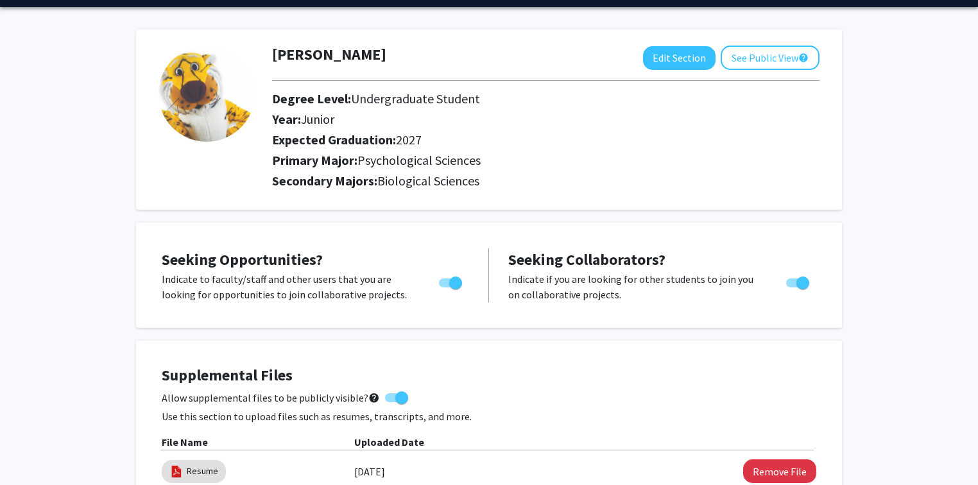
scroll to position [51, 0]
